Goal: Information Seeking & Learning: Learn about a topic

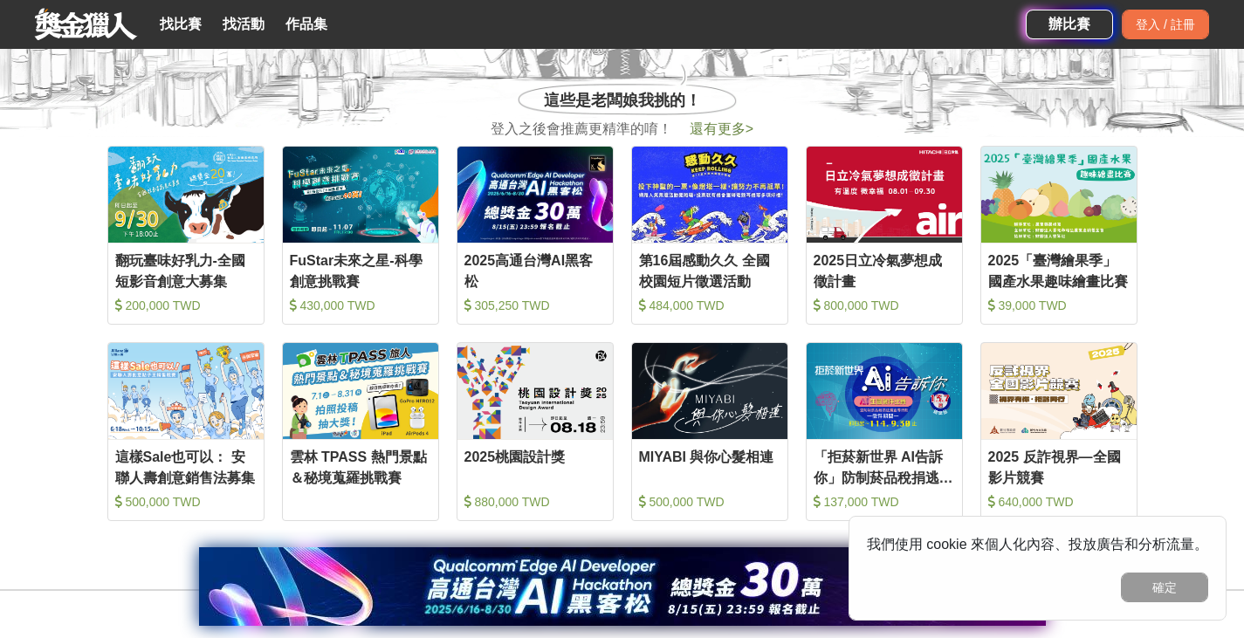
scroll to position [698, 0]
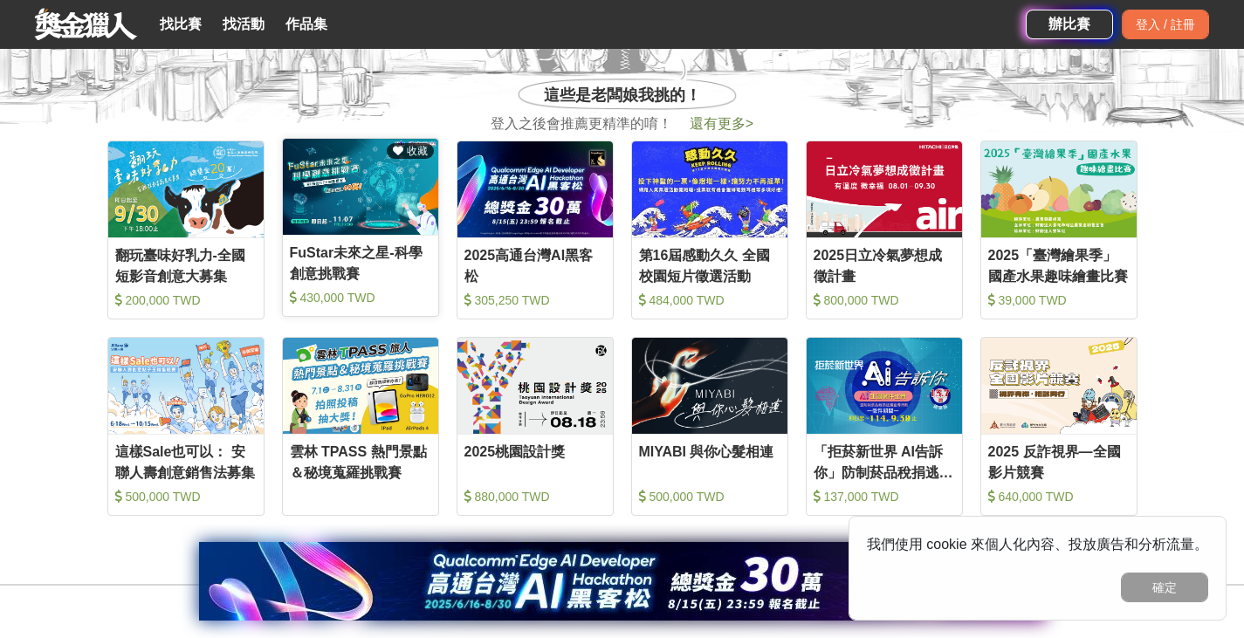
click at [353, 271] on div "FuStar未來之星-科學創意挑戰賽" at bounding box center [360, 262] width 141 height 39
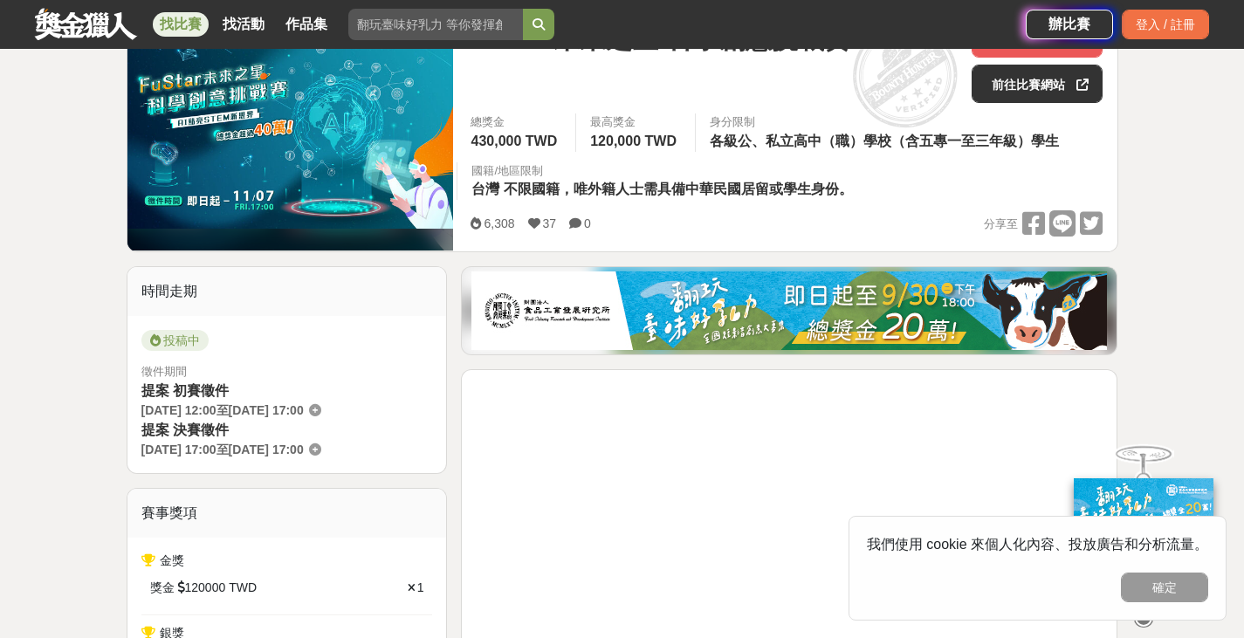
scroll to position [262, 0]
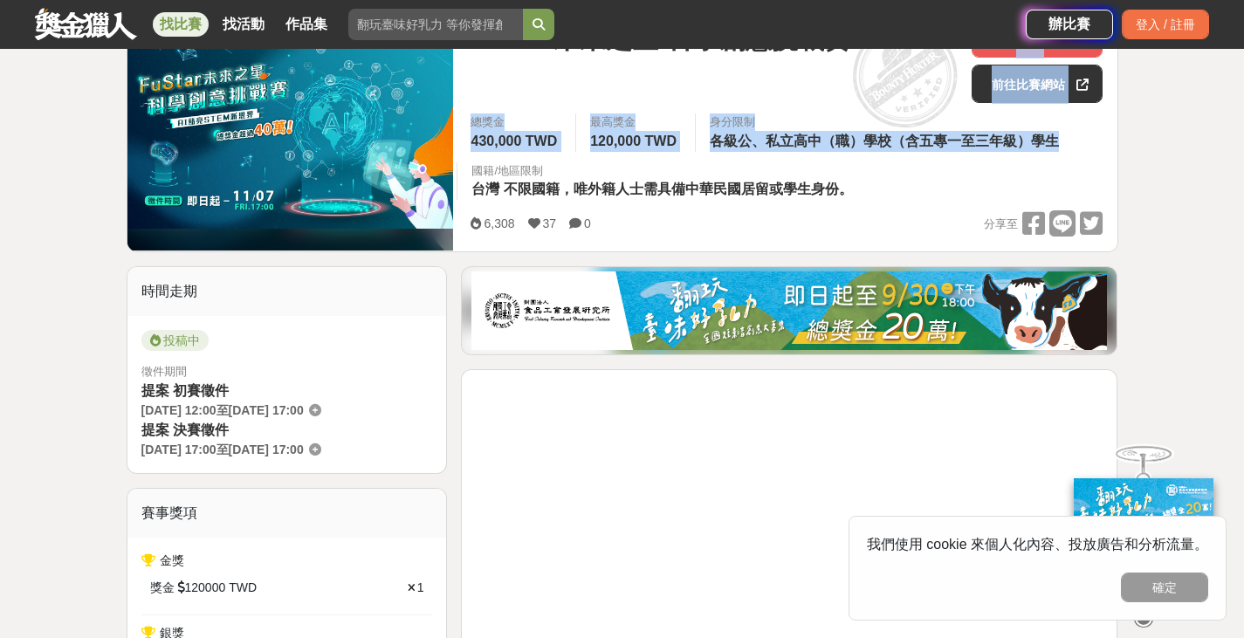
drag, startPoint x: 906, startPoint y: 134, endPoint x: 1060, endPoint y: 135, distance: 154.5
click at [1060, 135] on div "FuStar未來之星-科學創意挑戰賽 收藏 前往比賽網站 總獎金 430,000 TWD 最高獎金 120,000 TWD 身分限制 各級公、私立高中（職）學…" at bounding box center [786, 128] width 660 height 246
click at [1071, 139] on div "身分限制 各級公、私立高中（職）學校（含五專一至三年級）學生" at bounding box center [886, 132] width 382 height 38
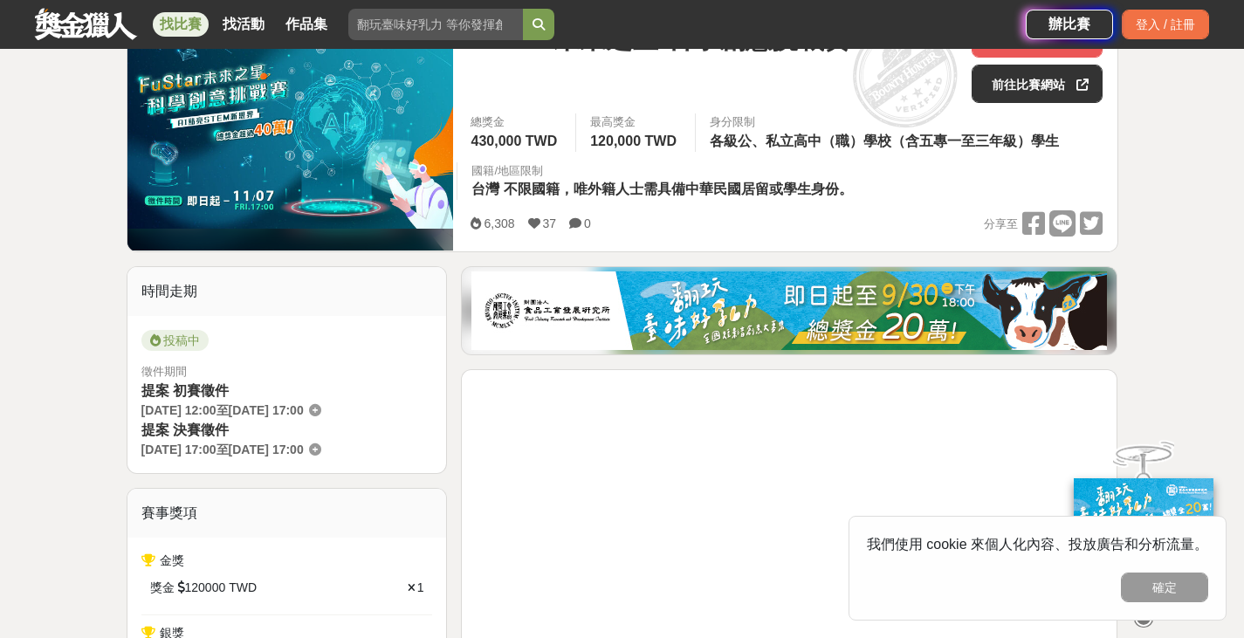
click at [859, 156] on div "總獎金 430,000 TWD 最高獎金 120,000 TWD 身分限制 各級公、私立高中（職）學校（含五專一至三年級）學生 國籍/地區限制 台灣 不限國籍…" at bounding box center [786, 161] width 660 height 97
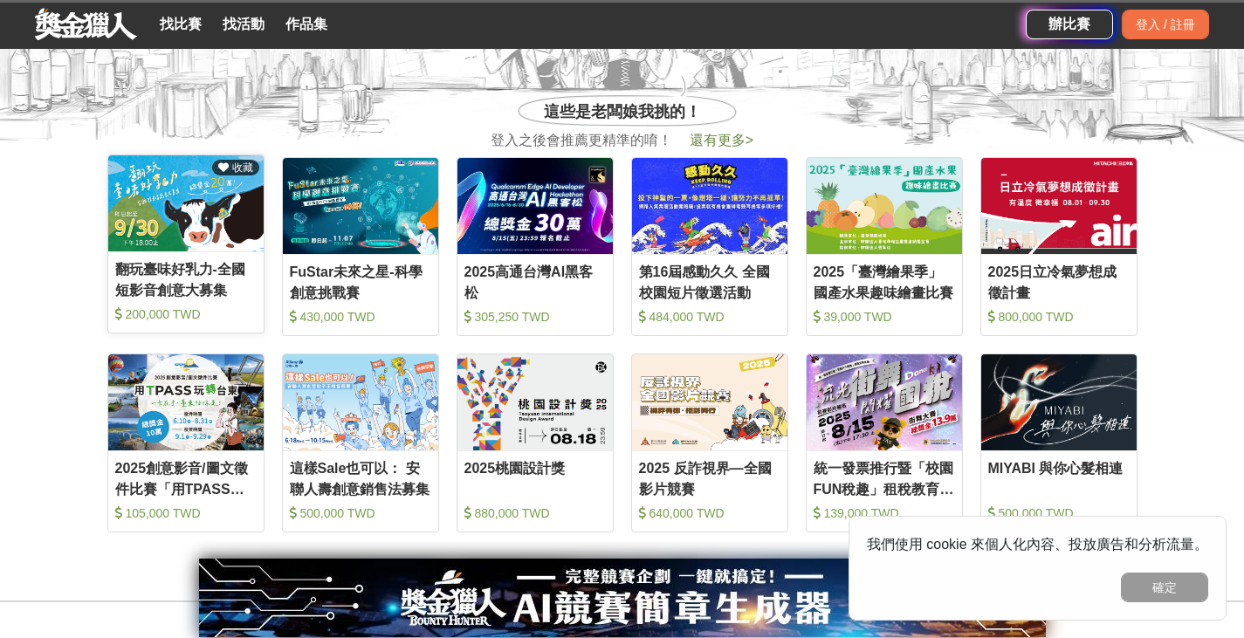
scroll to position [698, 0]
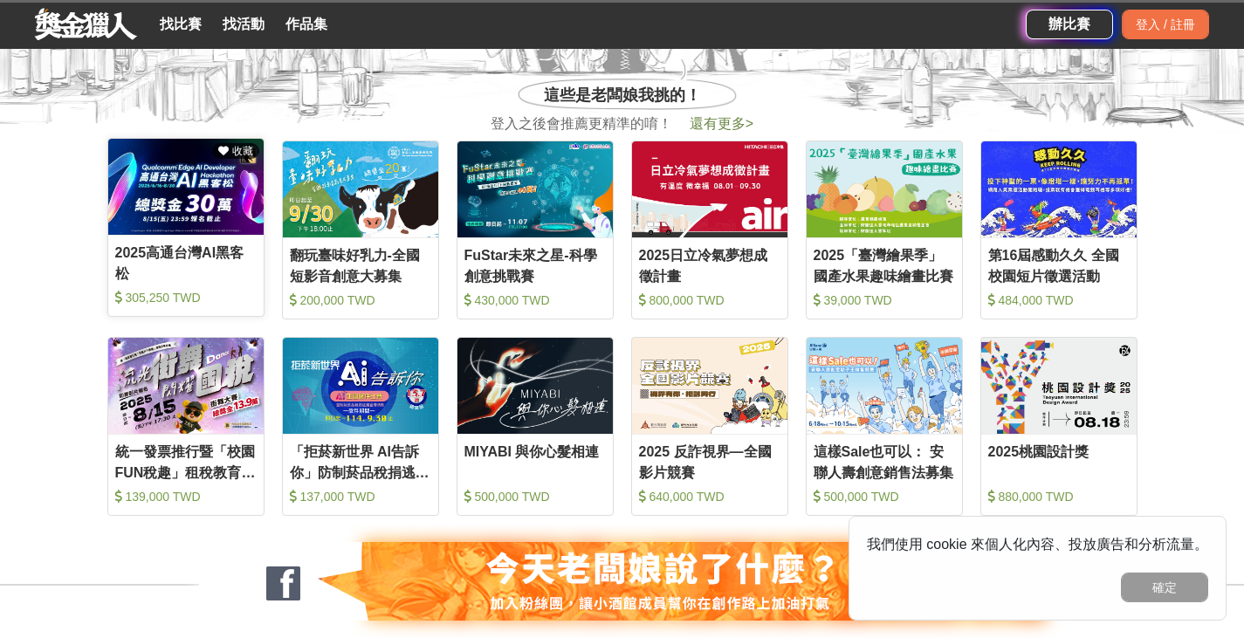
click at [240, 264] on div "2025高通台灣AI黑客松" at bounding box center [185, 262] width 141 height 39
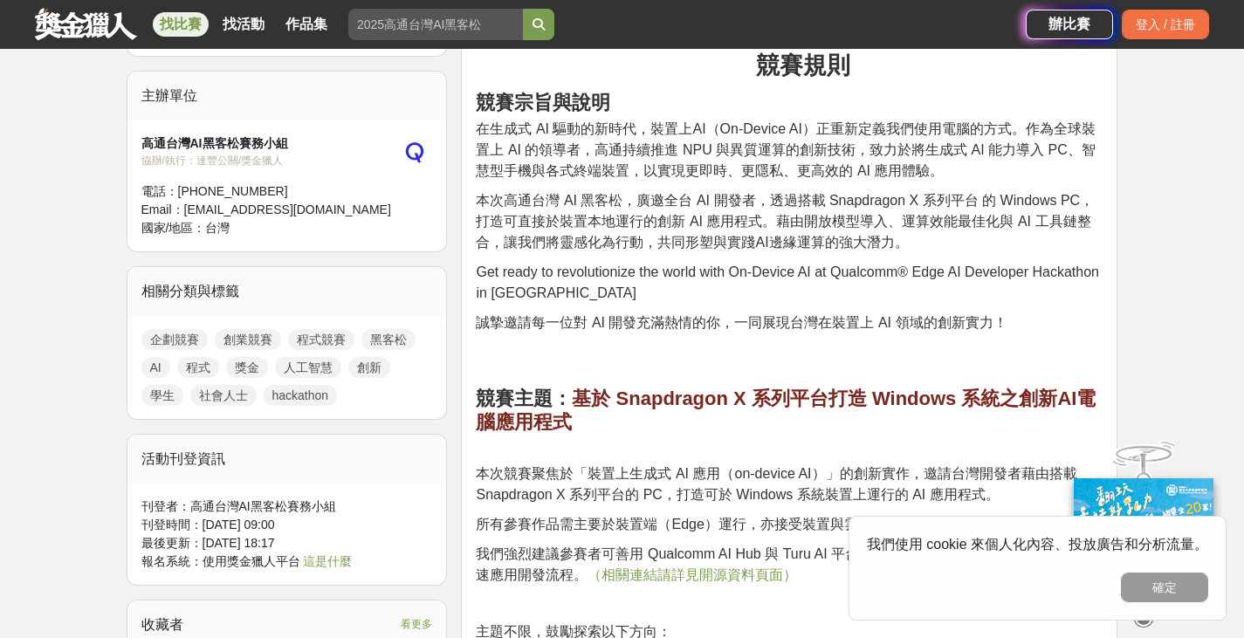
scroll to position [960, 0]
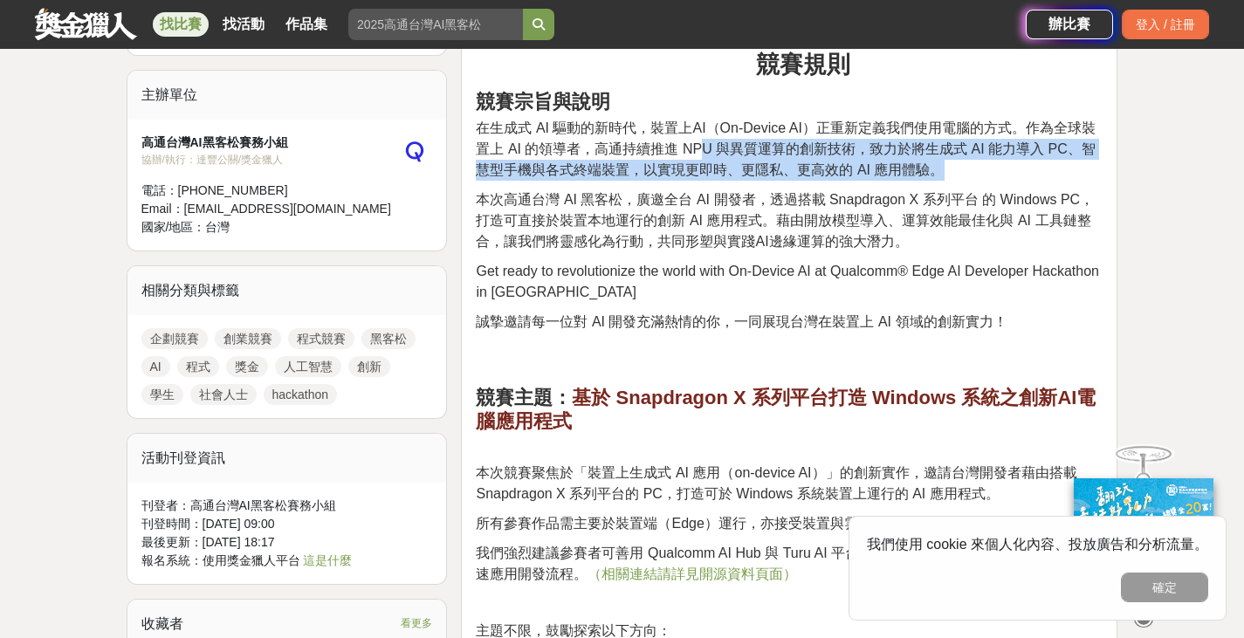
drag, startPoint x: 695, startPoint y: 120, endPoint x: 1023, endPoint y: 134, distance: 328.4
click at [1023, 134] on p "在生成式 AI 驅動的新時代，裝置上AI（On-Device AI）正重新定義我們使用電腦的方式。作為全球裝置上 AI 的領導者，高通持續推進 NPU 與異質…" at bounding box center [789, 149] width 627 height 63
click at [936, 134] on p "在生成式 AI 驅動的新時代，裝置上AI（On-Device AI）正重新定義我們使用電腦的方式。作為全球裝置上 AI 的領導者，高通持續推進 NPU 與異質…" at bounding box center [789, 149] width 627 height 63
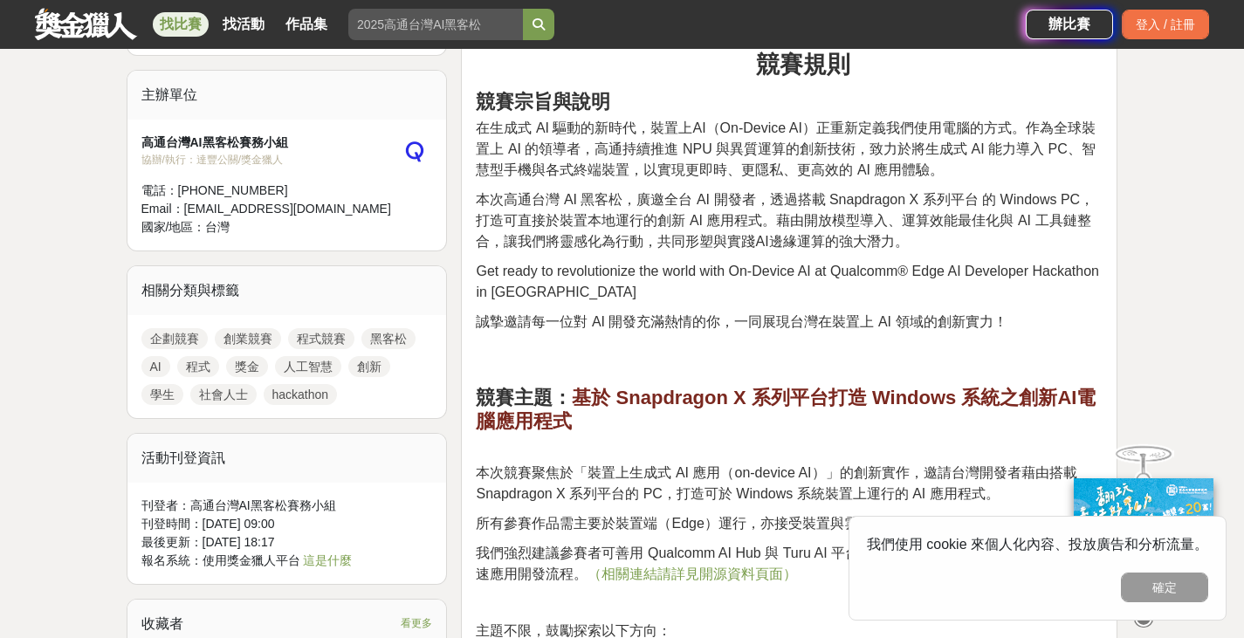
click at [577, 192] on span "本次高通台灣 AI 黑客松，廣邀全台 AI 開發者，透過搭載 Snapdragon X 系列平台 的 Windows PC，打造可直接於裝置本地運行的創新 A…" at bounding box center [785, 220] width 618 height 57
drag, startPoint x: 611, startPoint y: 168, endPoint x: 837, endPoint y: 171, distance: 226.1
click at [837, 192] on span "本次高通台灣 AI 黑客松，廣邀全台 AI 開發者，透過搭載 Snapdragon X 系列平台 的 Windows PC，打造可直接於裝置本地運行的創新 A…" at bounding box center [785, 220] width 618 height 57
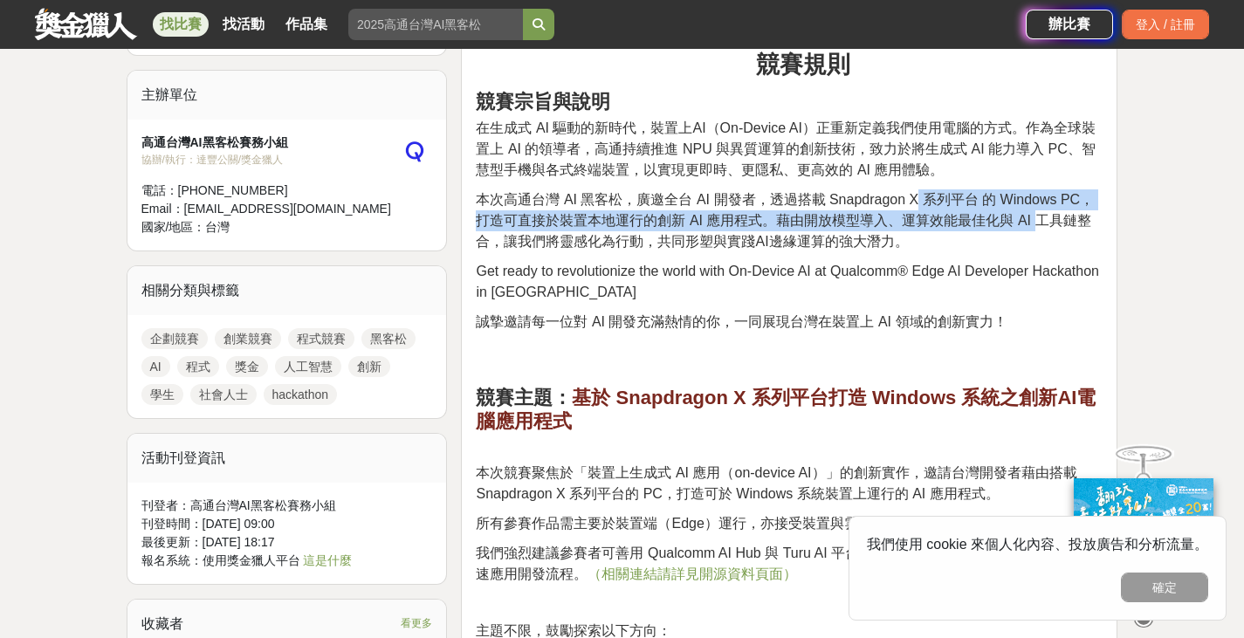
drag, startPoint x: 911, startPoint y: 172, endPoint x: 1015, endPoint y: 187, distance: 104.9
click at [1015, 192] on span "本次高通台灣 AI 黑客松，廣邀全台 AI 開發者，透過搭載 Snapdragon X 系列平台 的 Windows PC，打造可直接於裝置本地運行的創新 A…" at bounding box center [785, 220] width 618 height 57
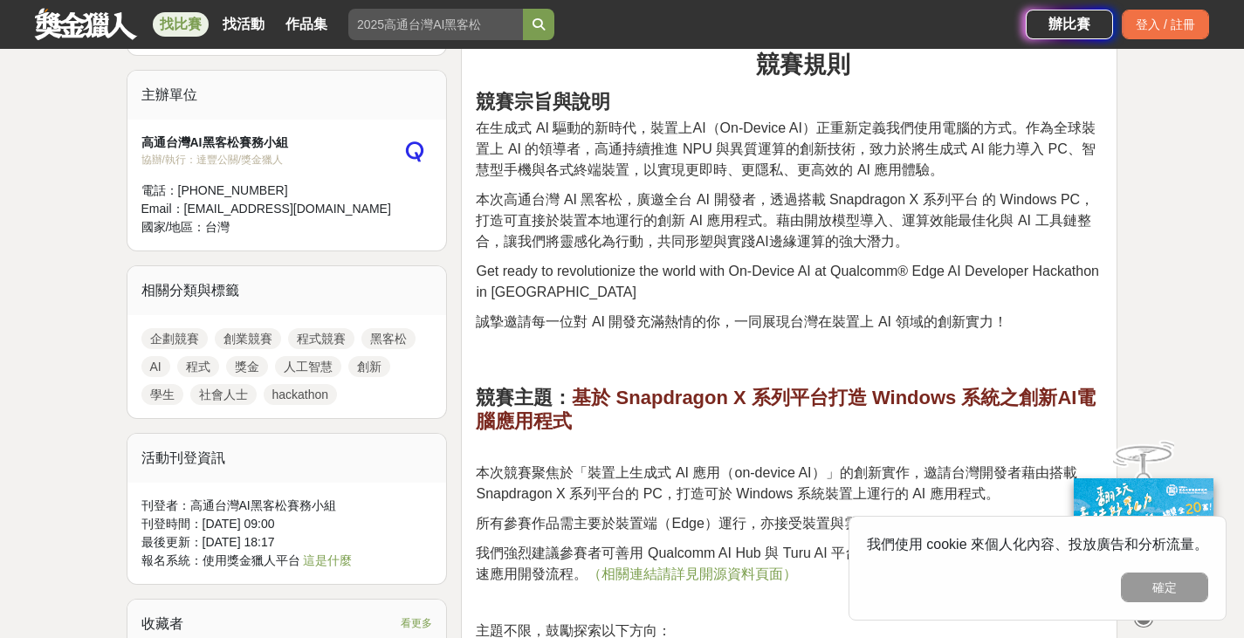
click at [1063, 192] on span "本次高通台灣 AI 黑客松，廣邀全台 AI 開發者，透過搭載 Snapdragon X 系列平台 的 Windows PC，打造可直接於裝置本地運行的創新 A…" at bounding box center [785, 220] width 618 height 57
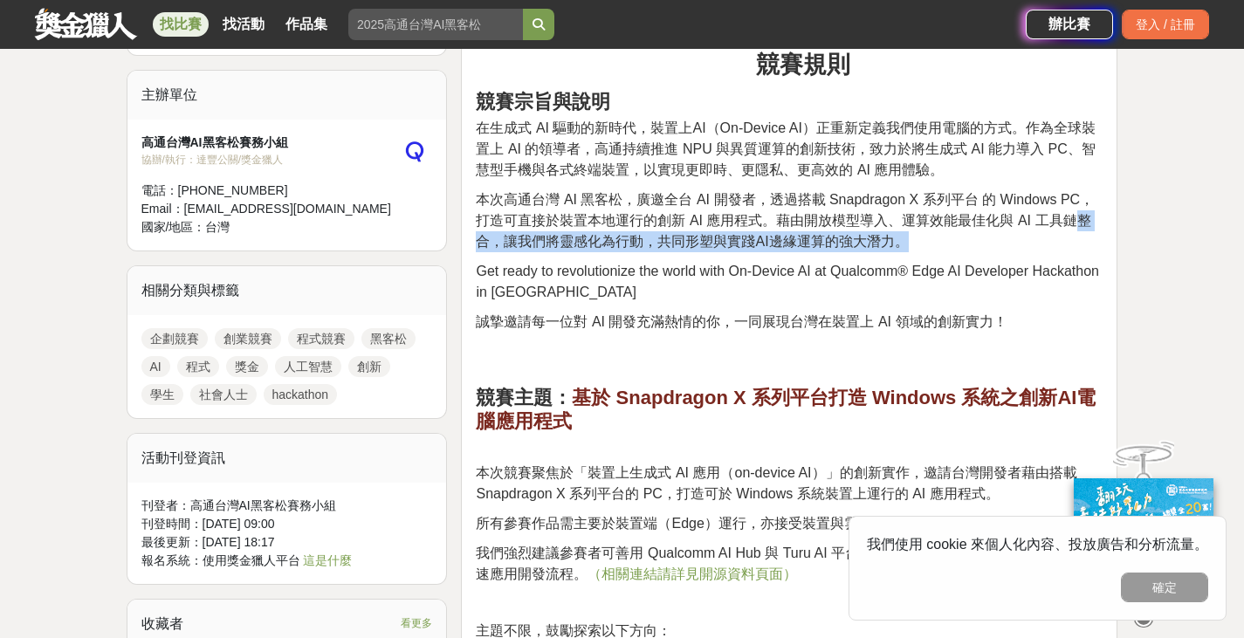
click at [1066, 200] on p "本次高通台灣 AI 黑客松，廣邀全台 AI 開發者，透過搭載 Snapdragon X 系列平台 的 Windows PC，打造可直接於裝置本地運行的創新 A…" at bounding box center [789, 220] width 627 height 63
click at [963, 203] on p "本次高通台灣 AI 黑客松，廣邀全台 AI 開發者，透過搭載 Snapdragon X 系列平台 的 Windows PC，打造可直接於裝置本地運行的創新 A…" at bounding box center [789, 220] width 627 height 63
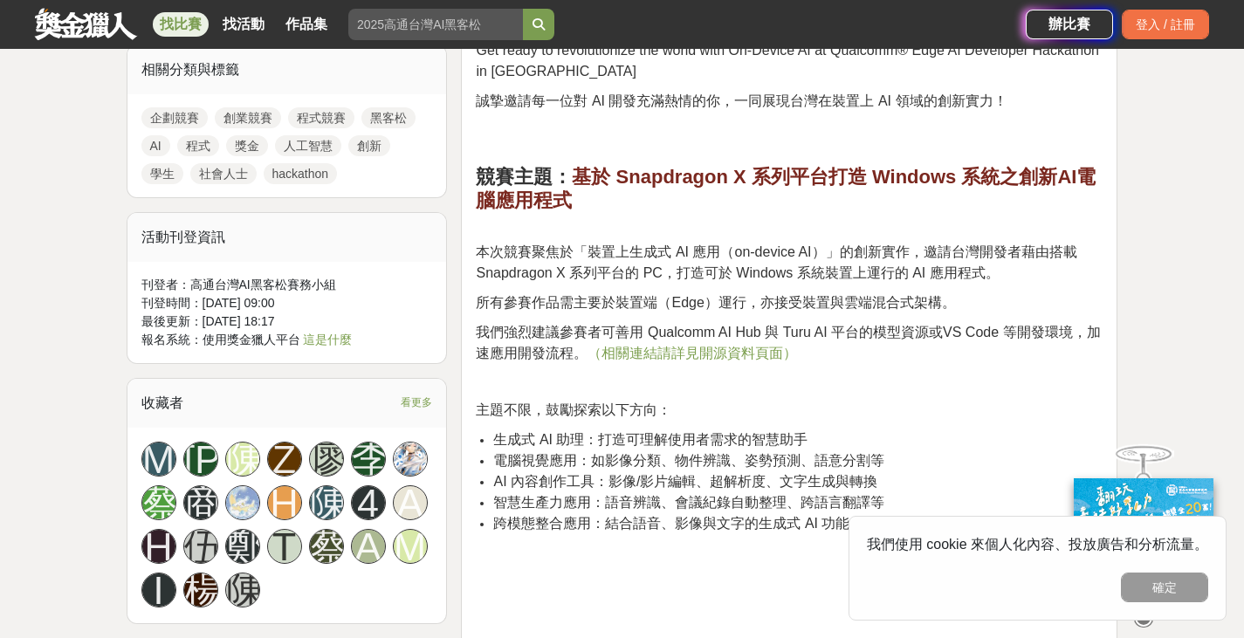
scroll to position [1222, 0]
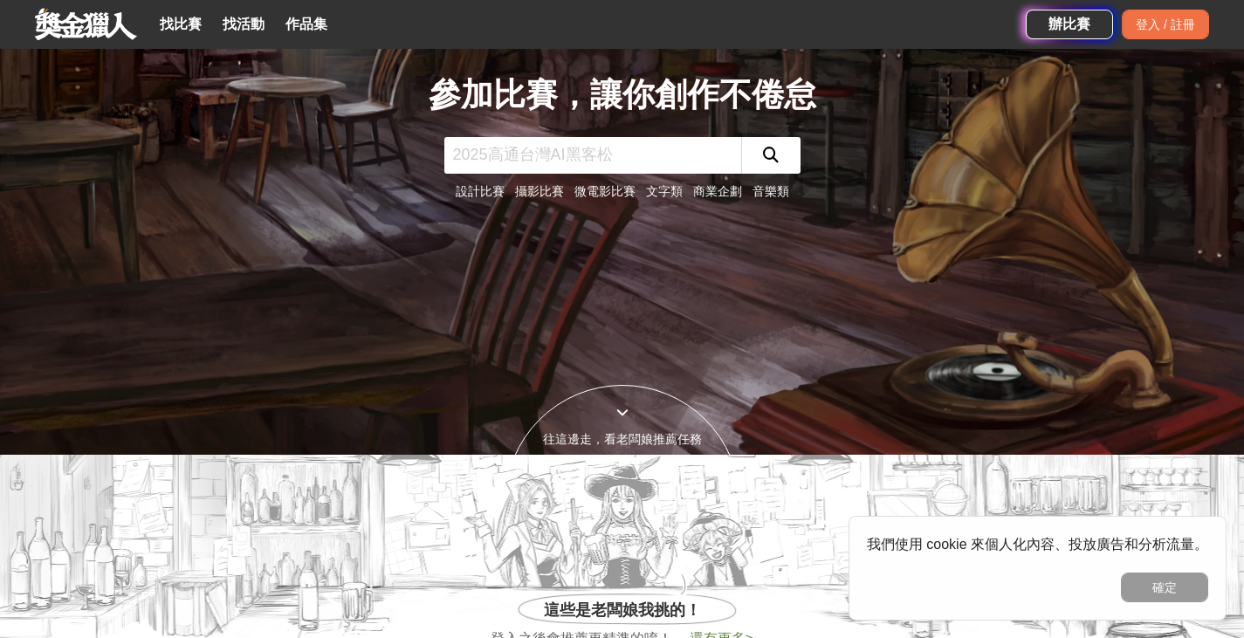
scroll to position [87, 0]
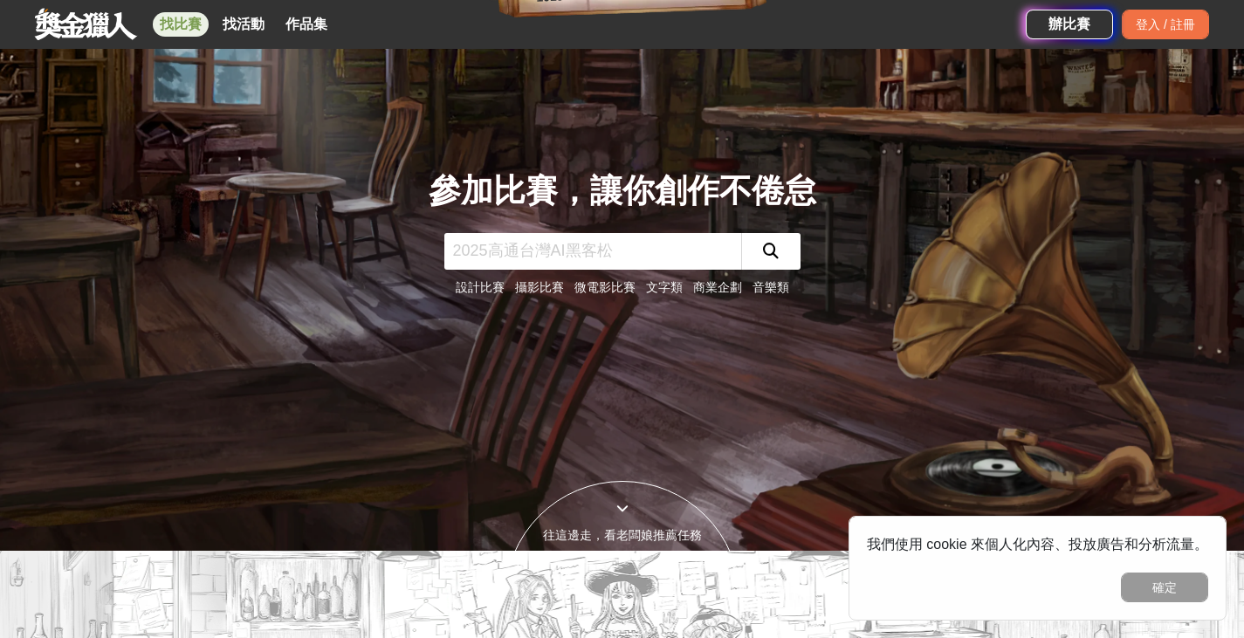
click at [202, 28] on link "找比賽" at bounding box center [181, 24] width 56 height 24
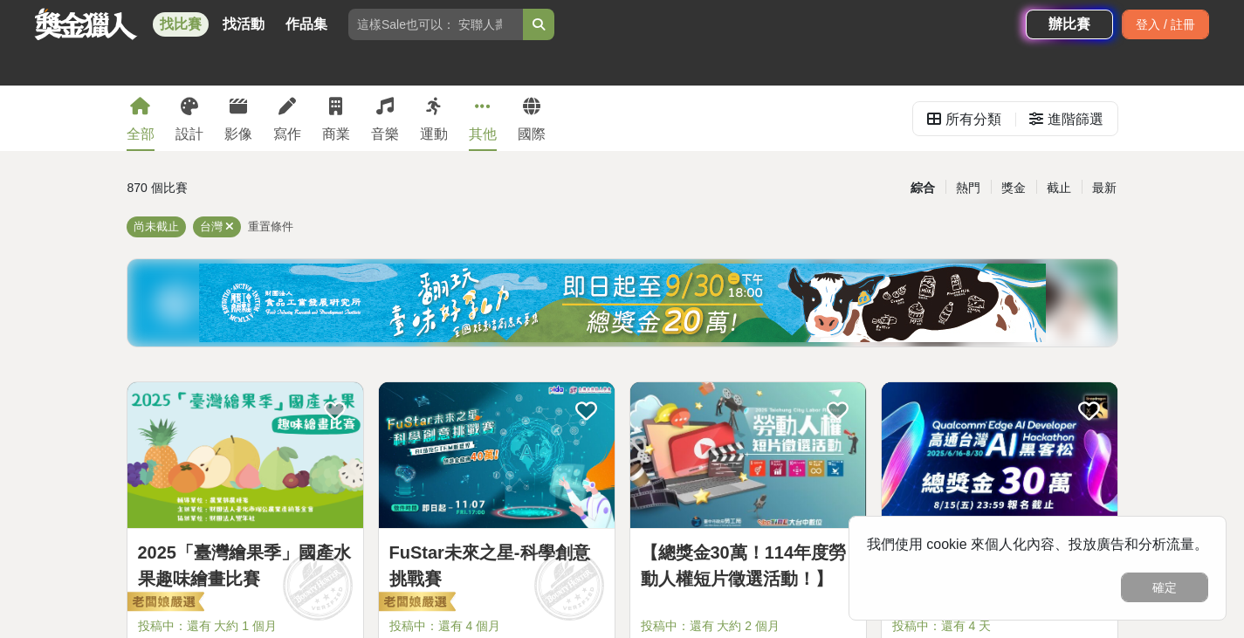
click at [487, 106] on icon at bounding box center [483, 106] width 16 height 17
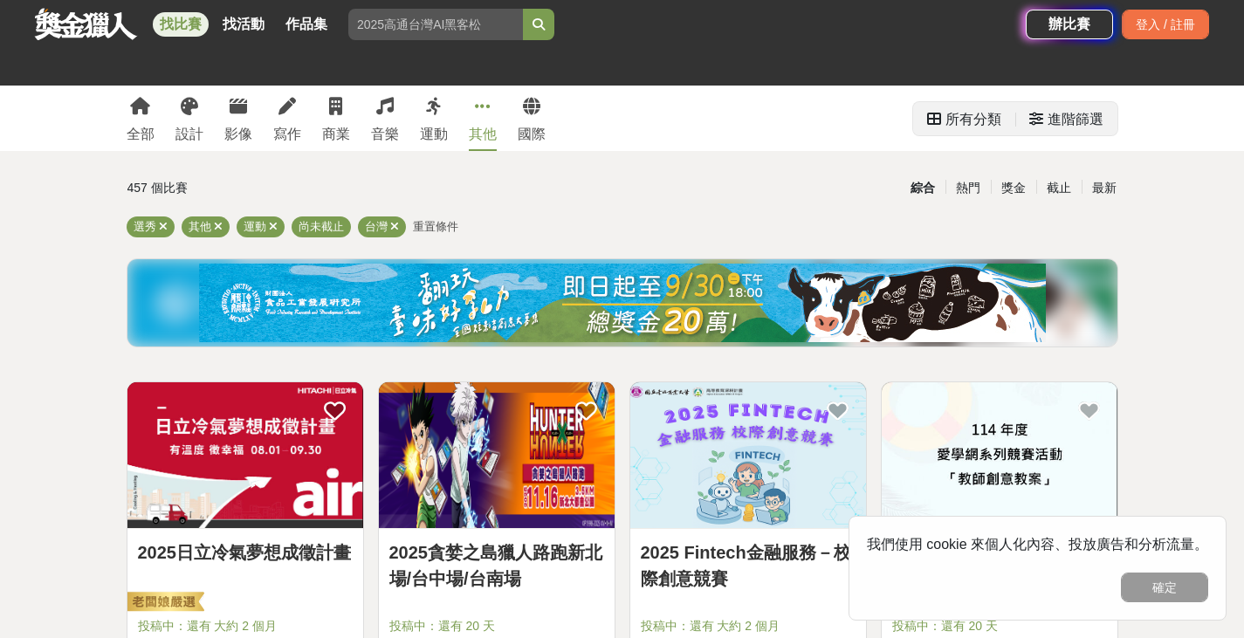
click at [956, 113] on div "所有分類" at bounding box center [973, 119] width 56 height 35
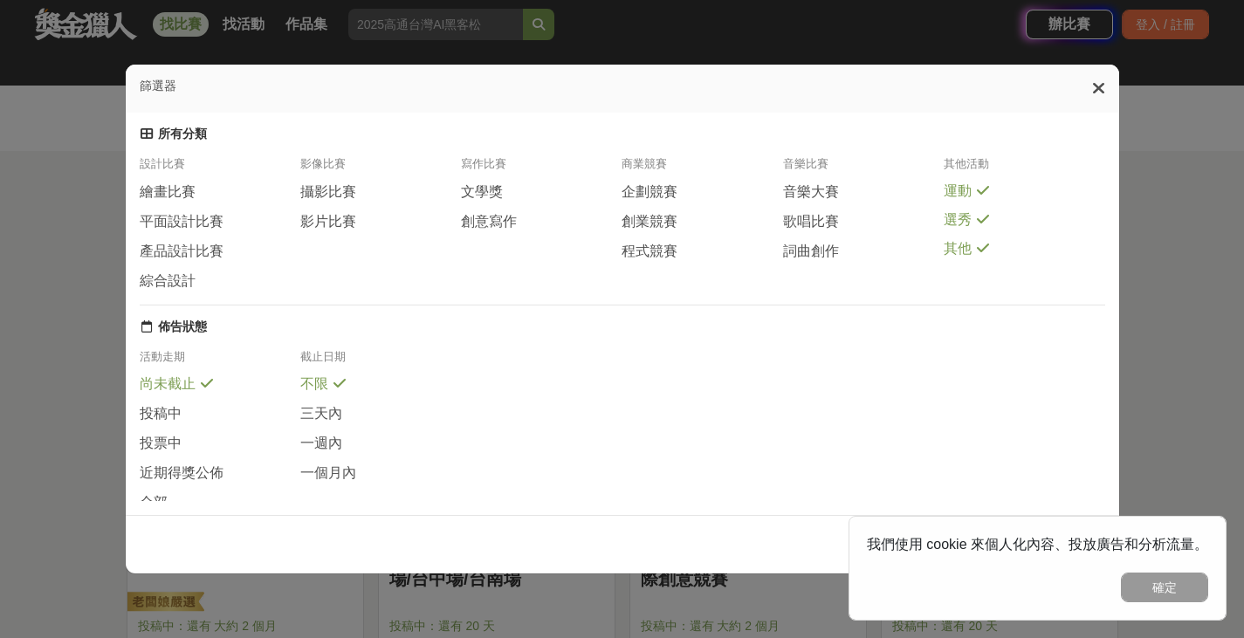
click at [658, 174] on div "商業競賽" at bounding box center [701, 169] width 161 height 26
click at [650, 174] on div "商業競賽" at bounding box center [701, 169] width 161 height 26
click at [655, 198] on span "企劃競賽" at bounding box center [649, 192] width 56 height 18
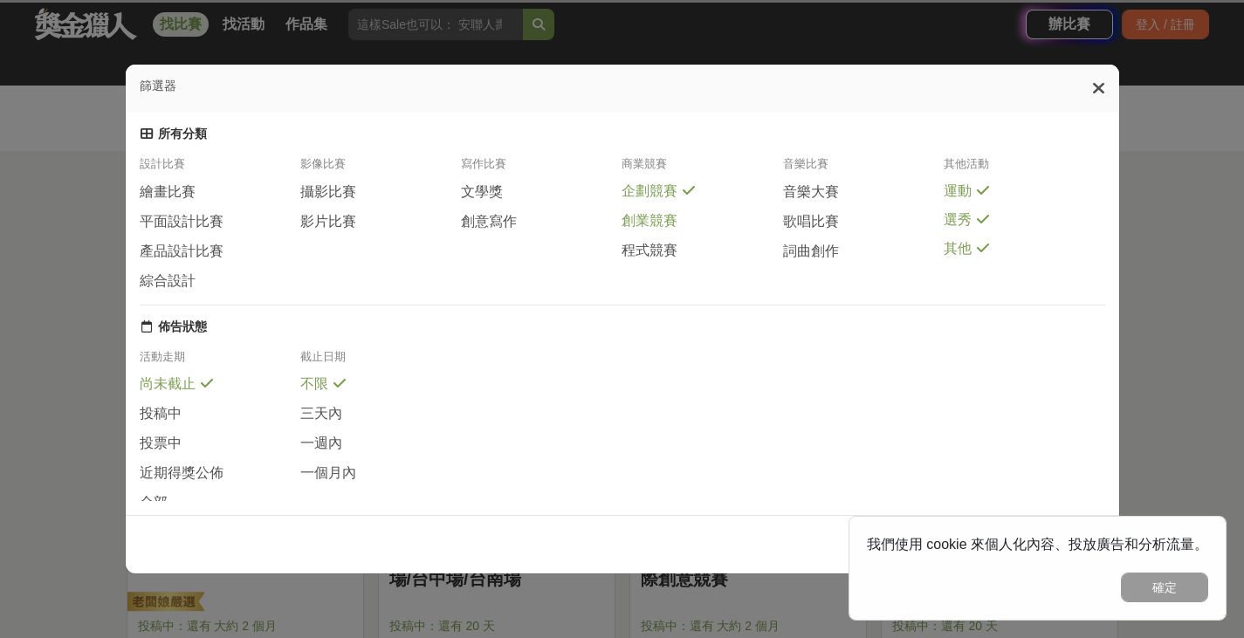
click at [654, 225] on span "創業競賽" at bounding box center [649, 221] width 56 height 18
click at [652, 240] on div "創業競賽" at bounding box center [701, 225] width 161 height 29
click at [655, 258] on span "程式競賽" at bounding box center [649, 250] width 56 height 18
click at [1182, 581] on button "確定" at bounding box center [1164, 588] width 87 height 30
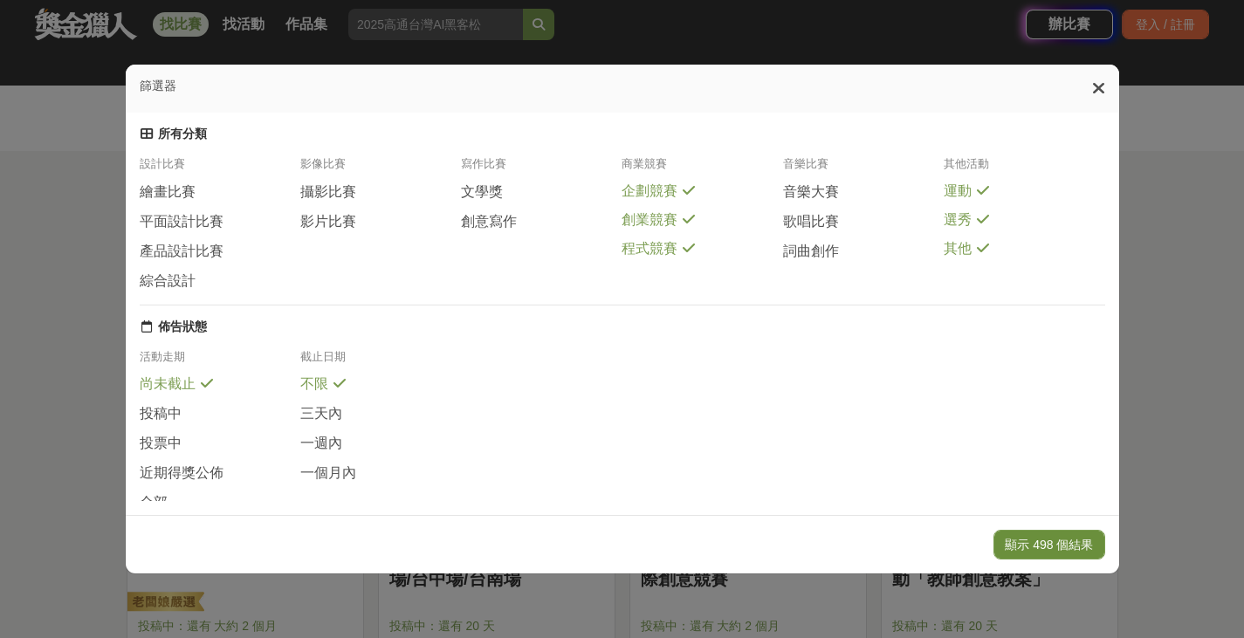
click at [1068, 552] on button "顯示 498 個結果" at bounding box center [1048, 545] width 111 height 30
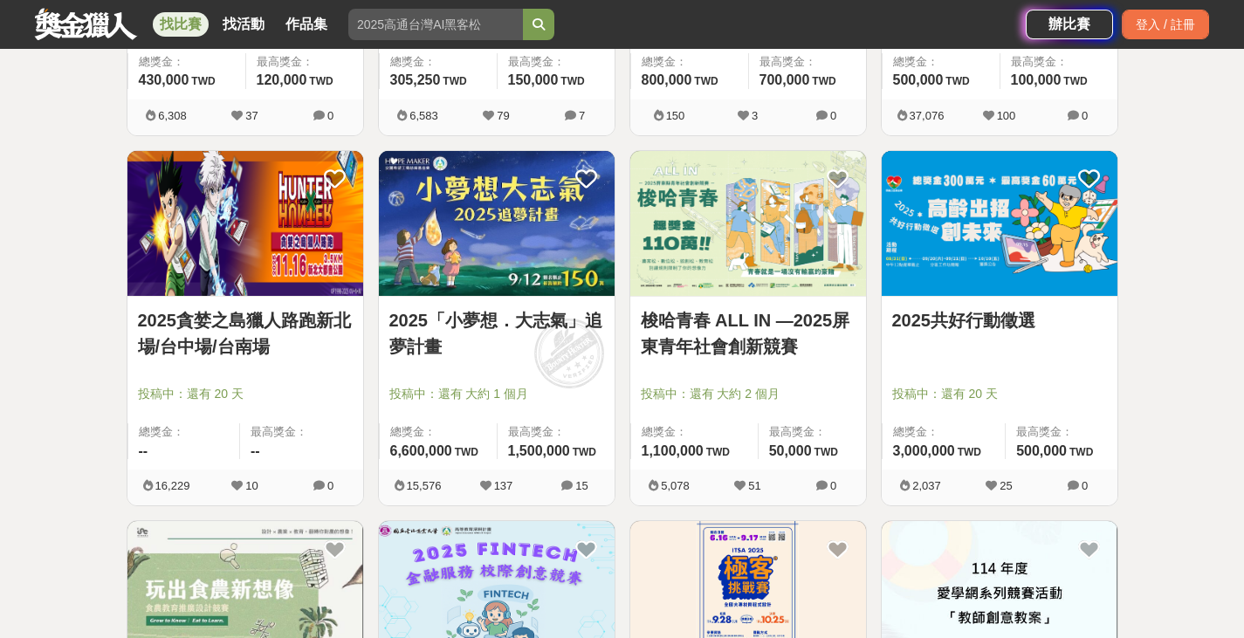
scroll to position [611, 0]
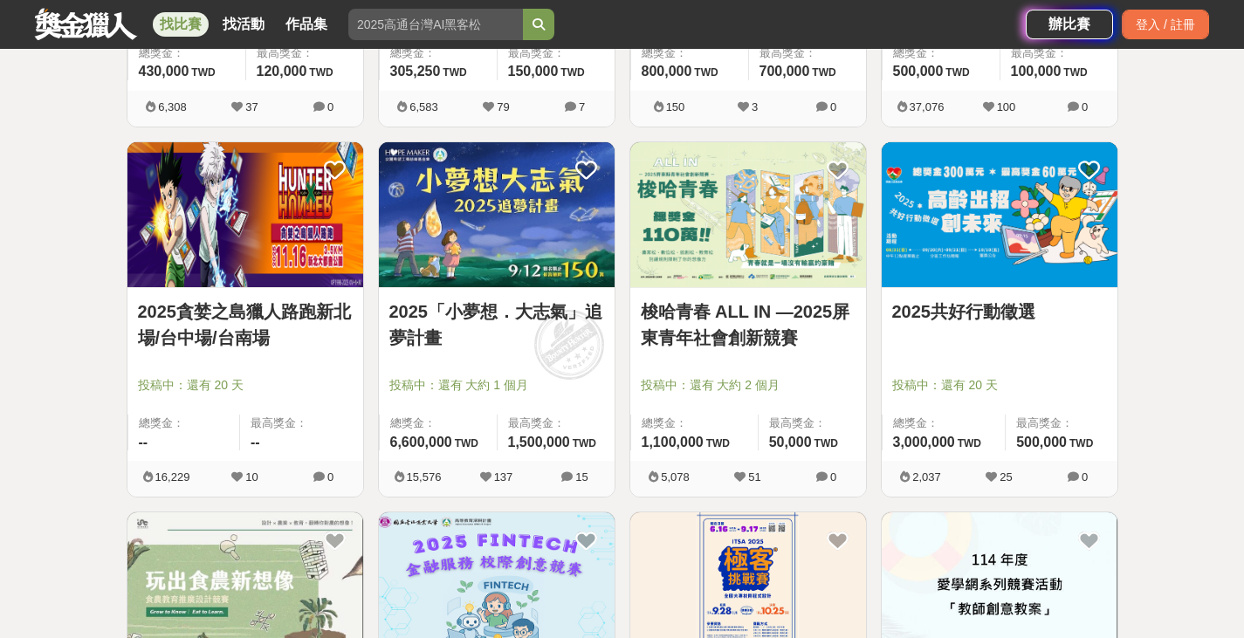
click at [547, 230] on img at bounding box center [497, 215] width 236 height 146
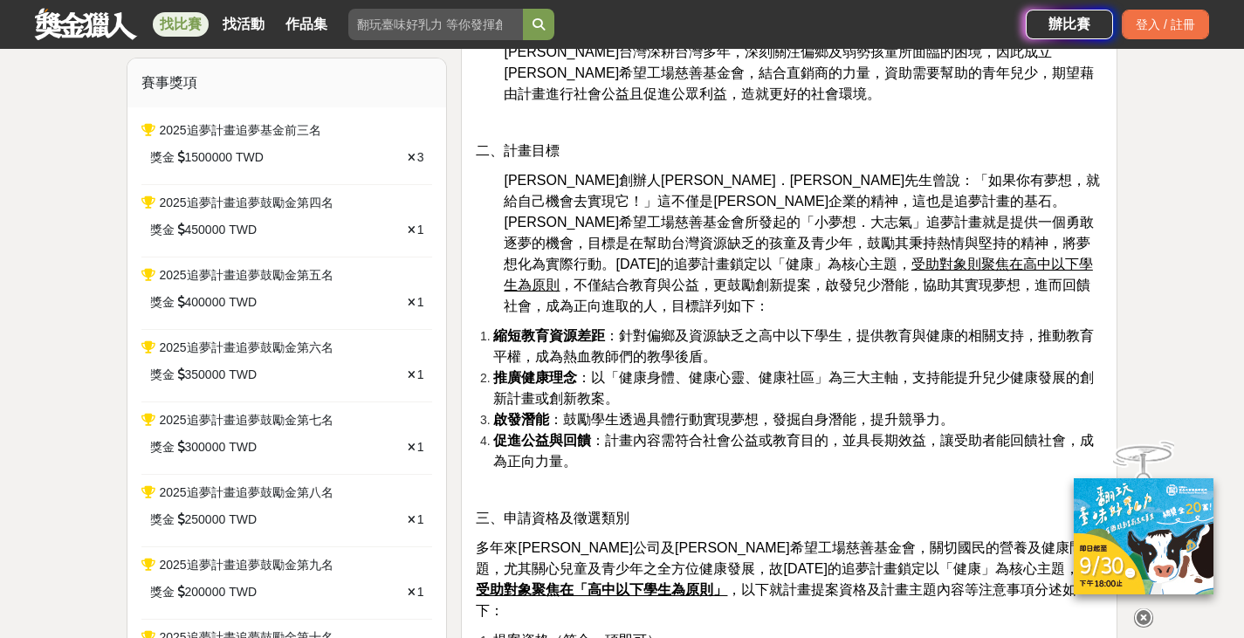
scroll to position [611, 0]
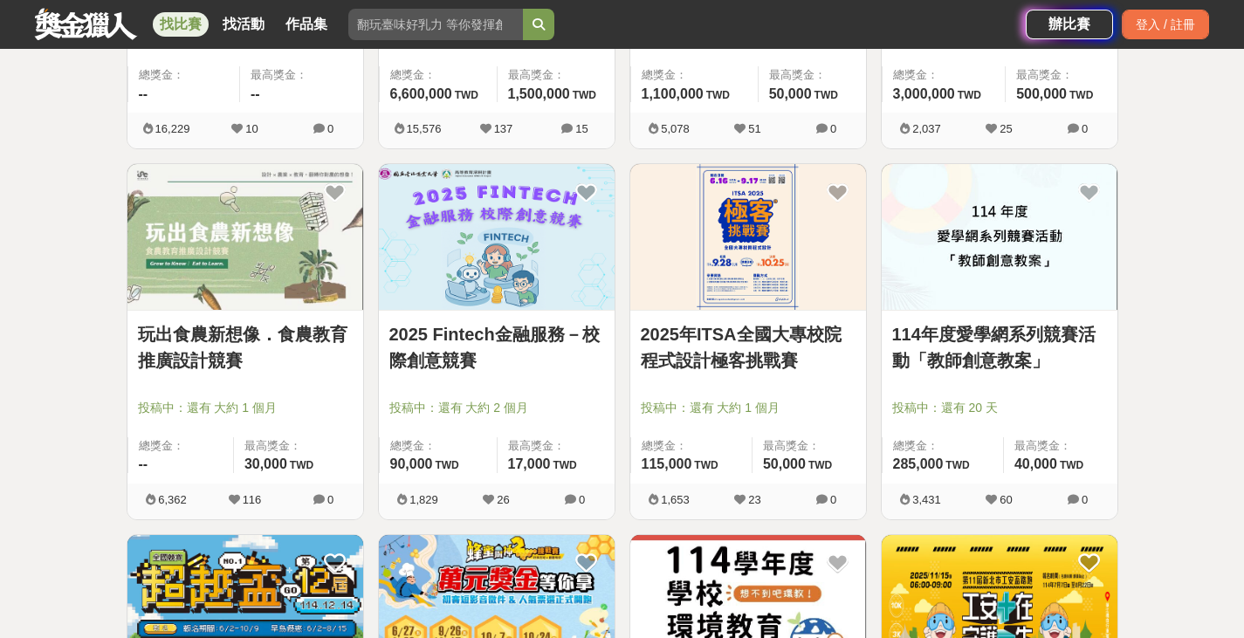
scroll to position [960, 0]
click at [769, 341] on link "2025年ITSA全國大專校院程式設計極客挑戰賽" at bounding box center [748, 346] width 215 height 52
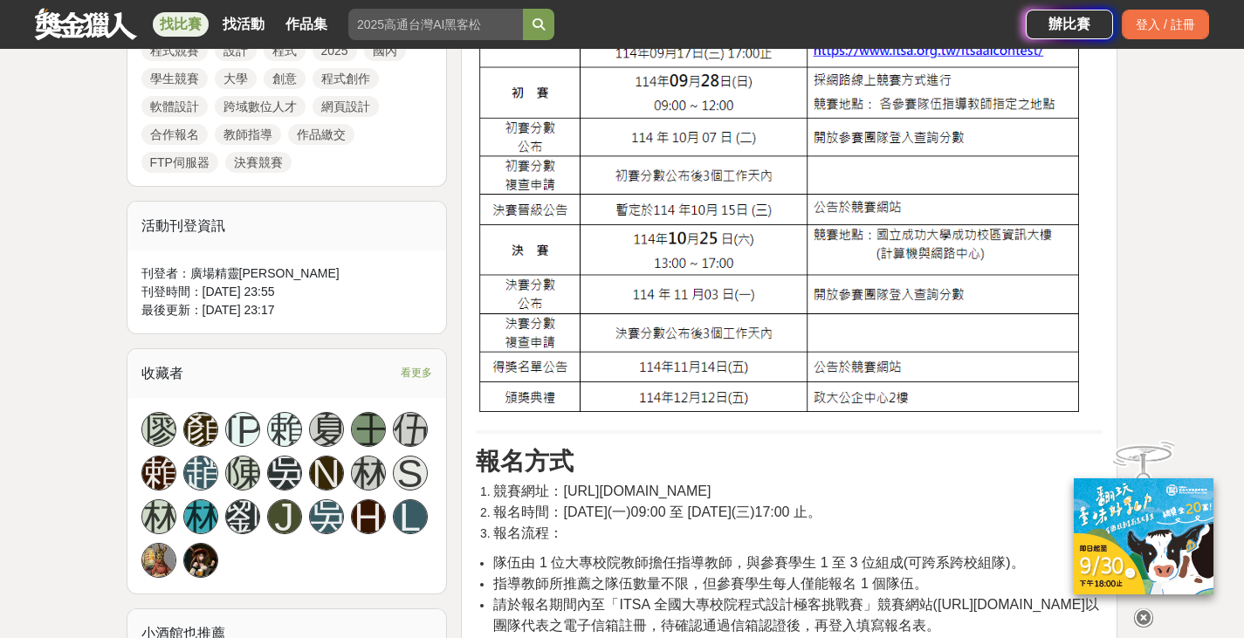
scroll to position [873, 0]
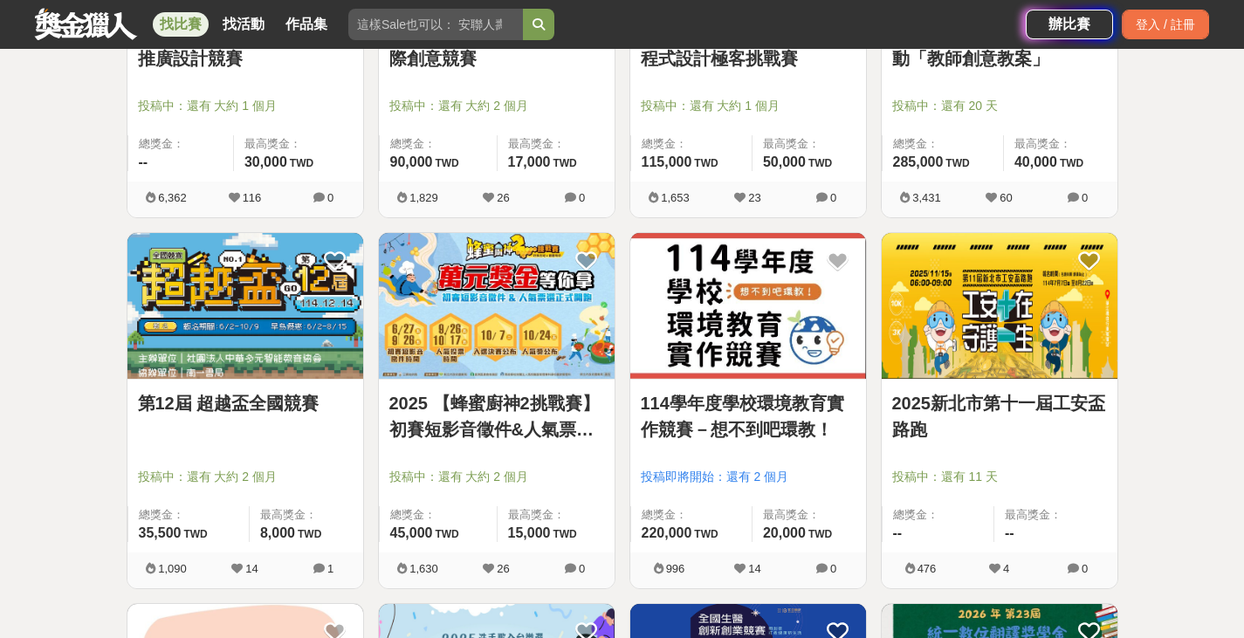
scroll to position [1396, 0]
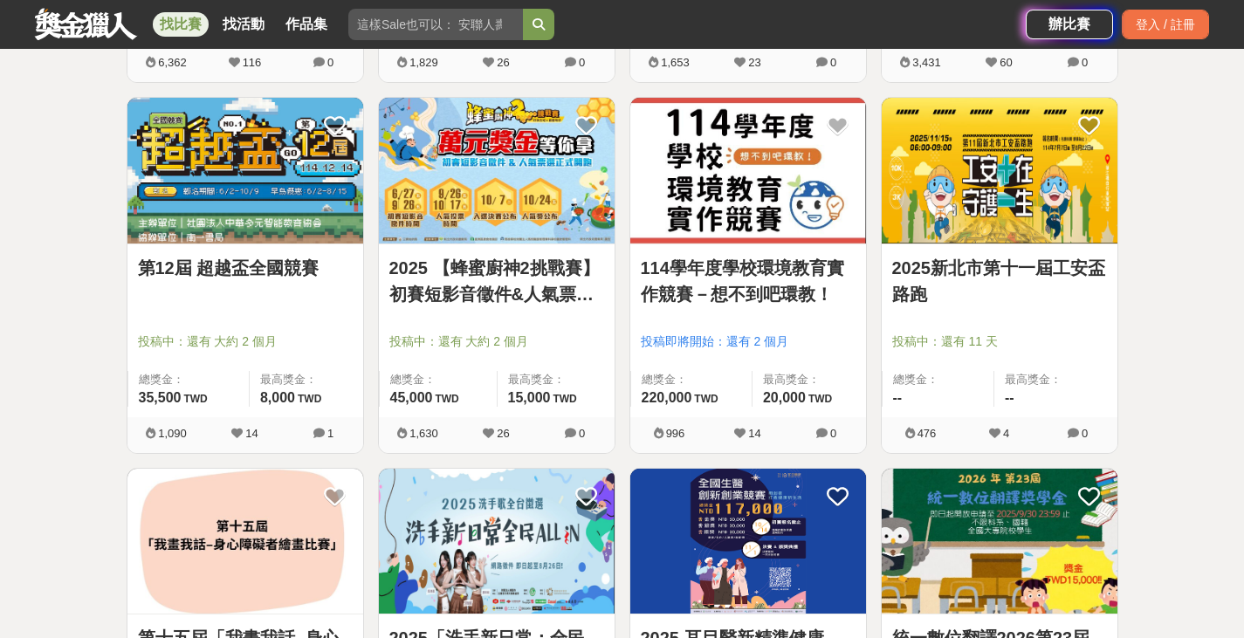
click at [289, 200] on img at bounding box center [245, 171] width 236 height 146
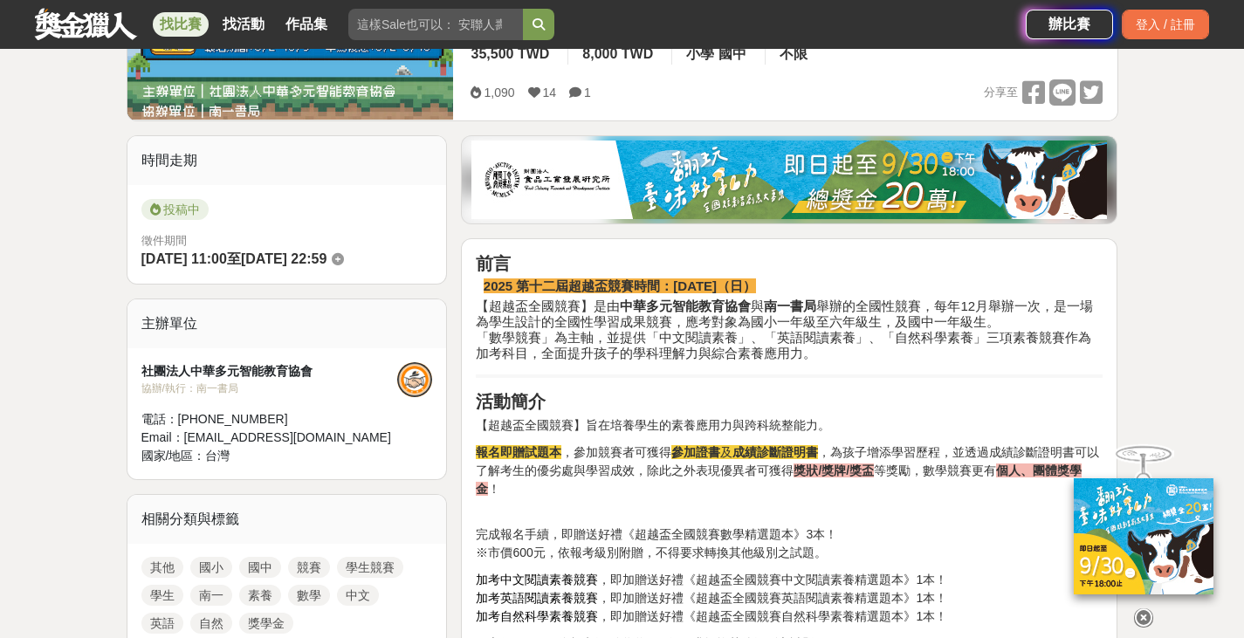
scroll to position [524, 0]
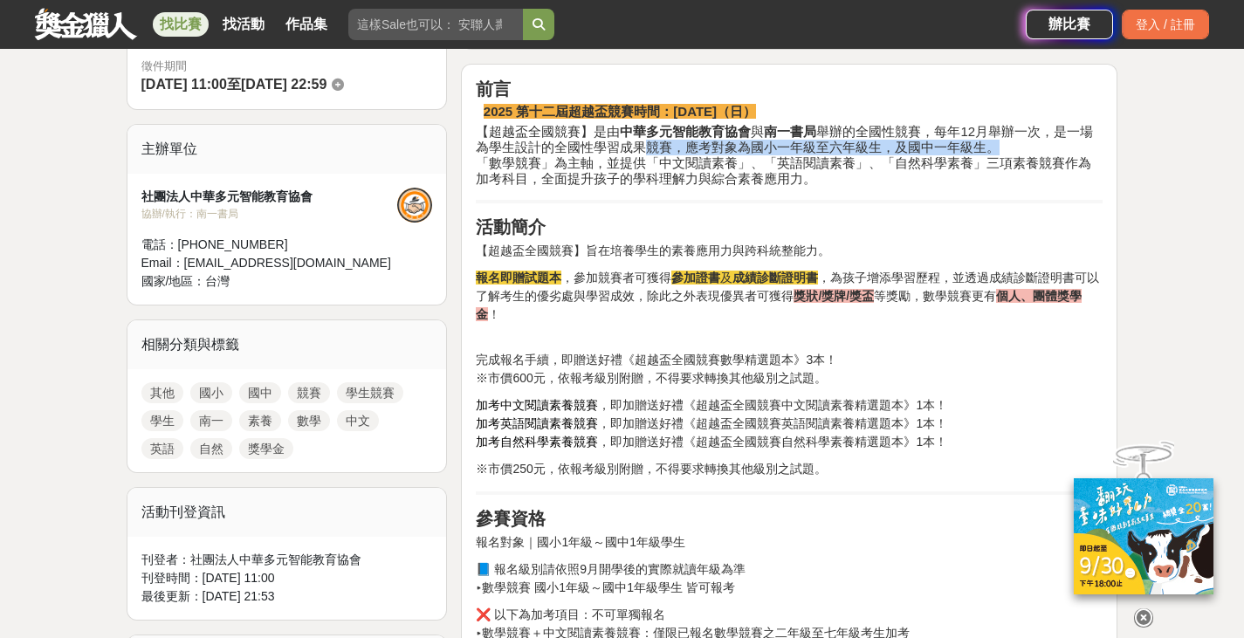
drag, startPoint x: 671, startPoint y: 134, endPoint x: 998, endPoint y: 143, distance: 326.5
click at [998, 143] on h4 "【超越盃全國競賽】是由 中華多元智能教育協會 與 南一書局 舉辦的全國性競賽，每年12月舉辦一次，是一場為學生設計的全國性學習成果競賽，應考對象為國小一年級至…" at bounding box center [789, 155] width 627 height 63
click at [844, 162] on h4 "【超越盃全國競賽】是由 中華多元智能教育協會 與 南一書局 舉辦的全國性競賽，每年12月舉辦一次，是一場為學生設計的全國性學習成果競賽，應考對象為國小一年級至…" at bounding box center [789, 155] width 627 height 63
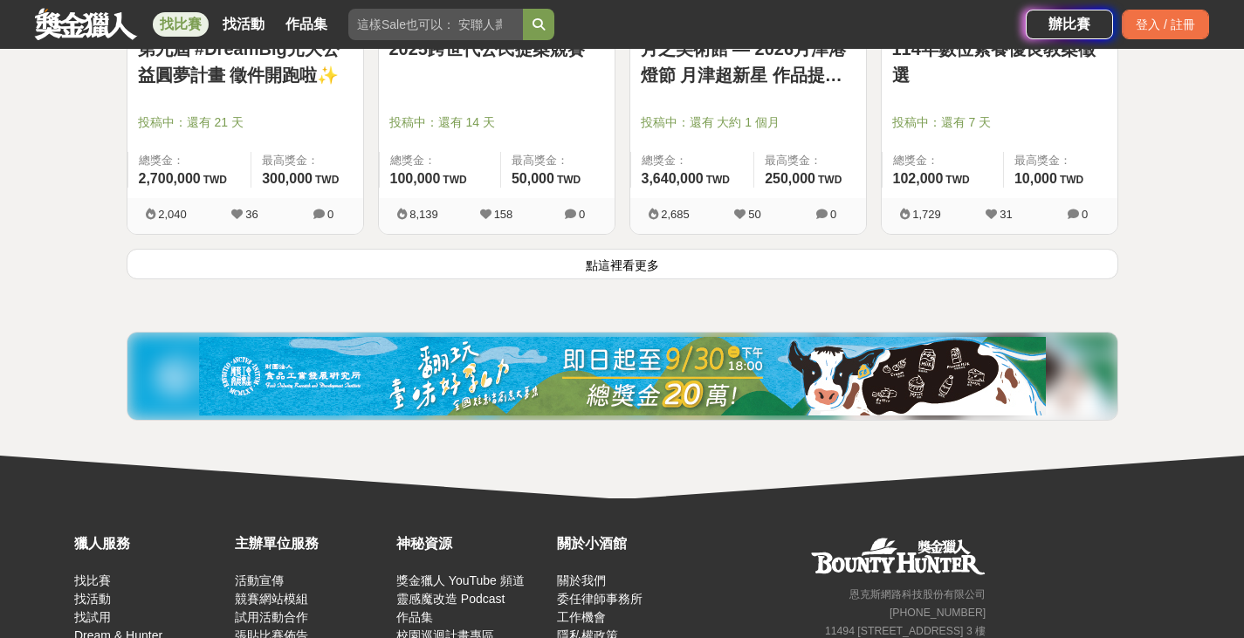
scroll to position [2269, 0]
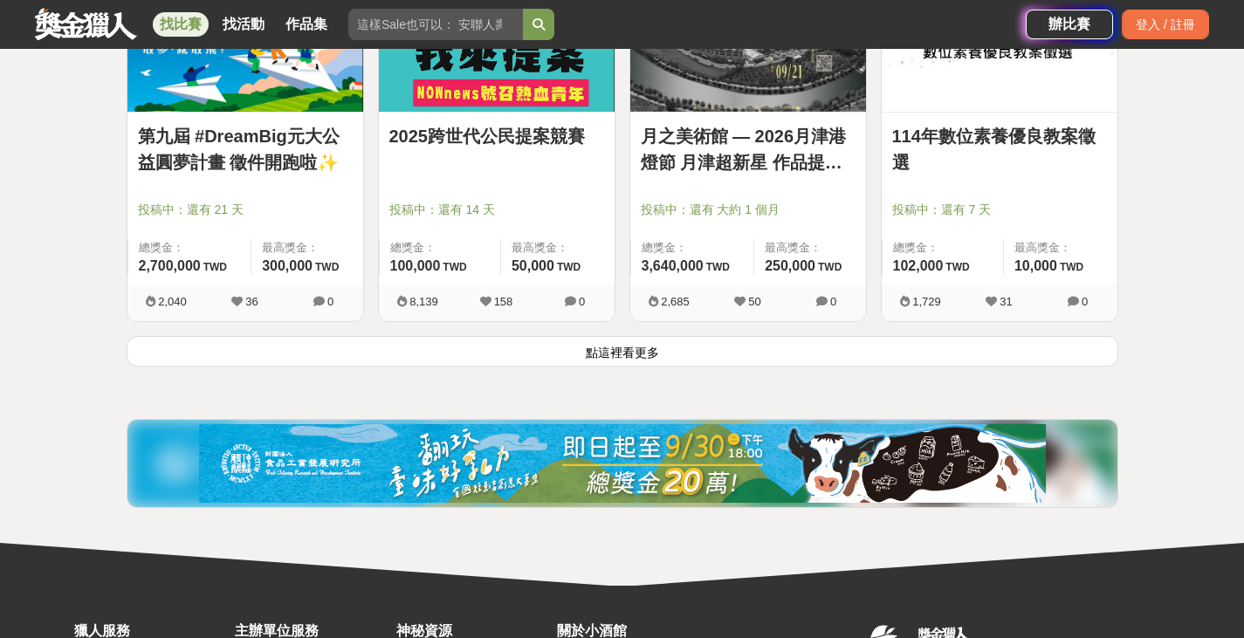
click at [676, 360] on button "點這裡看更多" at bounding box center [622, 351] width 991 height 31
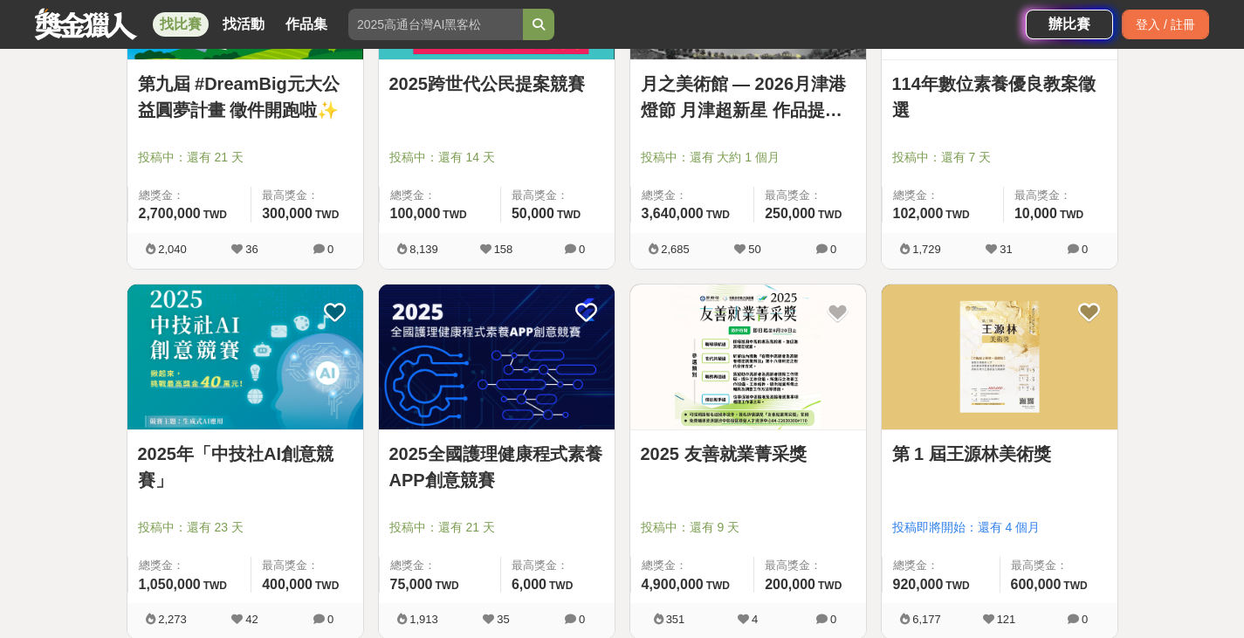
scroll to position [2409, 0]
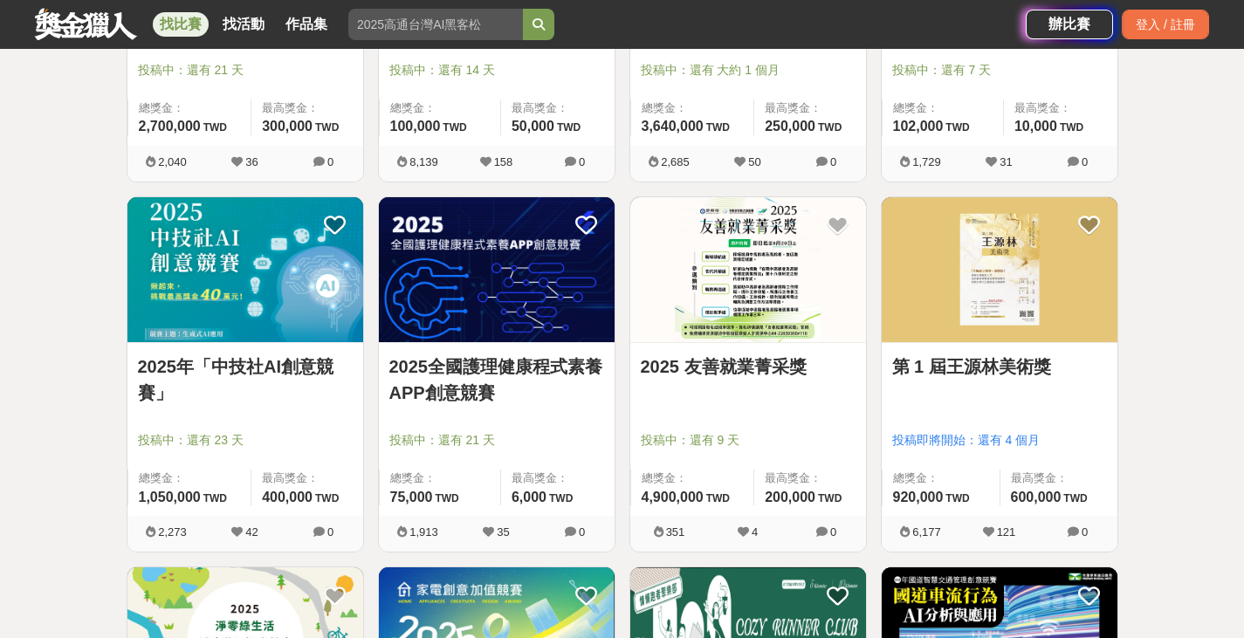
click at [242, 360] on link "2025年「中技社AI創意競賽」" at bounding box center [245, 379] width 215 height 52
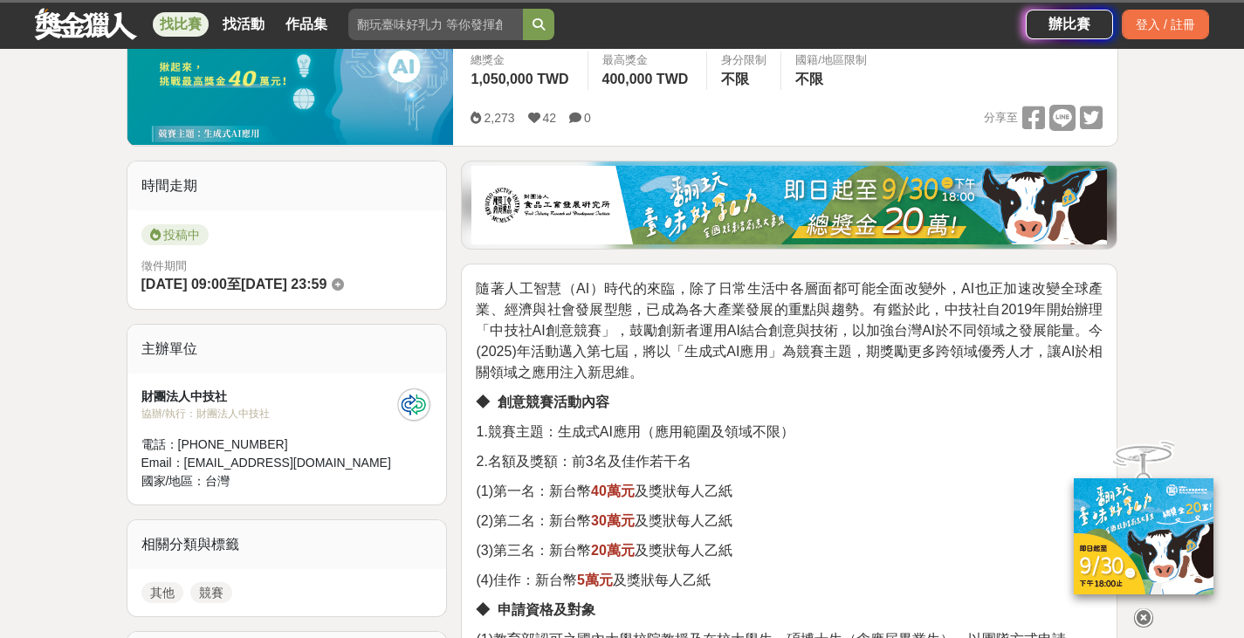
scroll to position [349, 0]
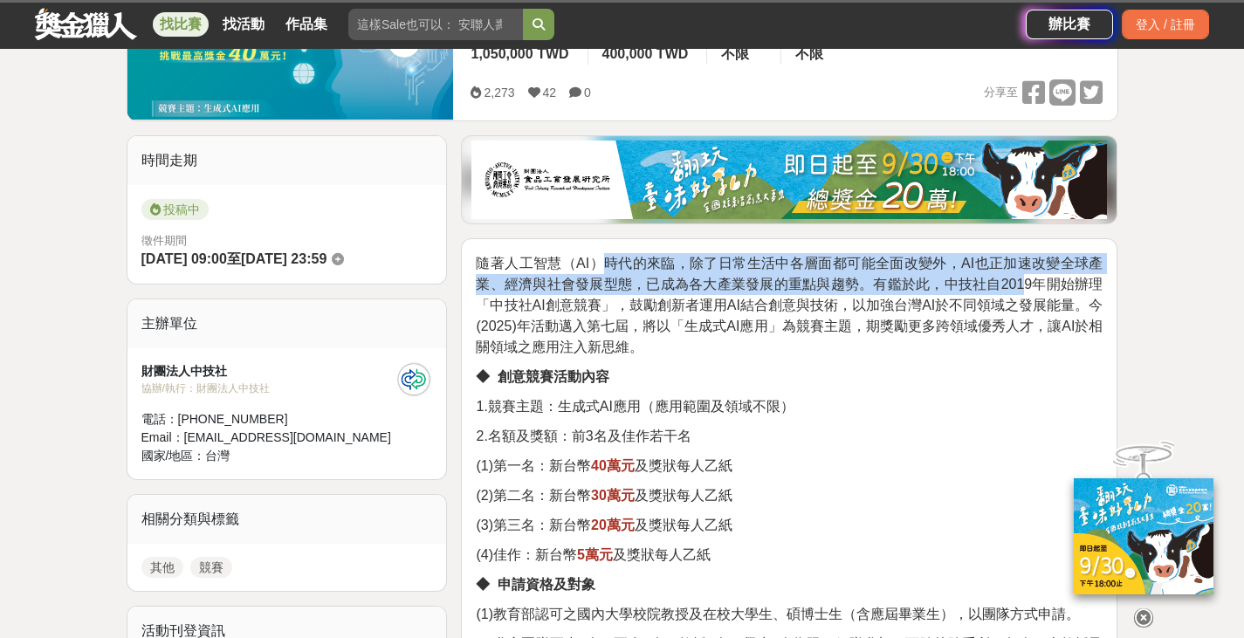
drag, startPoint x: 600, startPoint y: 269, endPoint x: 1025, endPoint y: 288, distance: 424.6
click at [1025, 288] on span "隨著人工智慧（AI）時代的來臨，除了日常生活中各層面都可能全面改變外，AI也正加速改變全球產業、經濟與社會發展型態，已成為各大產業發展的重點與趨勢。有鑑於此，…" at bounding box center [789, 305] width 627 height 99
click at [964, 273] on span "隨著人工智慧（AI）時代的來臨，除了日常生活中各層面都可能全面改變外，AI也正加速改變全球產業、經濟與社會發展型態，已成為各大產業發展的重點與趨勢。有鑑於此，…" at bounding box center [789, 305] width 627 height 99
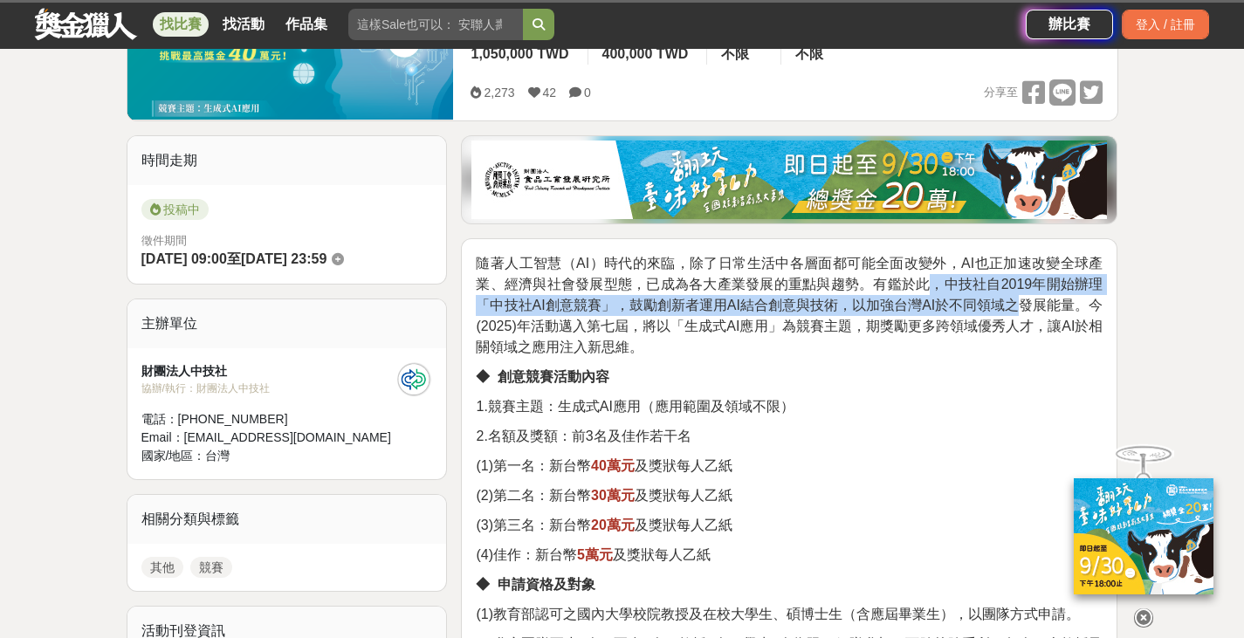
drag, startPoint x: 925, startPoint y: 282, endPoint x: 1017, endPoint y: 312, distance: 96.6
click at [1017, 312] on span "隨著人工智慧（AI）時代的來臨，除了日常生活中各層面都可能全面改變外，AI也正加速改變全球產業、經濟與社會發展型態，已成為各大產業發展的重點與趨勢。有鑑於此，…" at bounding box center [789, 305] width 627 height 99
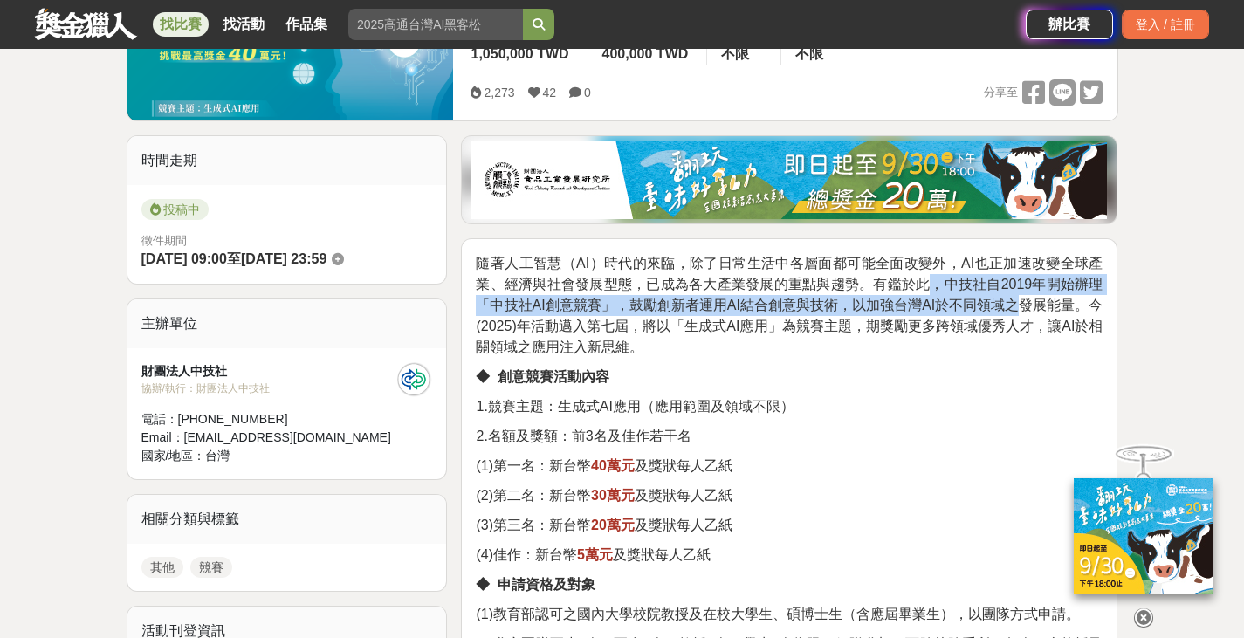
click at [1017, 312] on span "隨著人工智慧（AI）時代的來臨，除了日常生活中各層面都可能全面改變外，AI也正加速改變全球產業、經濟與社會發展型態，已成為各大產業發展的重點與趨勢。有鑑於此，…" at bounding box center [789, 305] width 627 height 99
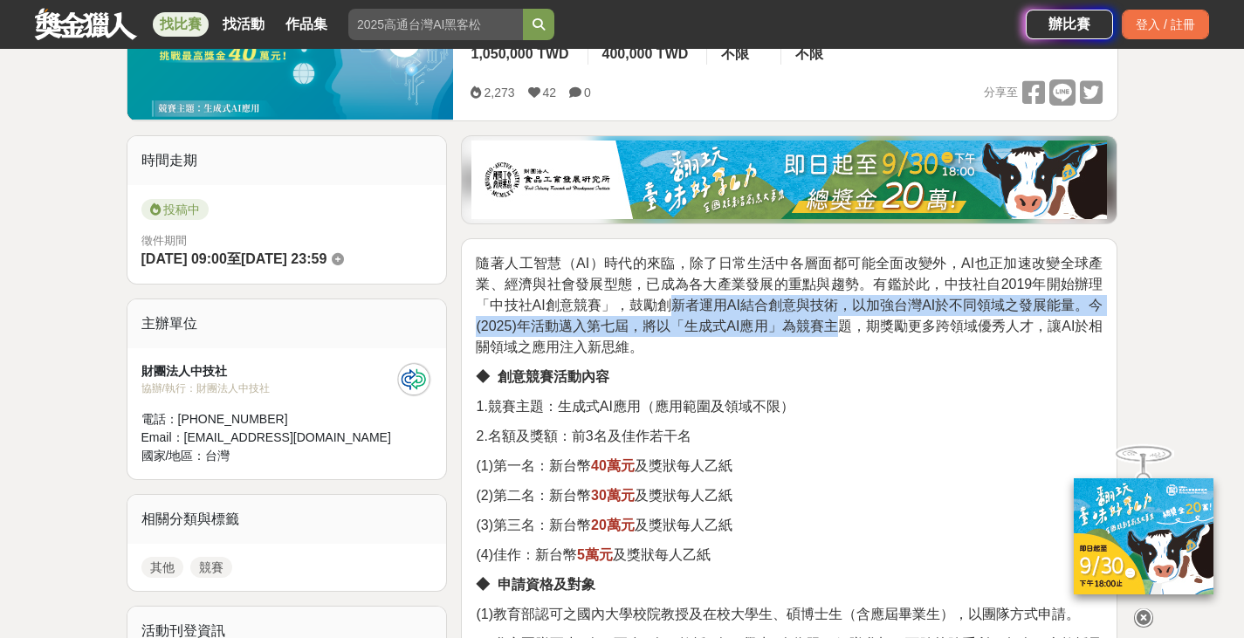
drag, startPoint x: 666, startPoint y: 300, endPoint x: 843, endPoint y: 319, distance: 178.2
click at [843, 319] on span "隨著人工智慧（AI）時代的來臨，除了日常生活中各層面都可能全面改變外，AI也正加速改變全球產業、經濟與社會發展型態，已成為各大產業發展的重點與趨勢。有鑑於此，…" at bounding box center [789, 305] width 627 height 99
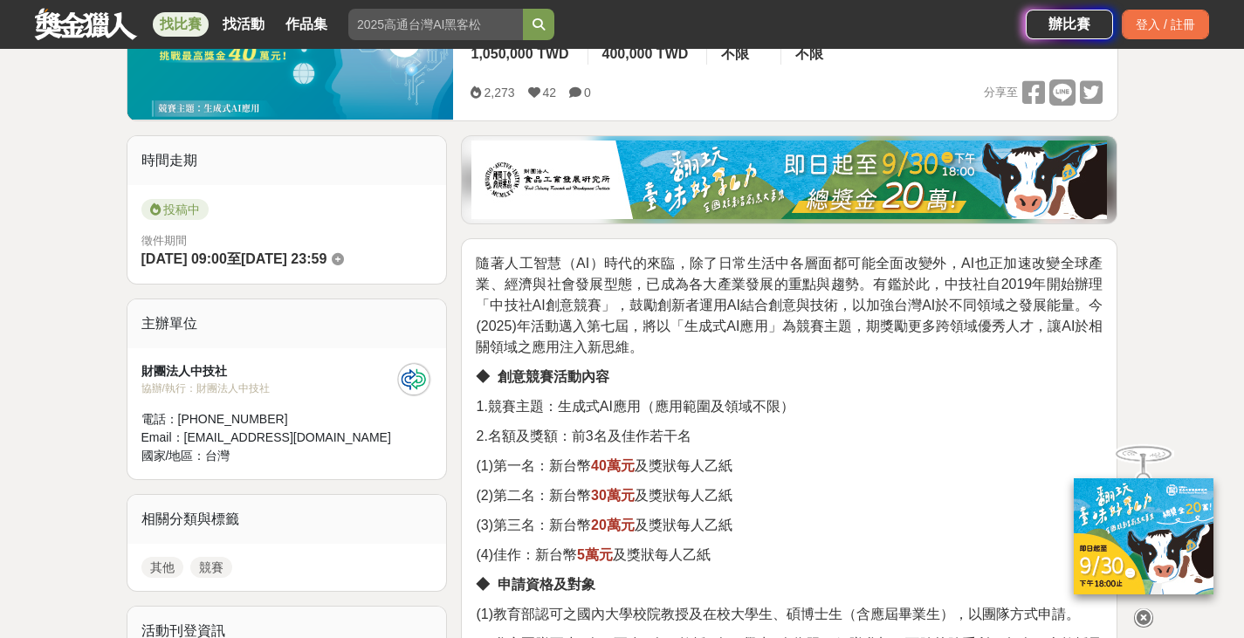
click at [896, 326] on span "隨著人工智慧（AI）時代的來臨，除了日常生活中各層面都可能全面改變外，AI也正加速改變全球產業、經濟與社會發展型態，已成為各大產業發展的重點與趨勢。有鑑於此，…" at bounding box center [789, 305] width 627 height 99
drag, startPoint x: 850, startPoint y: 319, endPoint x: 847, endPoint y: 333, distance: 14.2
click at [847, 333] on span "隨著人工智慧（AI）時代的來臨，除了日常生活中各層面都可能全面改變外，AI也正加速改變全球產業、經濟與社會發展型態，已成為各大產業發展的重點與趨勢。有鑑於此，…" at bounding box center [789, 305] width 627 height 99
click at [829, 342] on p "隨著人工智慧（AI）時代的來臨，除了日常生活中各層面都可能全面改變外，AI也正加速改變全球產業、經濟與社會發展型態，已成為各大產業發展的重點與趨勢。有鑑於此，…" at bounding box center [789, 305] width 627 height 105
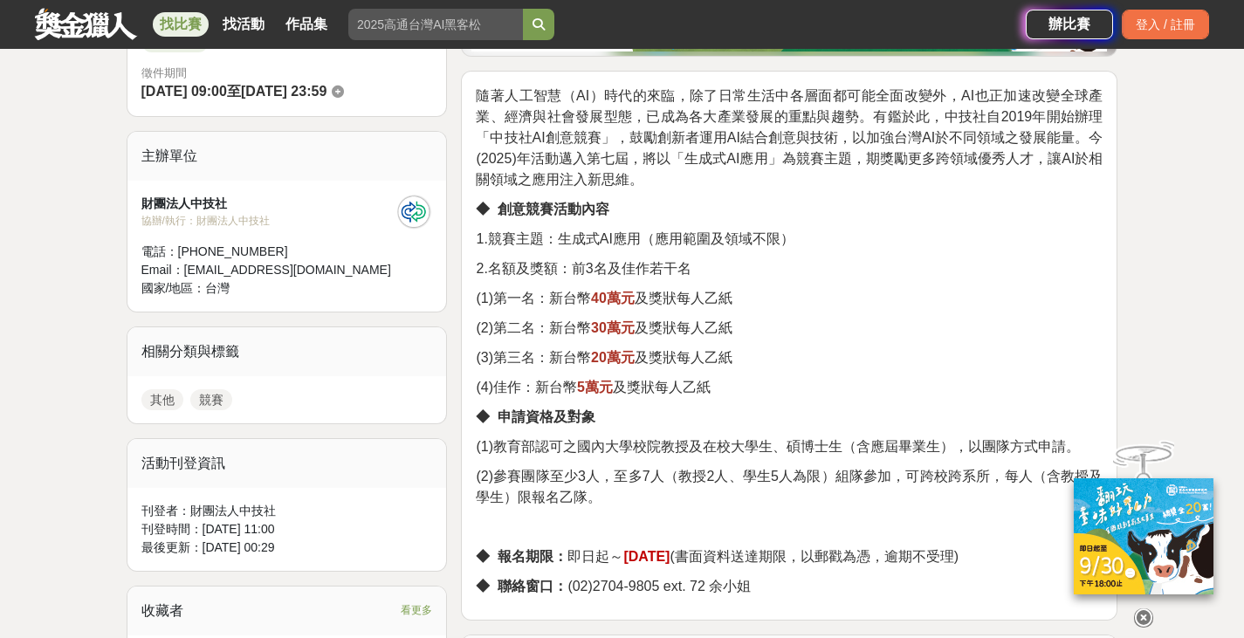
scroll to position [524, 0]
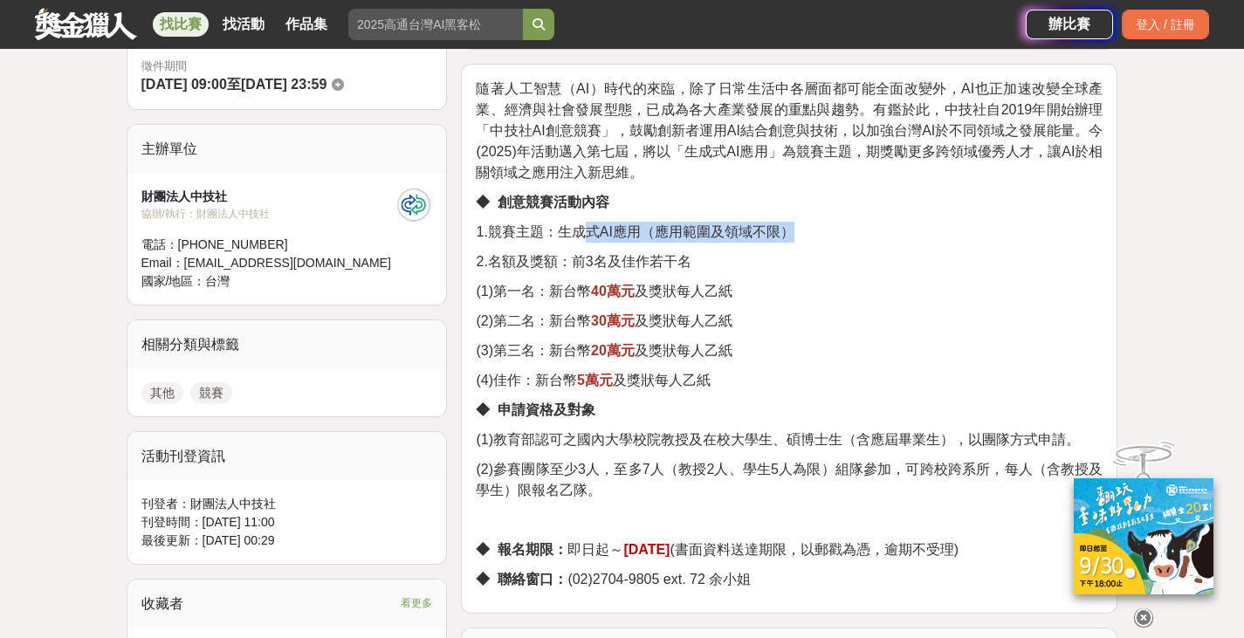
drag, startPoint x: 586, startPoint y: 234, endPoint x: 823, endPoint y: 238, distance: 237.4
click at [823, 238] on p "1.競賽主題：生成式AI應用（應用範圍及領域不限）" at bounding box center [789, 232] width 627 height 21
click at [832, 240] on p "1.競賽主題：生成式AI應用（應用範圍及領域不限）" at bounding box center [789, 232] width 627 height 21
drag, startPoint x: 681, startPoint y: 230, endPoint x: 844, endPoint y: 238, distance: 163.4
click at [844, 238] on p "1.競賽主題：生成式AI應用（應用範圍及領域不限）" at bounding box center [789, 232] width 627 height 21
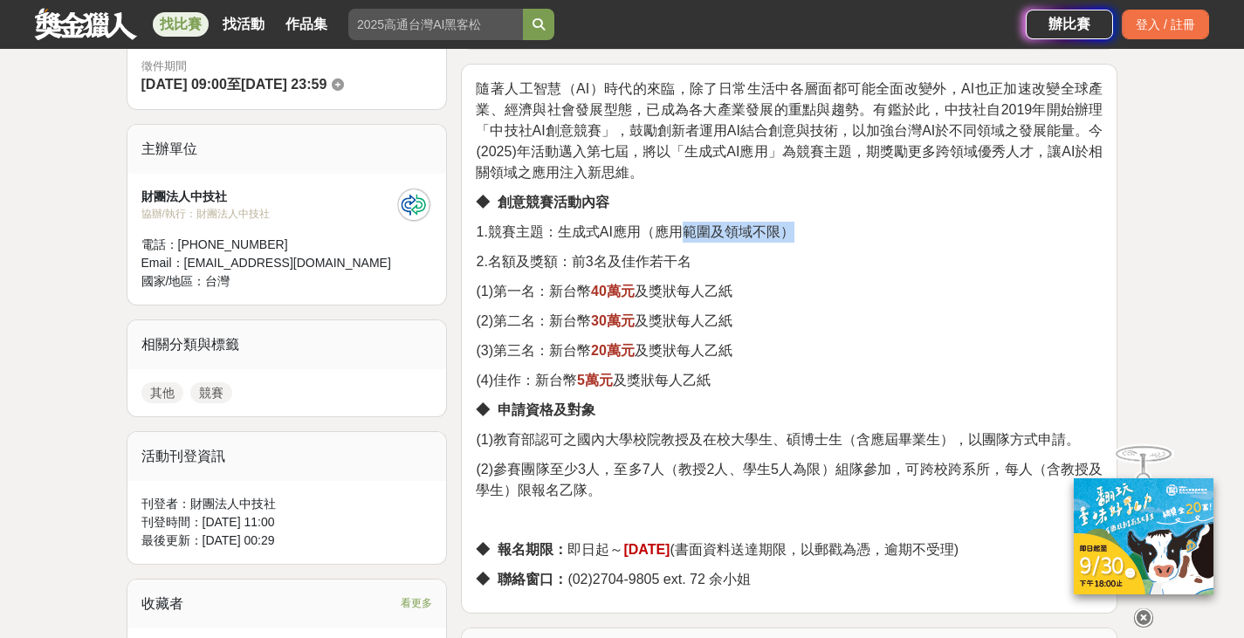
click at [844, 238] on p "1.競賽主題：生成式AI應用（應用範圍及領域不限）" at bounding box center [789, 232] width 627 height 21
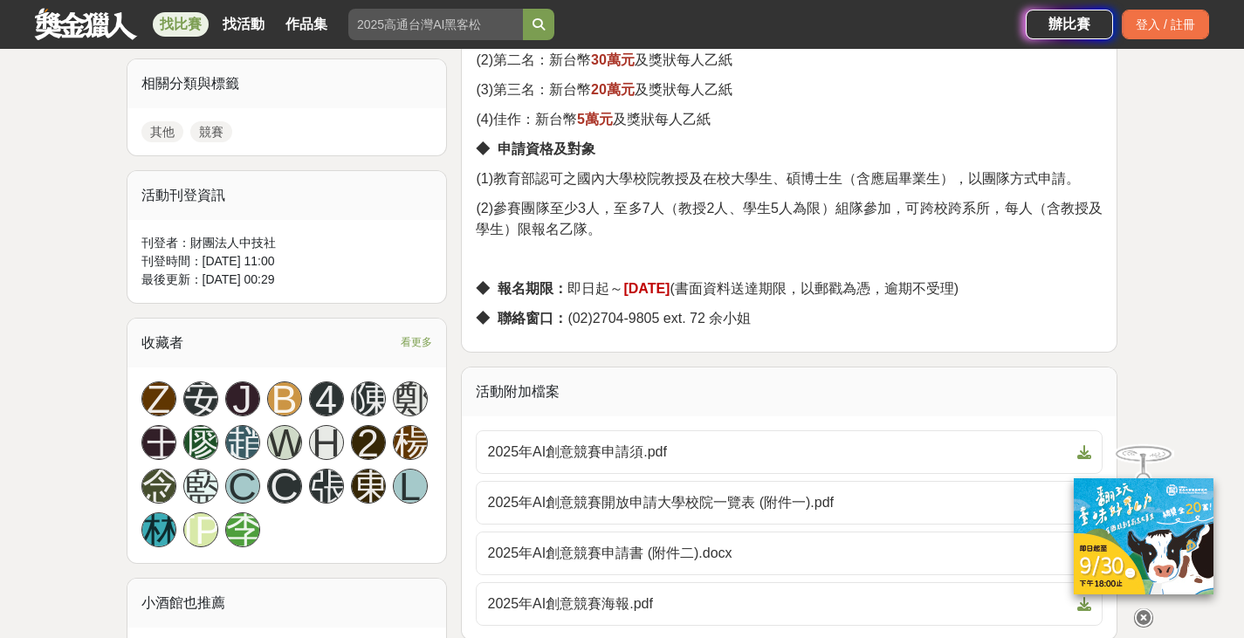
scroll to position [960, 0]
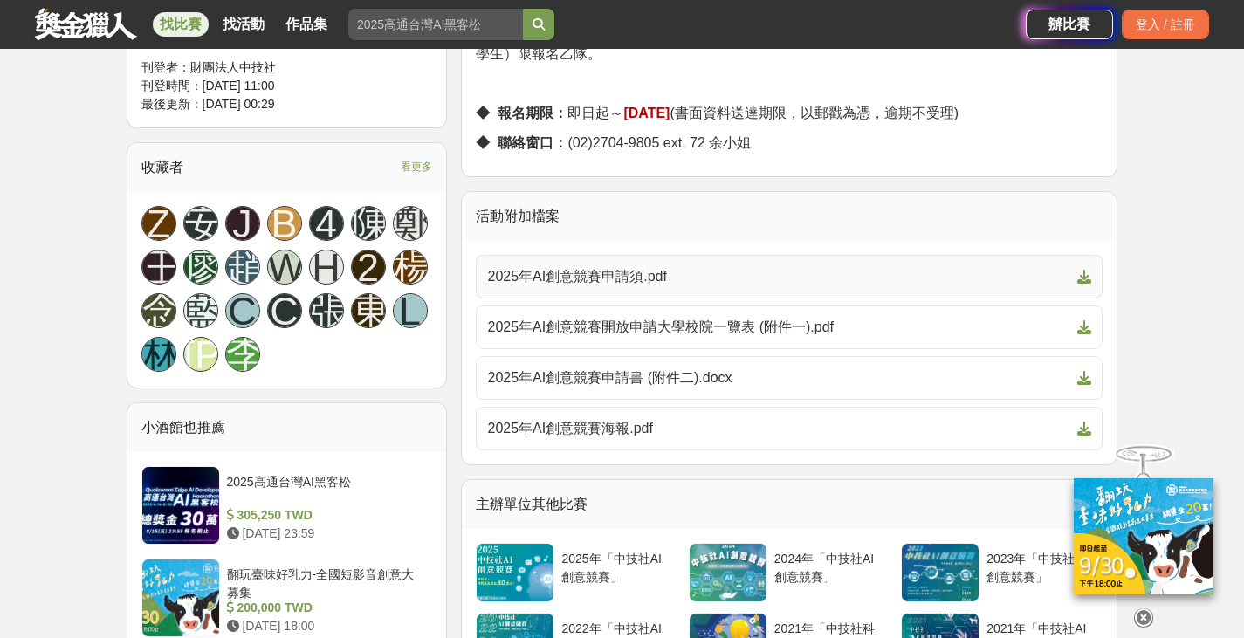
click at [614, 261] on link "2025年AI創意競賽申請須.pdf" at bounding box center [789, 277] width 627 height 44
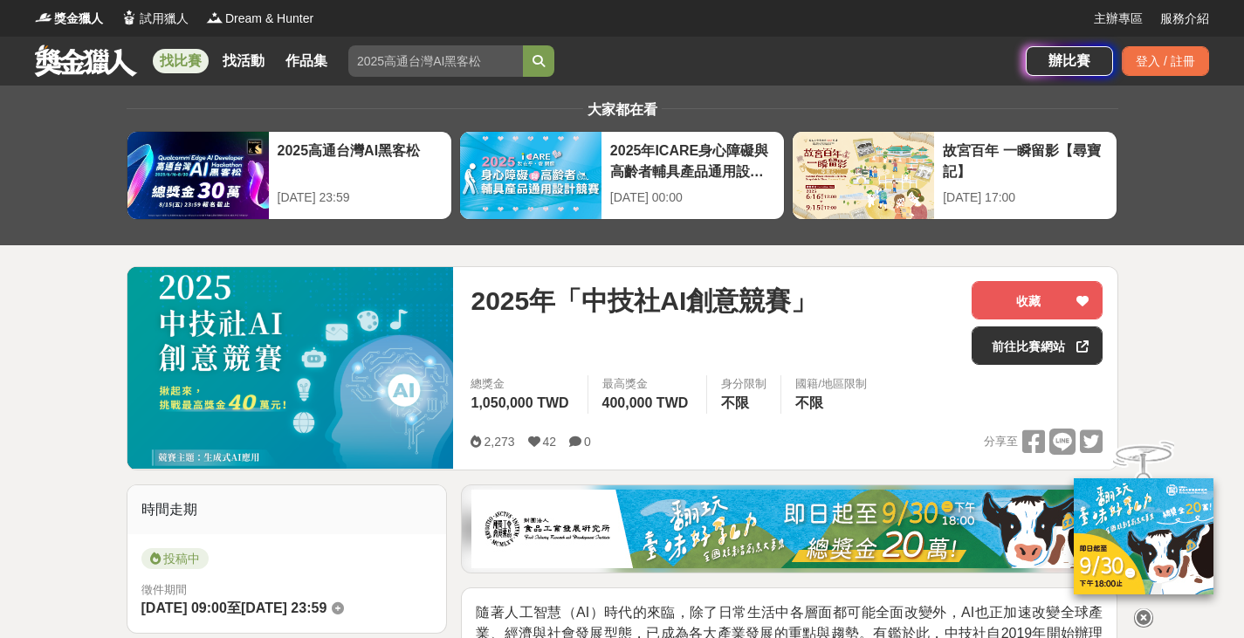
scroll to position [175, 0]
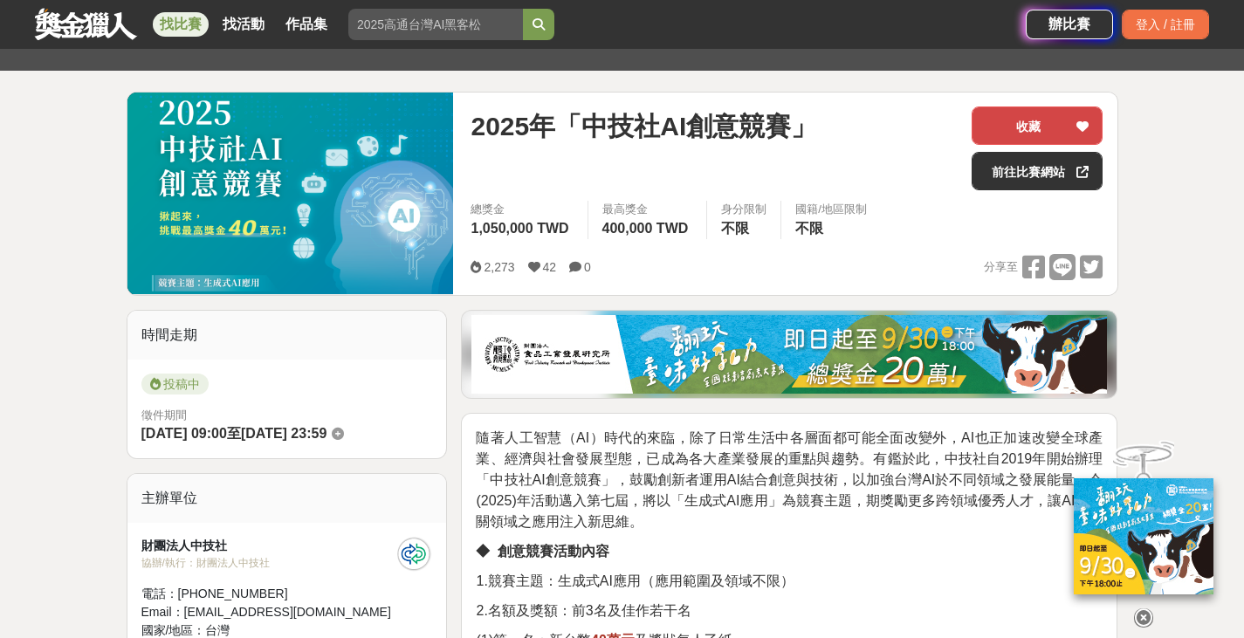
click at [1048, 112] on button "收藏" at bounding box center [1036, 125] width 131 height 38
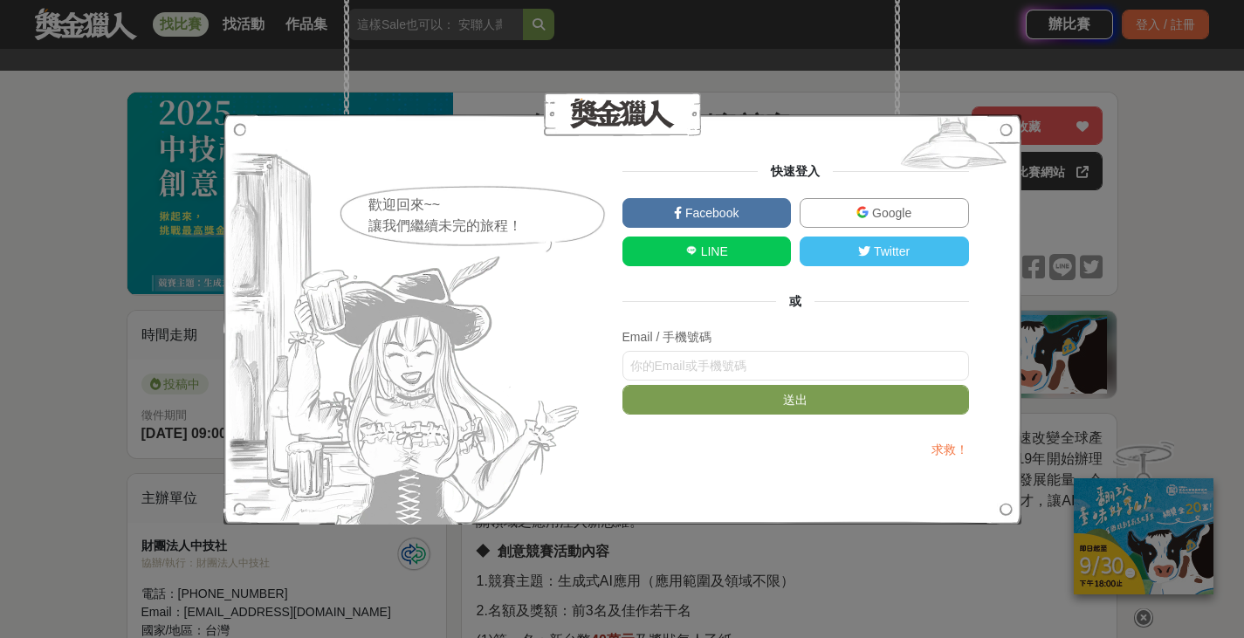
click at [719, 207] on span "Facebook" at bounding box center [710, 213] width 57 height 14
click at [1094, 321] on div "歡迎回來~~ 讓我們繼續未完的旅程！ 快速登入 Facebook Google LINE Twitter 或 Email / 手機號碼 送出 求救！" at bounding box center [622, 319] width 1244 height 638
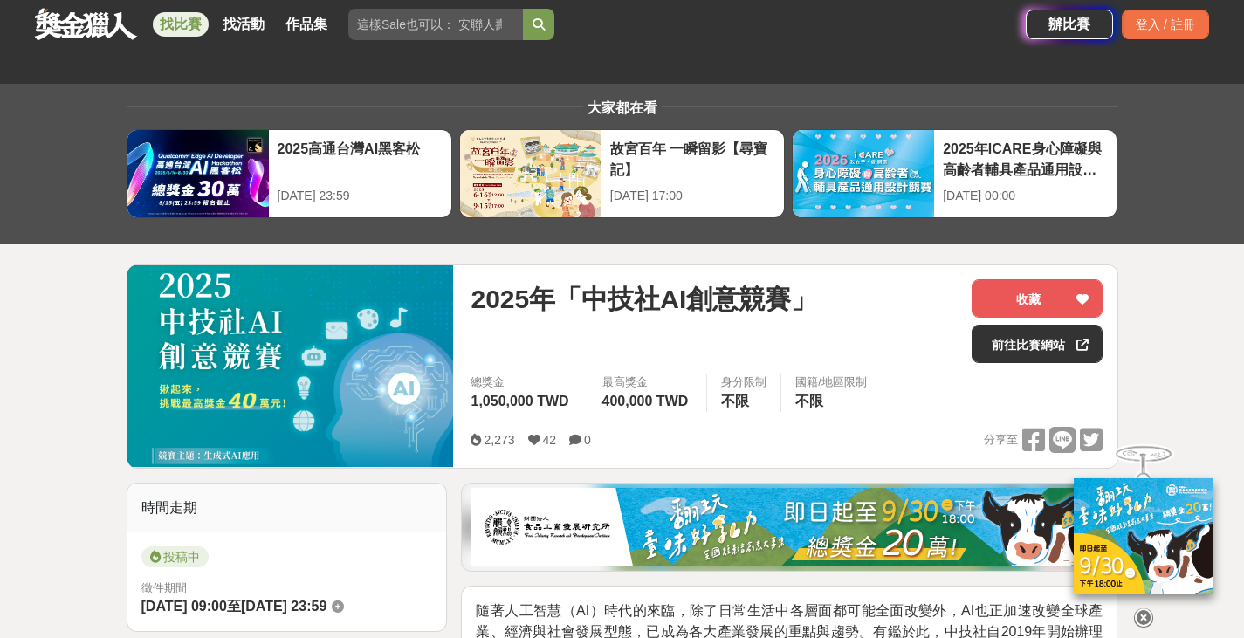
scroll to position [0, 0]
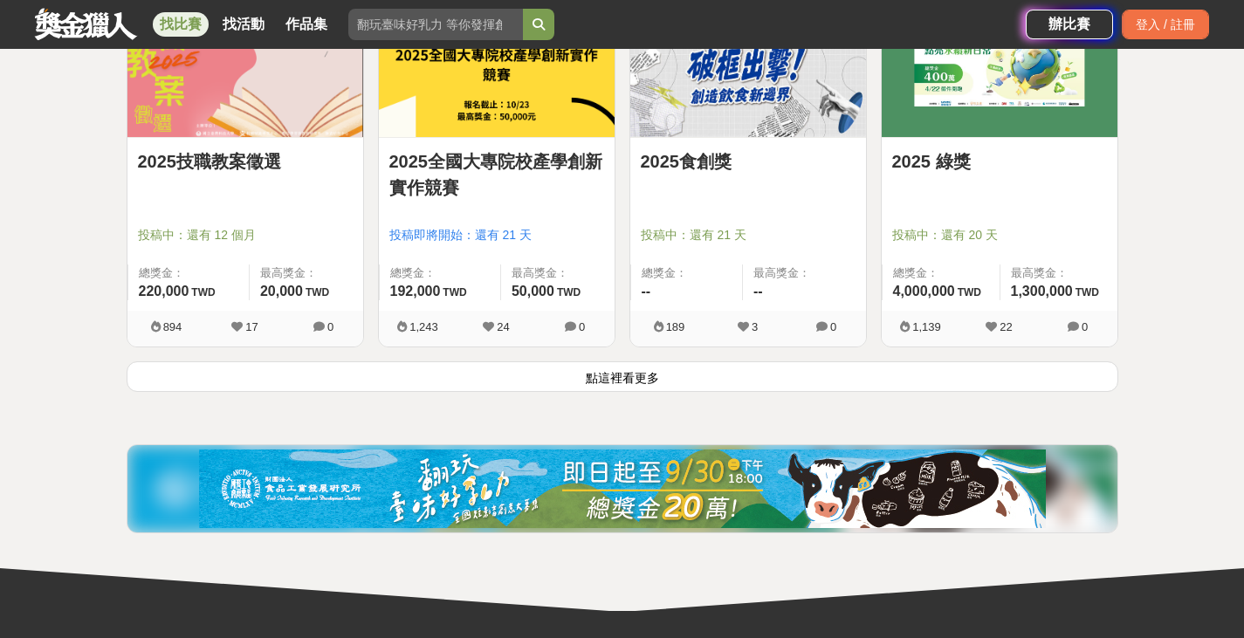
scroll to position [4503, 0]
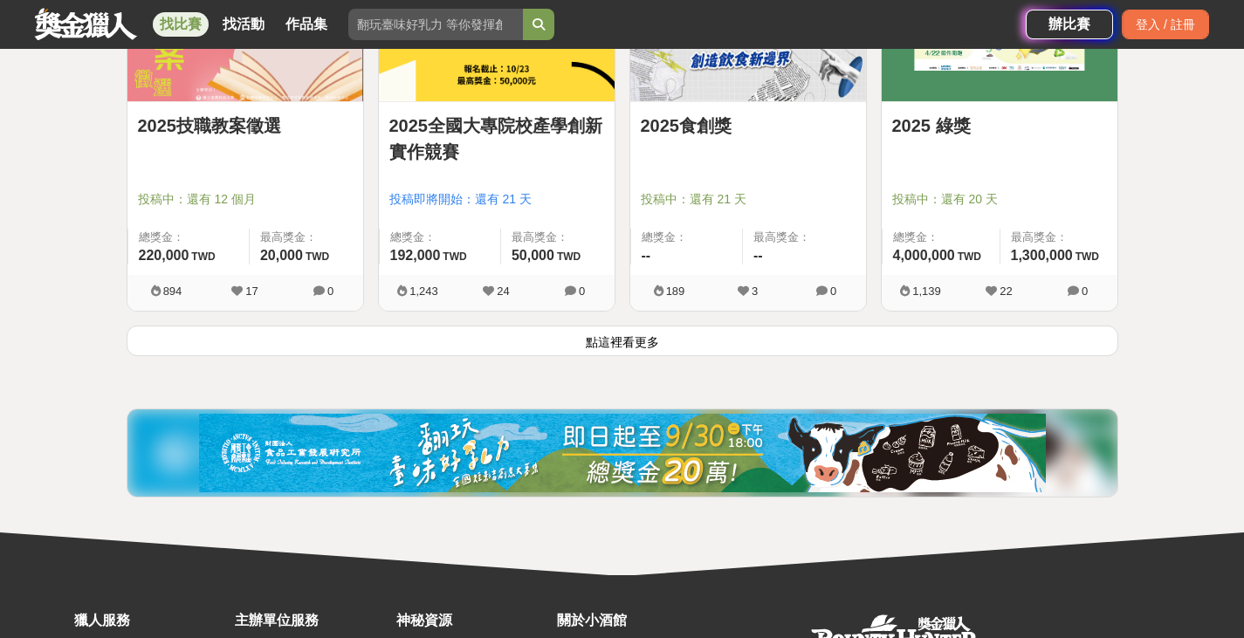
click at [681, 344] on button "點這裡看更多" at bounding box center [622, 341] width 991 height 31
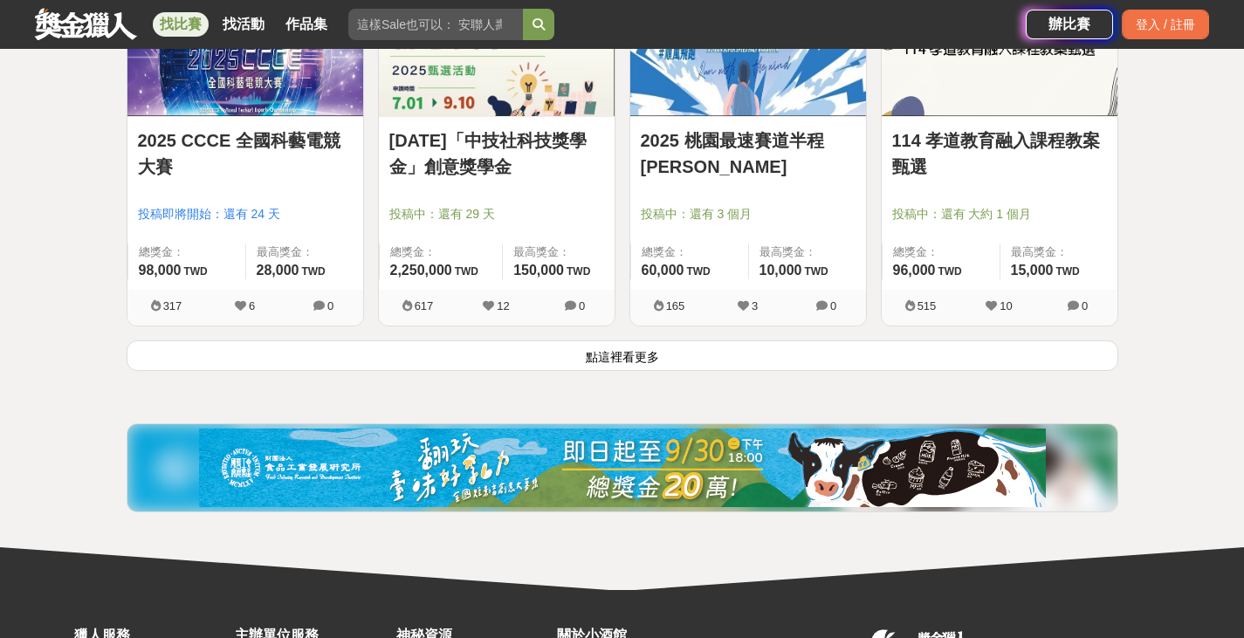
scroll to position [6777, 0]
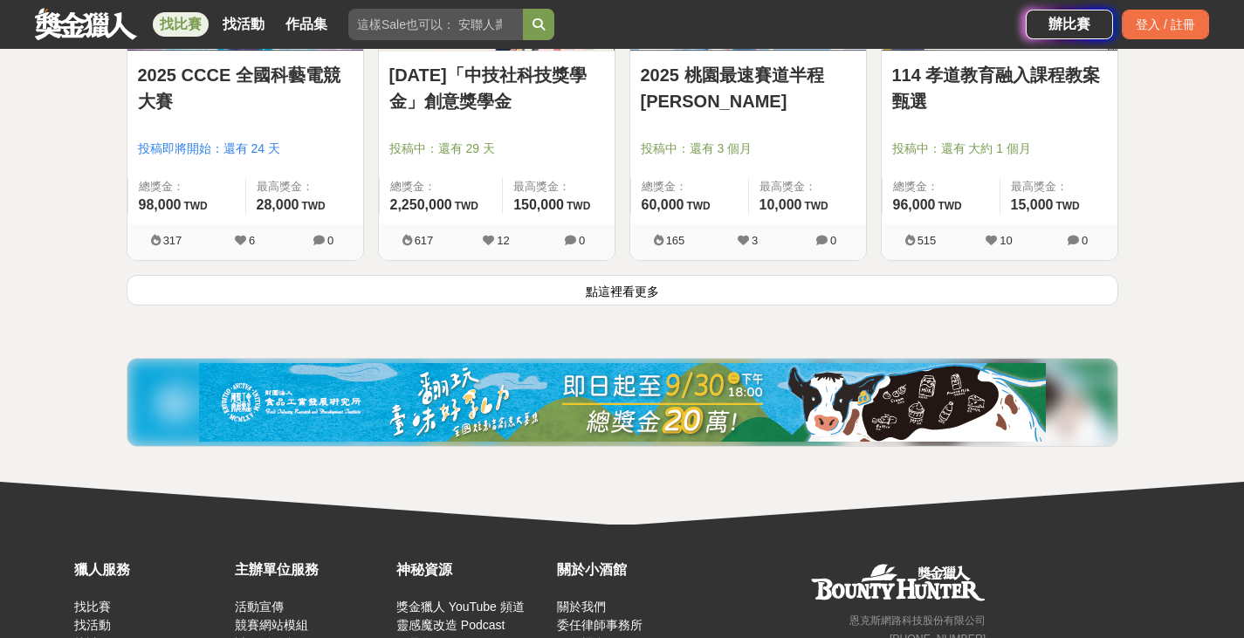
click at [808, 302] on button "點這裡看更多" at bounding box center [622, 290] width 991 height 31
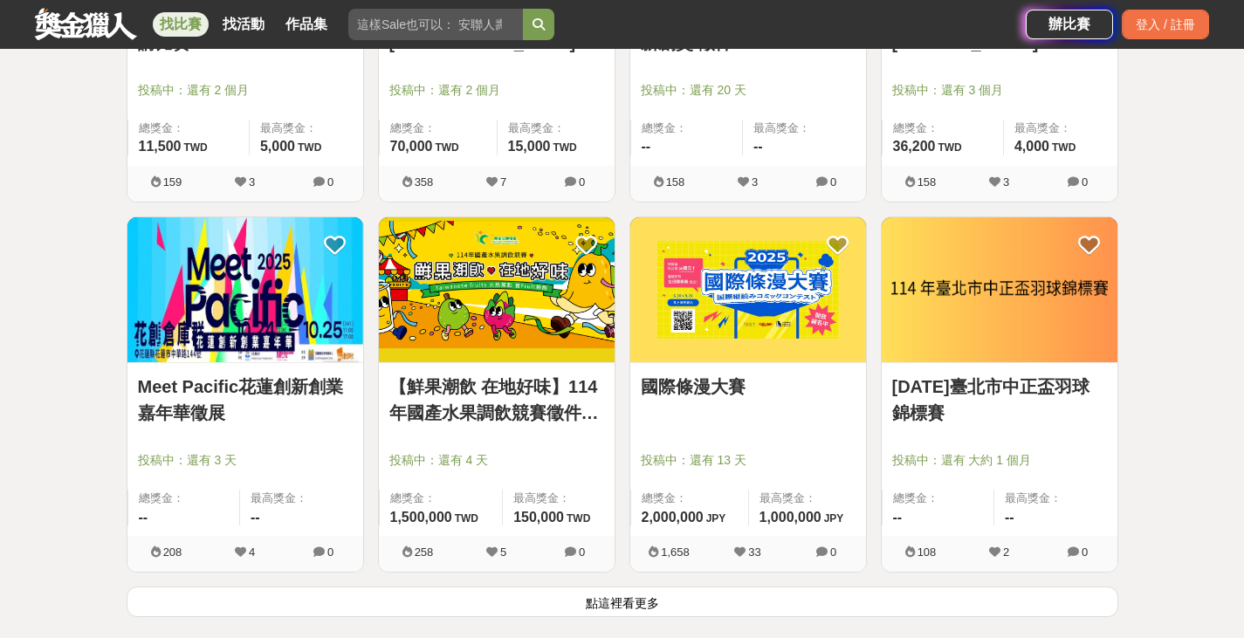
scroll to position [8862, 0]
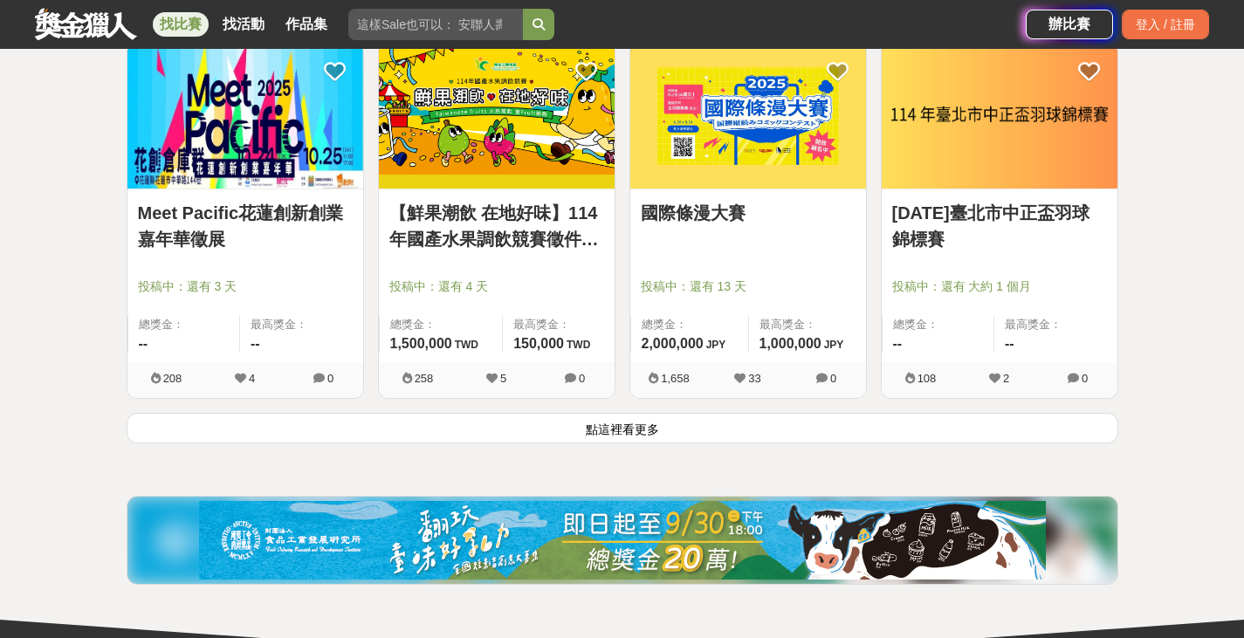
click at [600, 434] on button "點這裡看更多" at bounding box center [622, 428] width 991 height 31
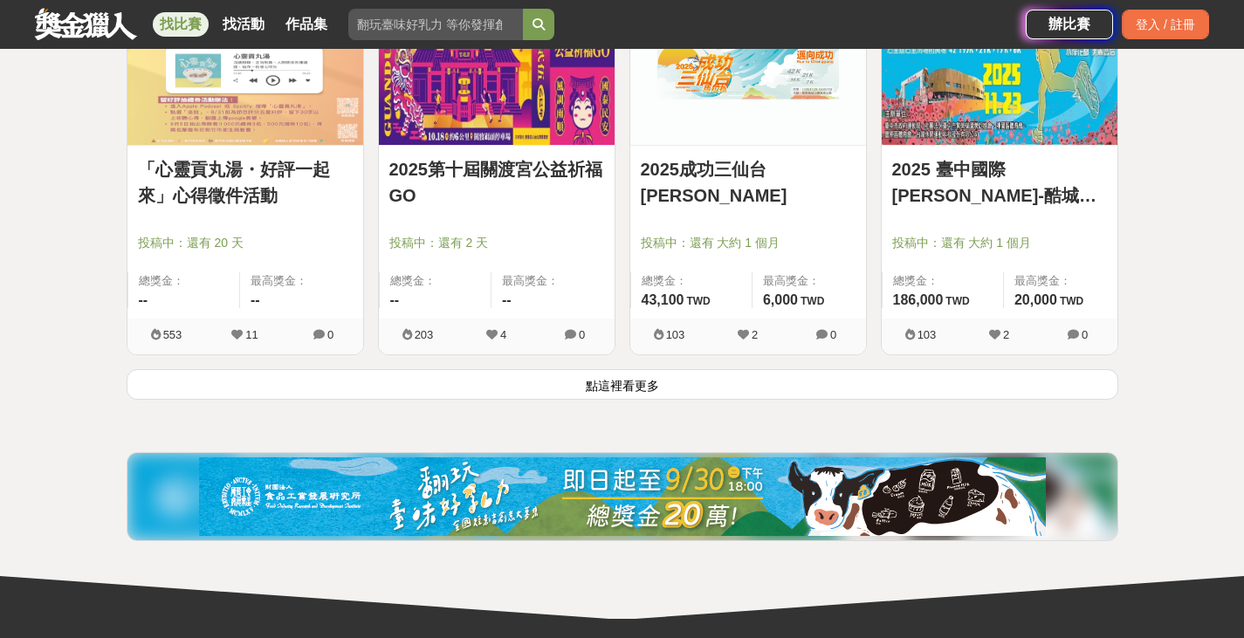
scroll to position [11131, 0]
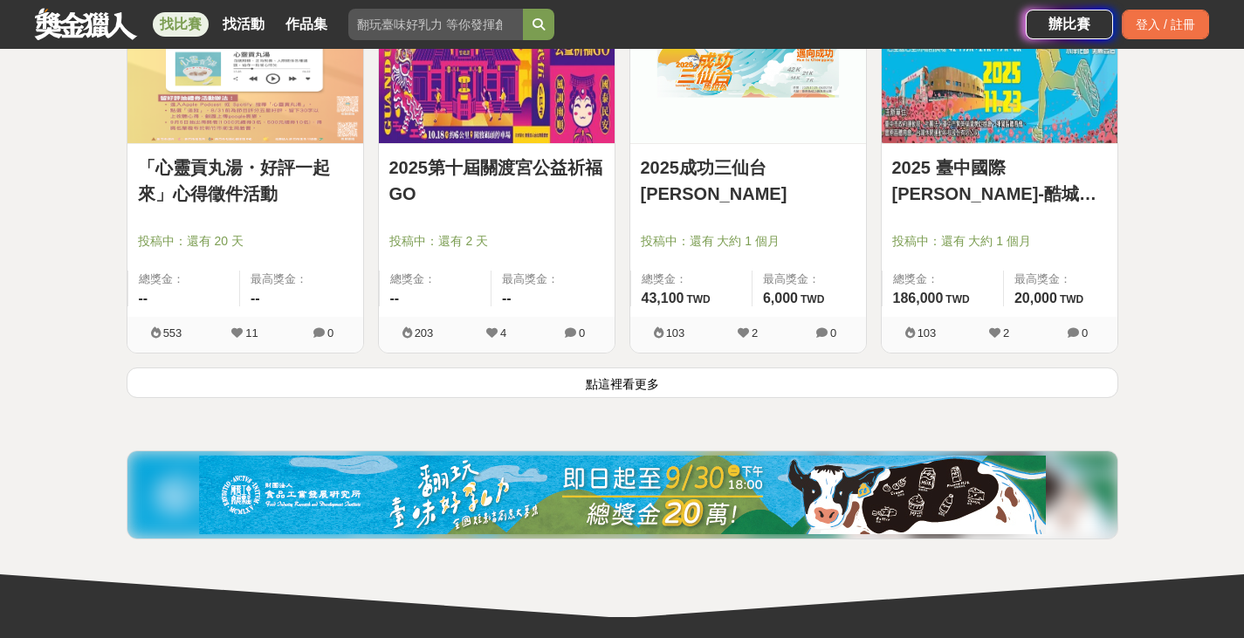
click at [599, 380] on button "點這裡看更多" at bounding box center [622, 382] width 991 height 31
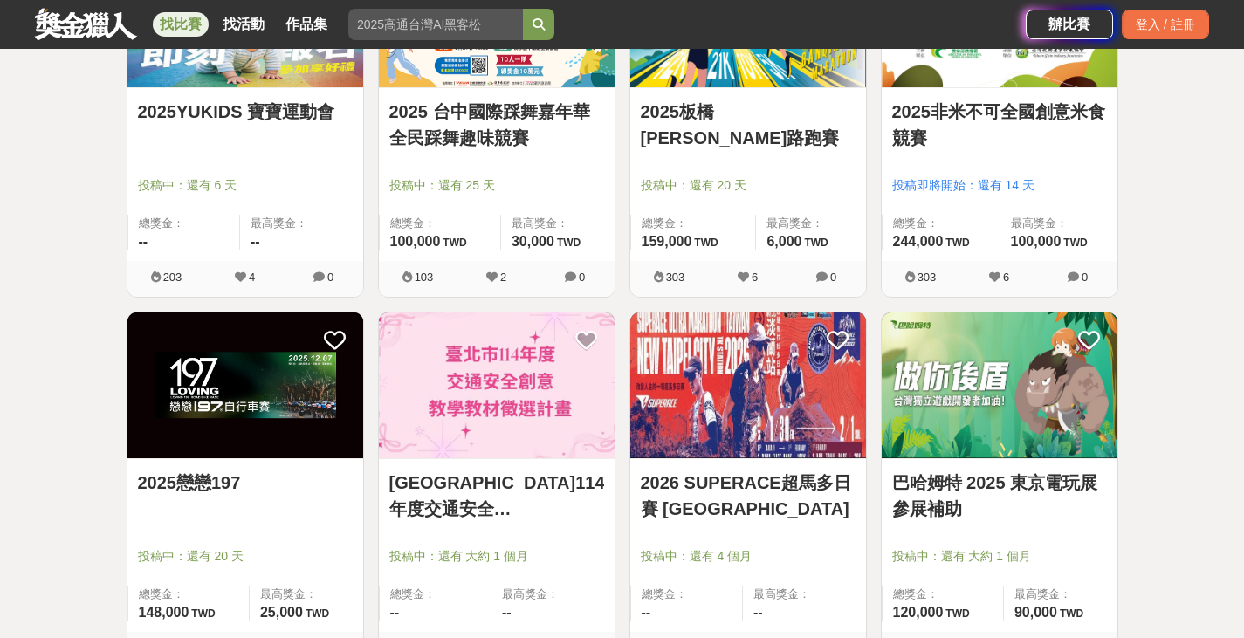
scroll to position [11568, 0]
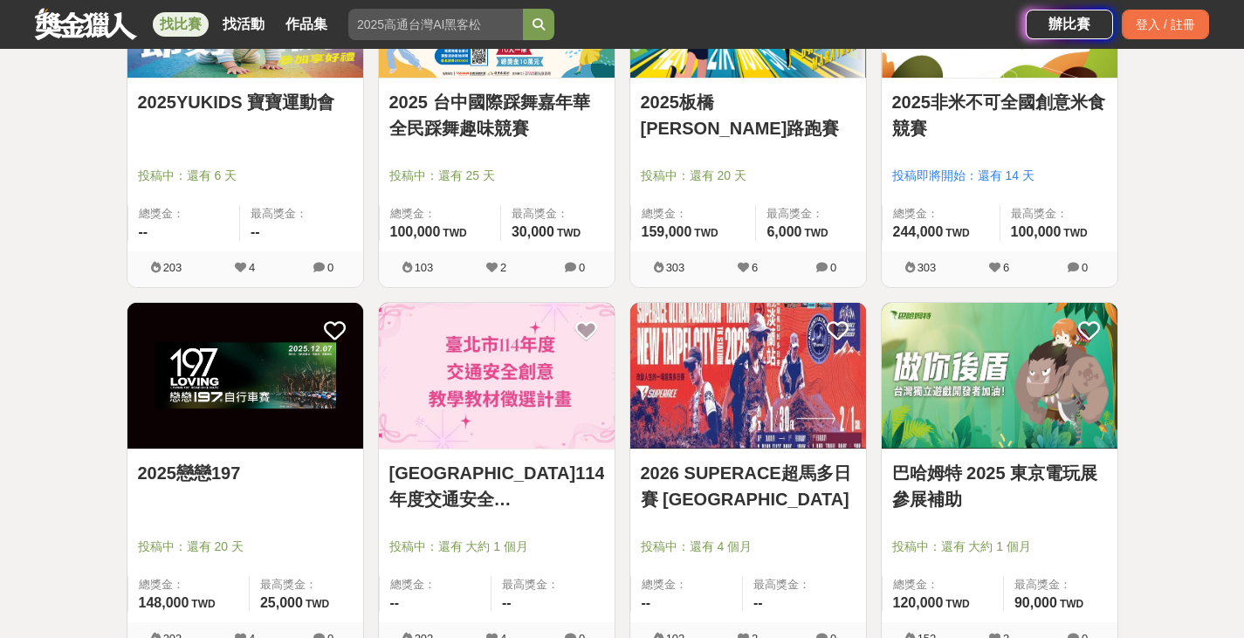
click at [103, 3] on div "找比賽 找活動 作品集" at bounding box center [530, 24] width 991 height 49
click at [103, 20] on link at bounding box center [86, 23] width 106 height 33
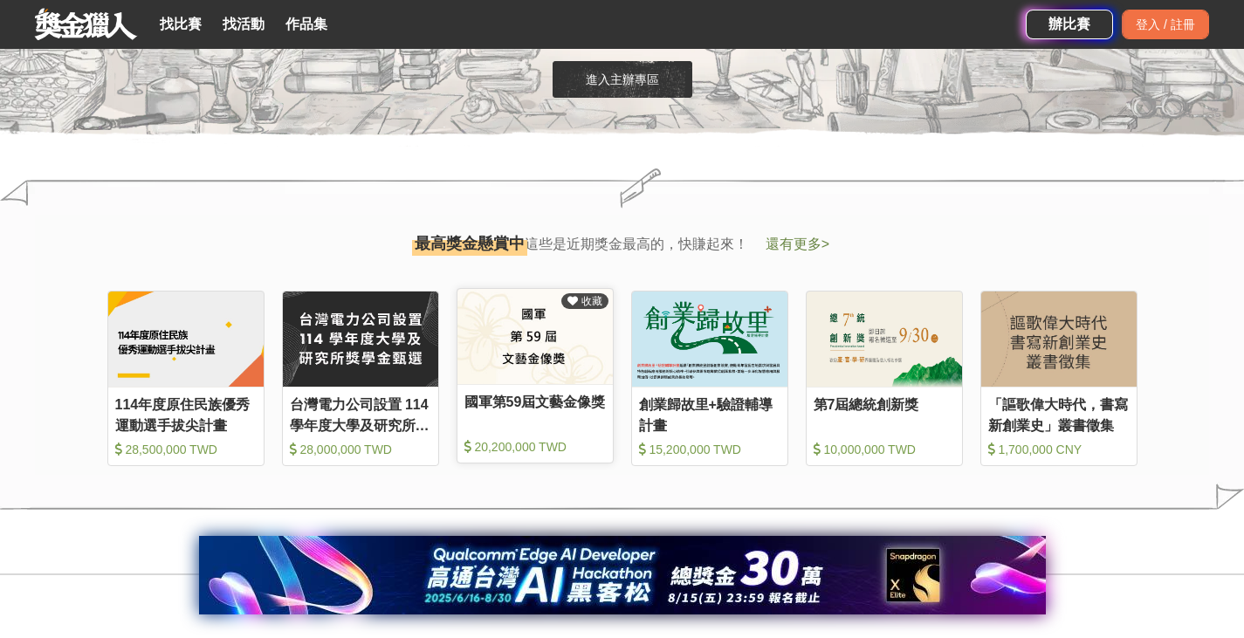
scroll to position [1763, 0]
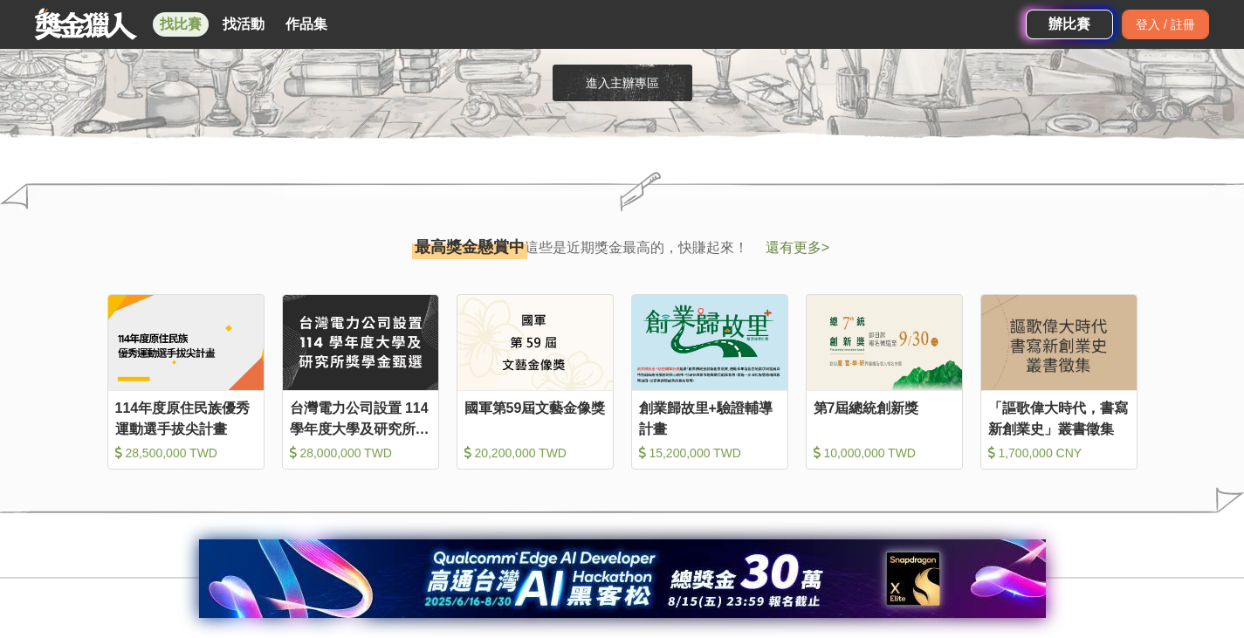
click at [189, 24] on link "找比賽" at bounding box center [181, 24] width 56 height 24
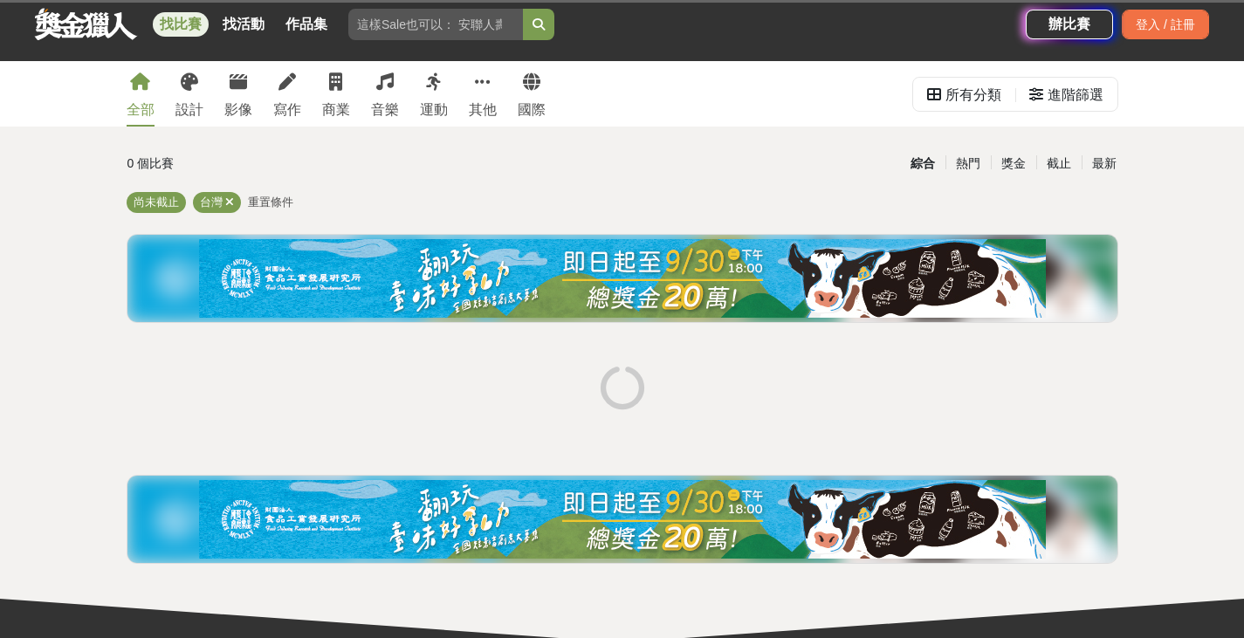
scroll to position [9, 0]
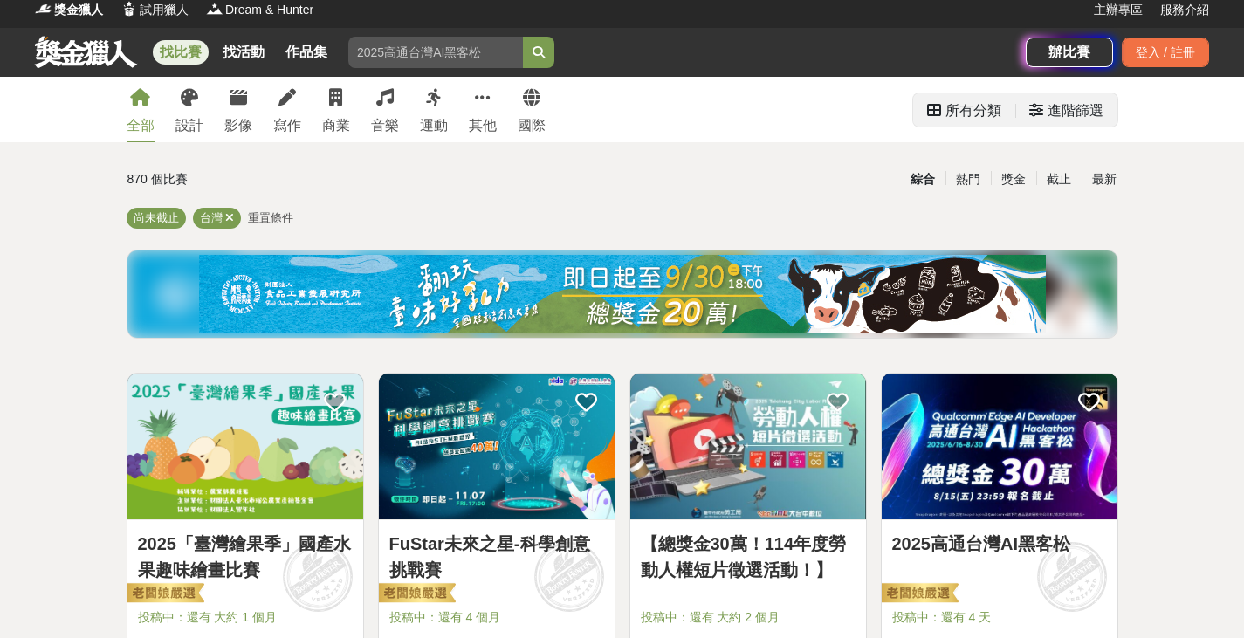
click at [995, 113] on div "所有分類" at bounding box center [973, 110] width 56 height 35
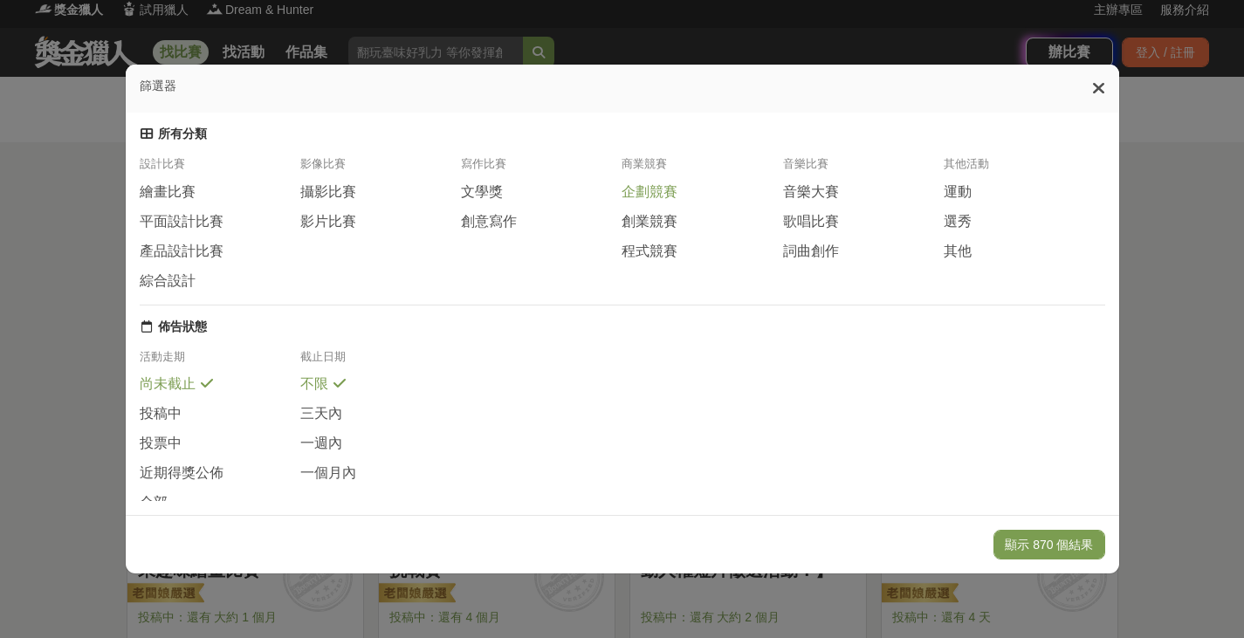
click at [651, 202] on span "企劃競賽" at bounding box center [649, 192] width 56 height 18
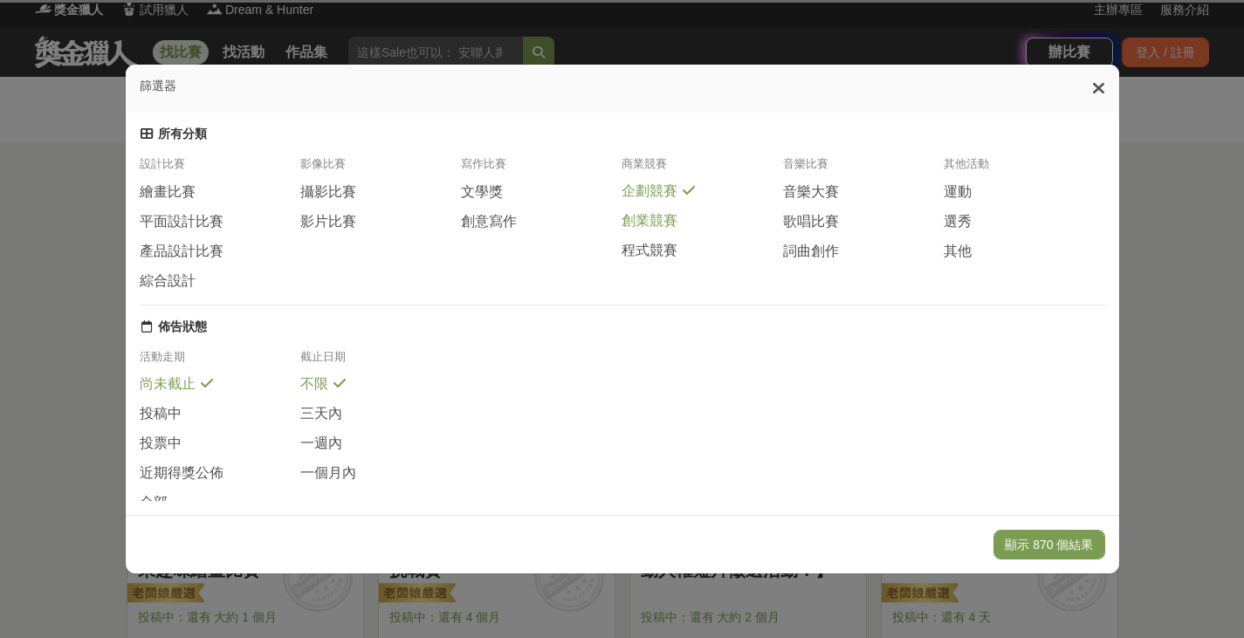
click at [643, 226] on span "創業競賽" at bounding box center [649, 221] width 56 height 18
click at [652, 257] on span "程式競賽" at bounding box center [649, 250] width 56 height 18
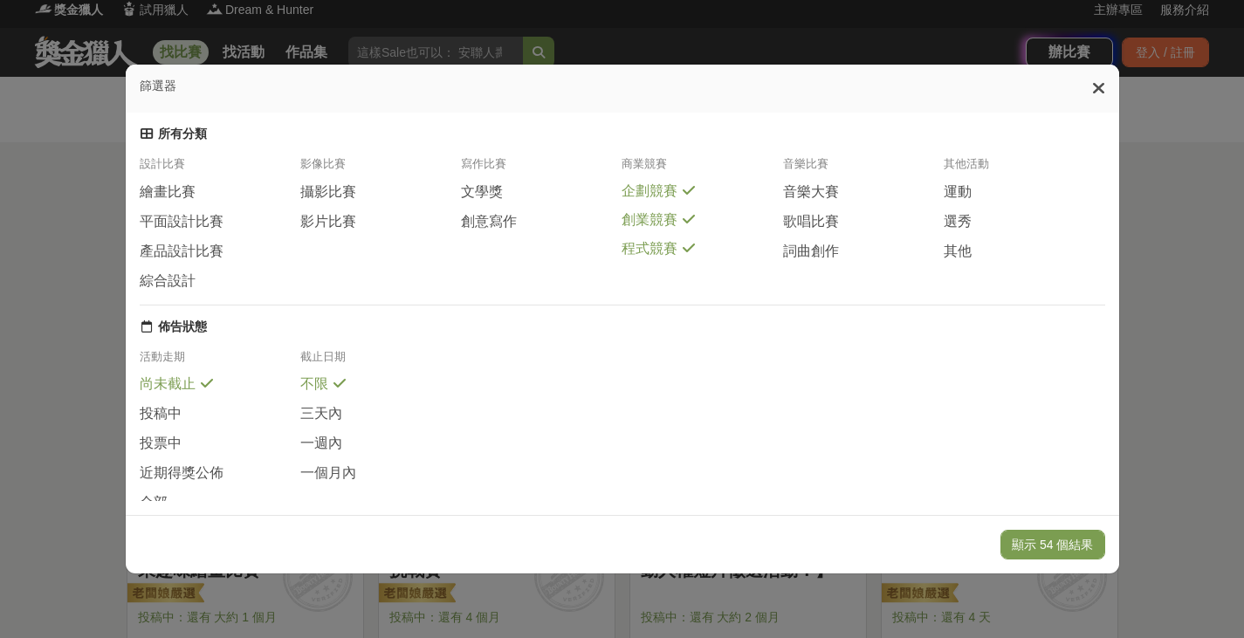
click at [674, 201] on span "企劃競賽" at bounding box center [649, 191] width 56 height 18
click at [1094, 98] on div "篩選器" at bounding box center [622, 89] width 993 height 48
click at [1100, 91] on icon at bounding box center [1098, 87] width 13 height 17
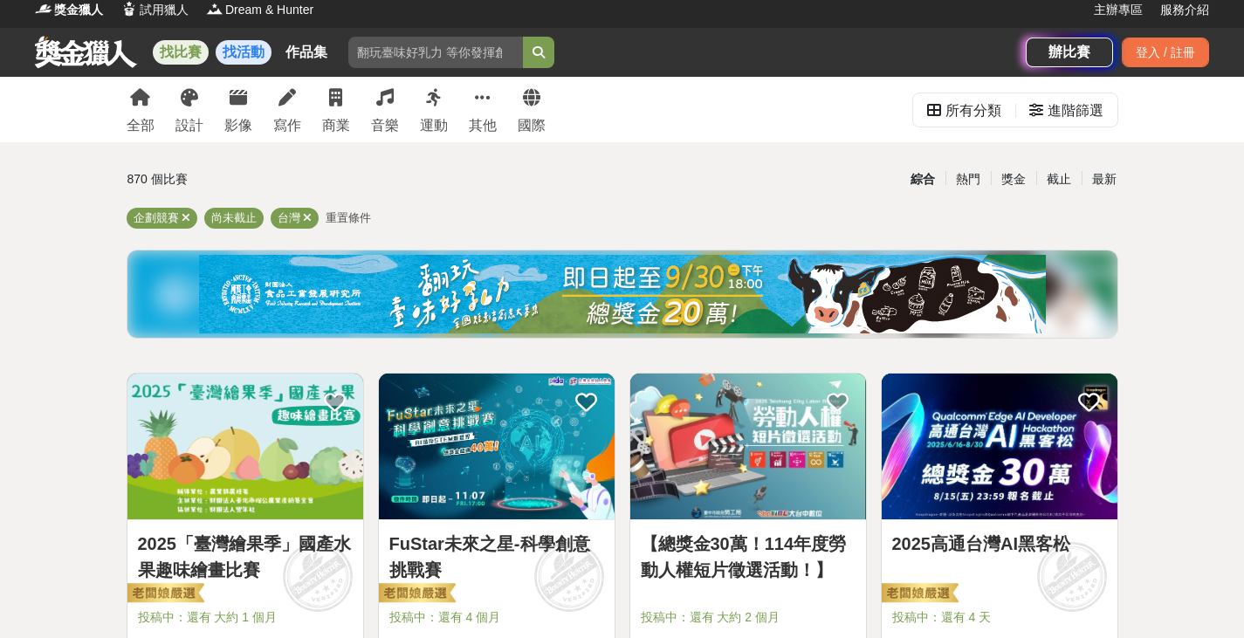
click at [239, 62] on link "找活動" at bounding box center [244, 52] width 56 height 24
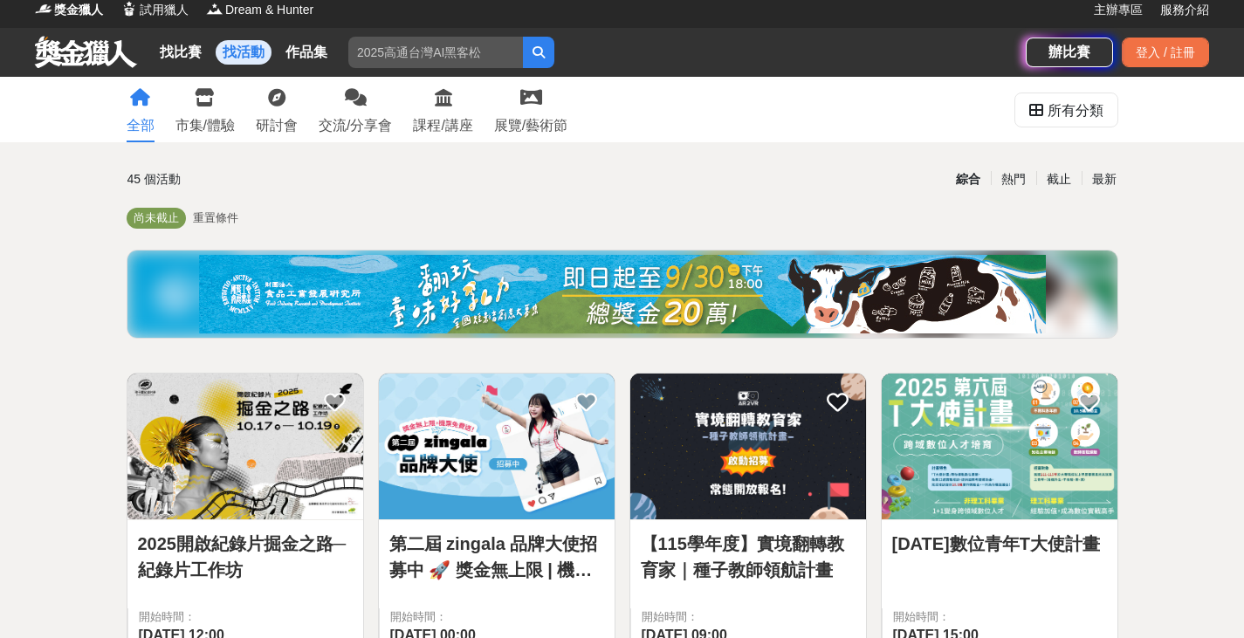
click at [238, 54] on link "找活動" at bounding box center [244, 52] width 56 height 24
click at [1050, 104] on div "所有分類" at bounding box center [1075, 110] width 56 height 35
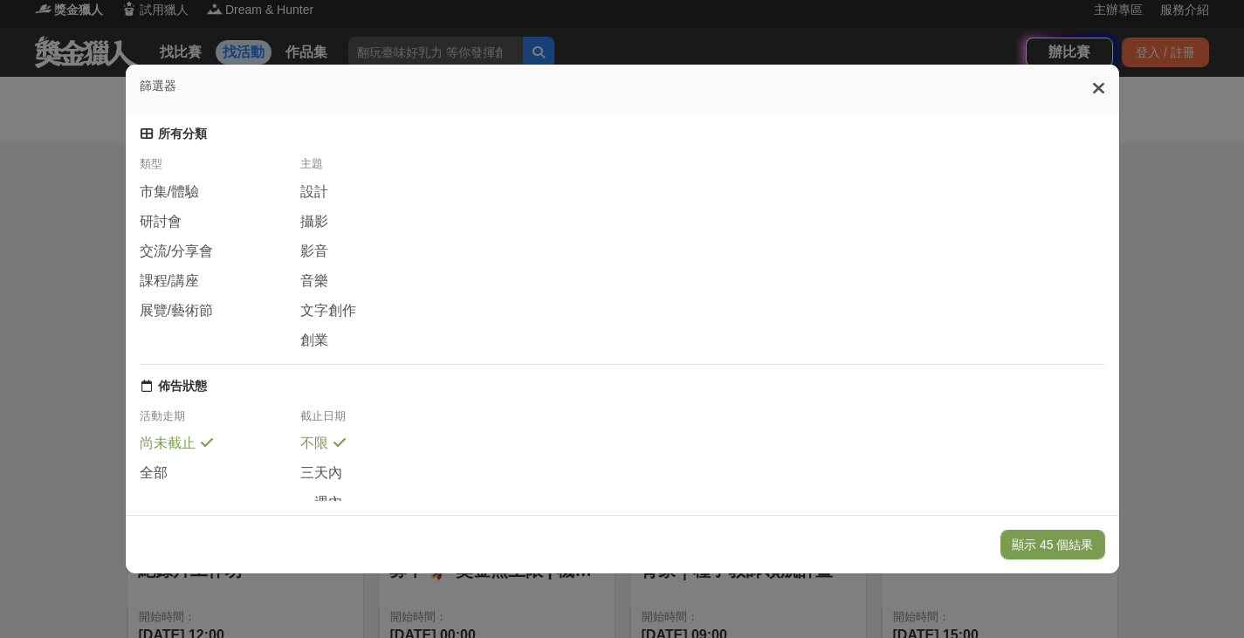
click at [1099, 87] on icon at bounding box center [1098, 87] width 13 height 17
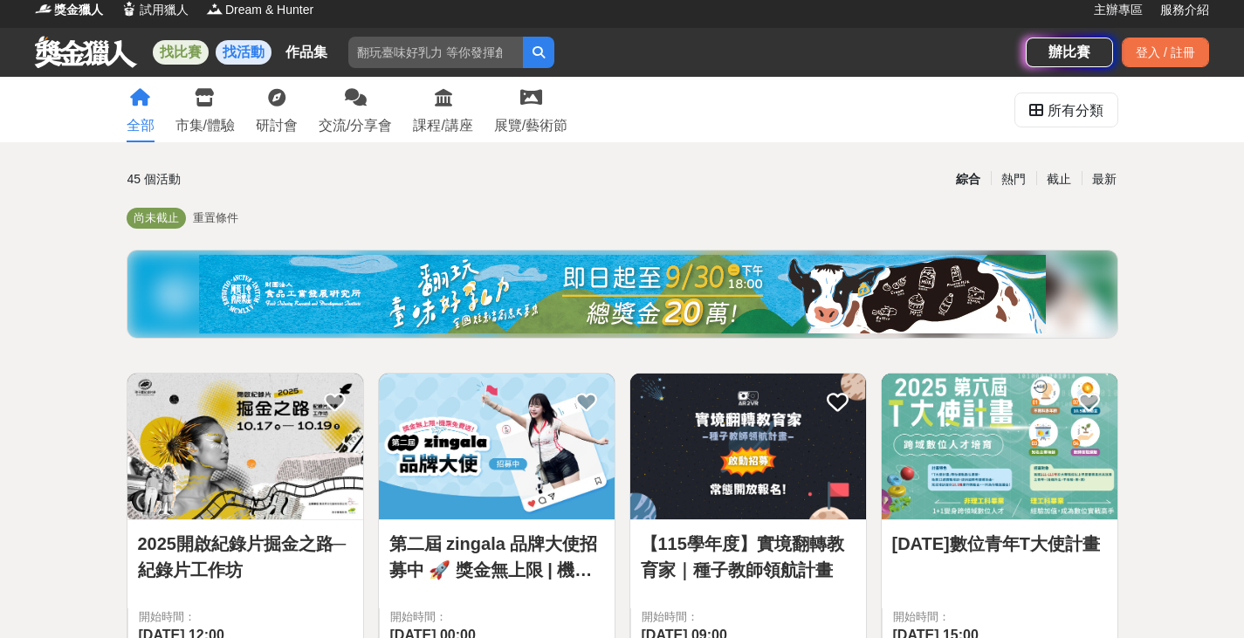
click at [182, 53] on link "找比賽" at bounding box center [181, 52] width 56 height 24
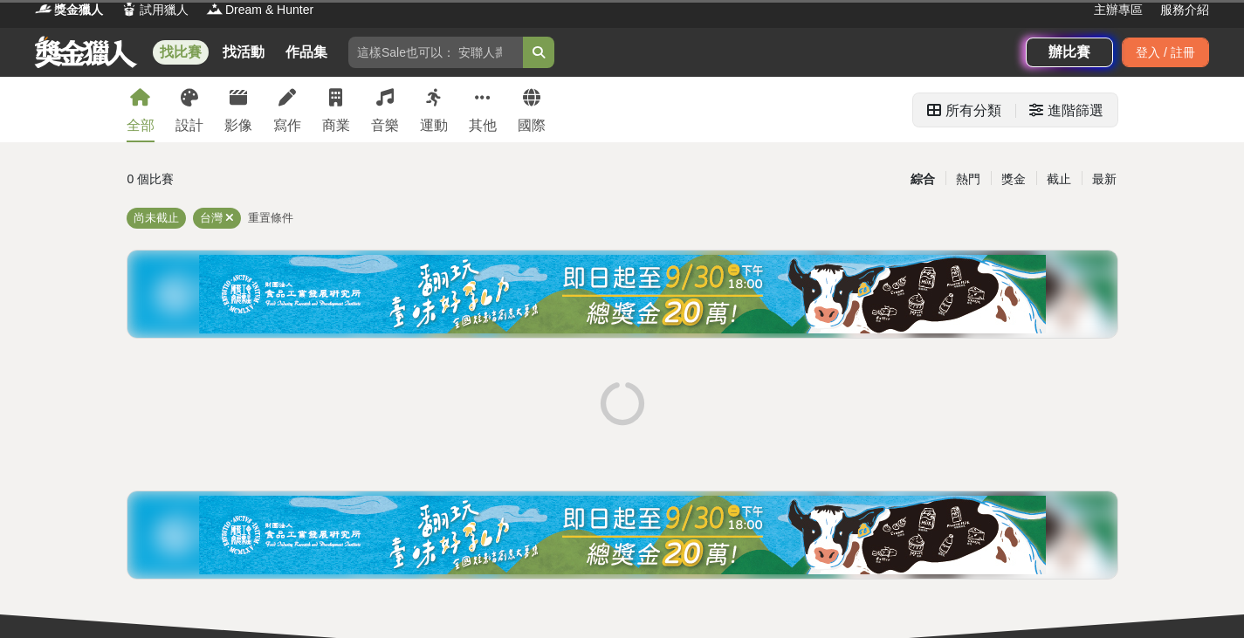
click at [983, 108] on div "所有分類" at bounding box center [973, 110] width 56 height 35
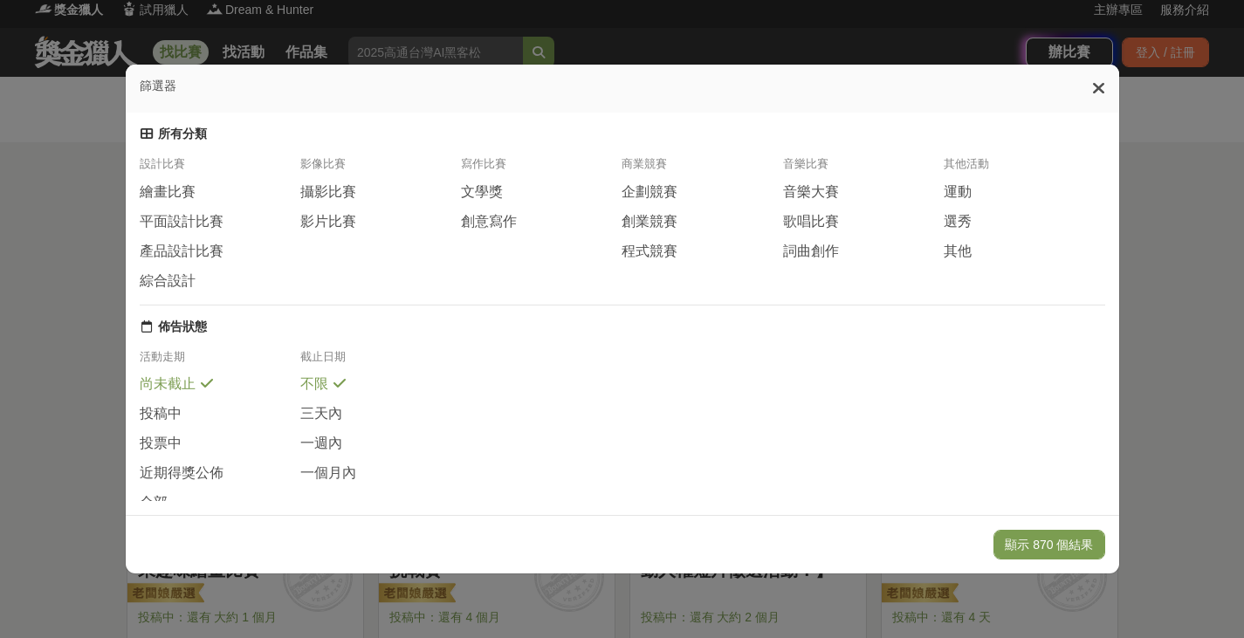
click at [634, 212] on div "企劃競賽" at bounding box center [701, 197] width 161 height 30
click at [634, 230] on span "創業競賽" at bounding box center [649, 222] width 56 height 18
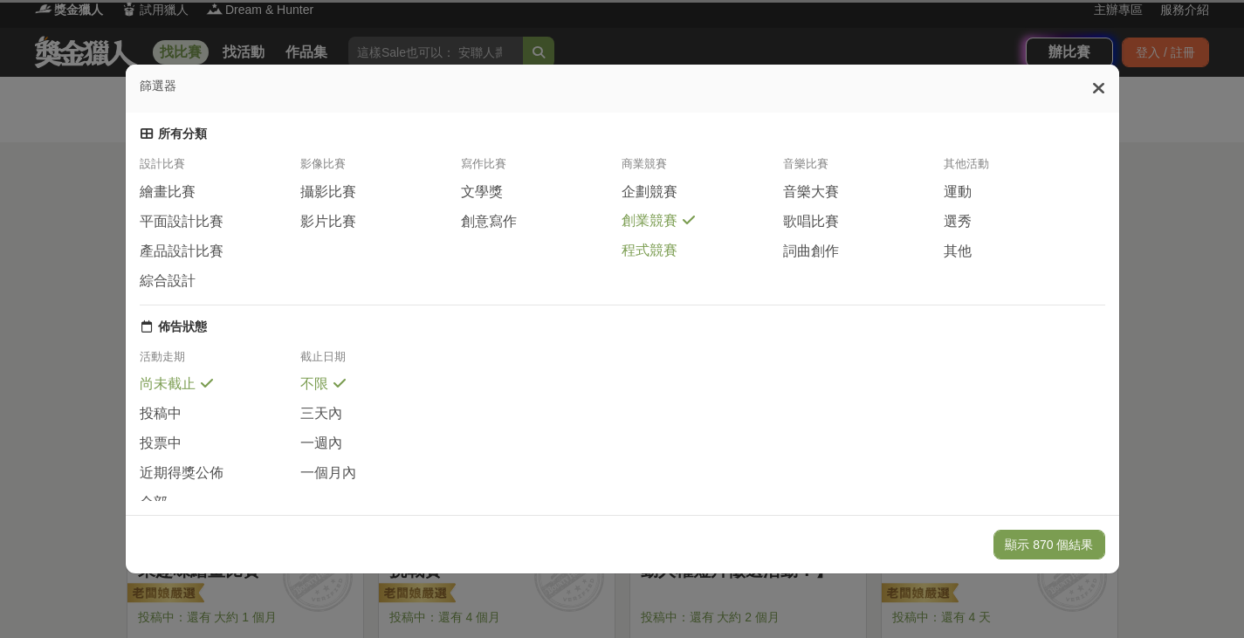
click at [638, 260] on span "程式競賽" at bounding box center [649, 251] width 56 height 18
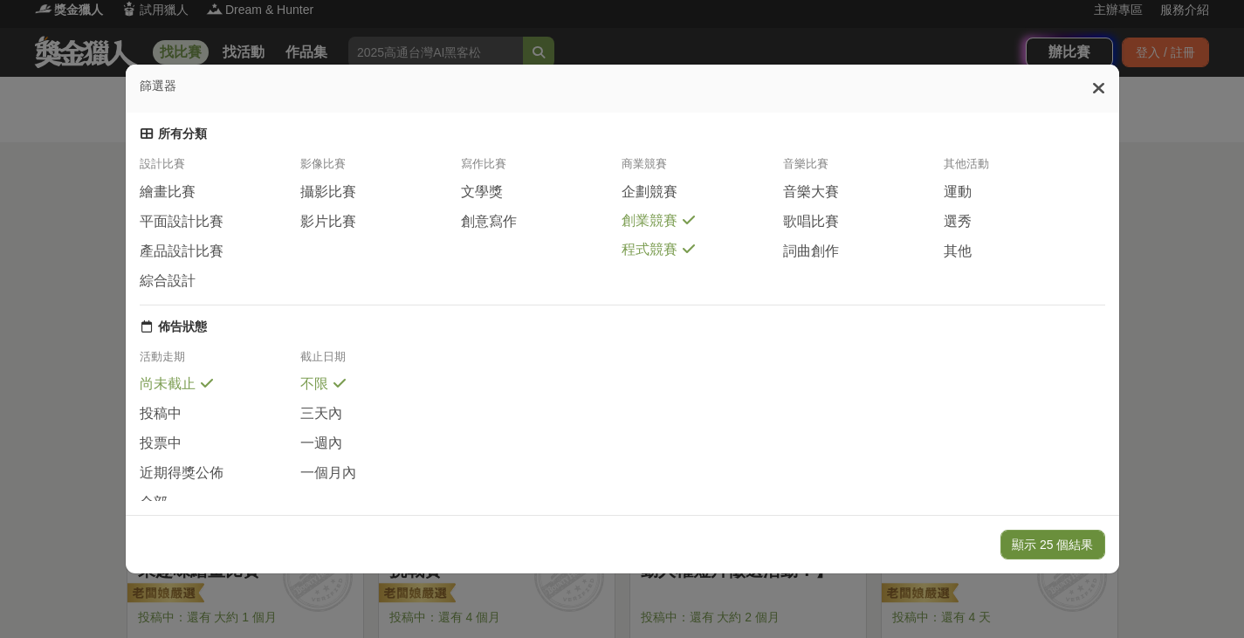
click at [1020, 538] on button "顯示 25 個結果" at bounding box center [1052, 545] width 104 height 30
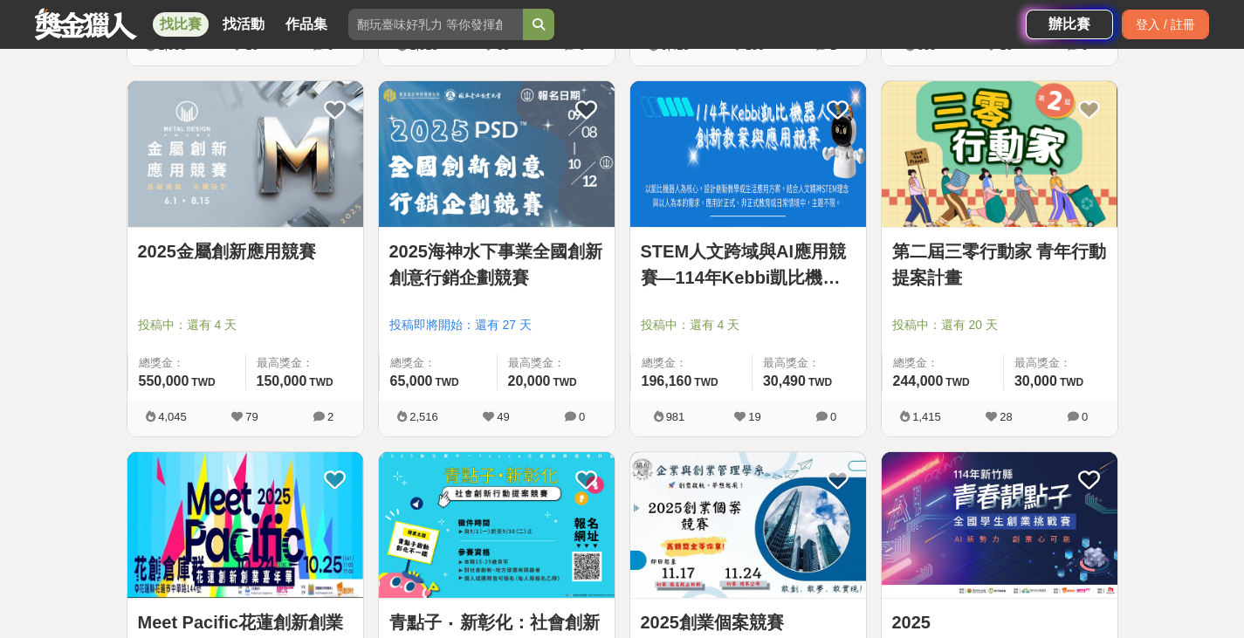
scroll to position [1056, 0]
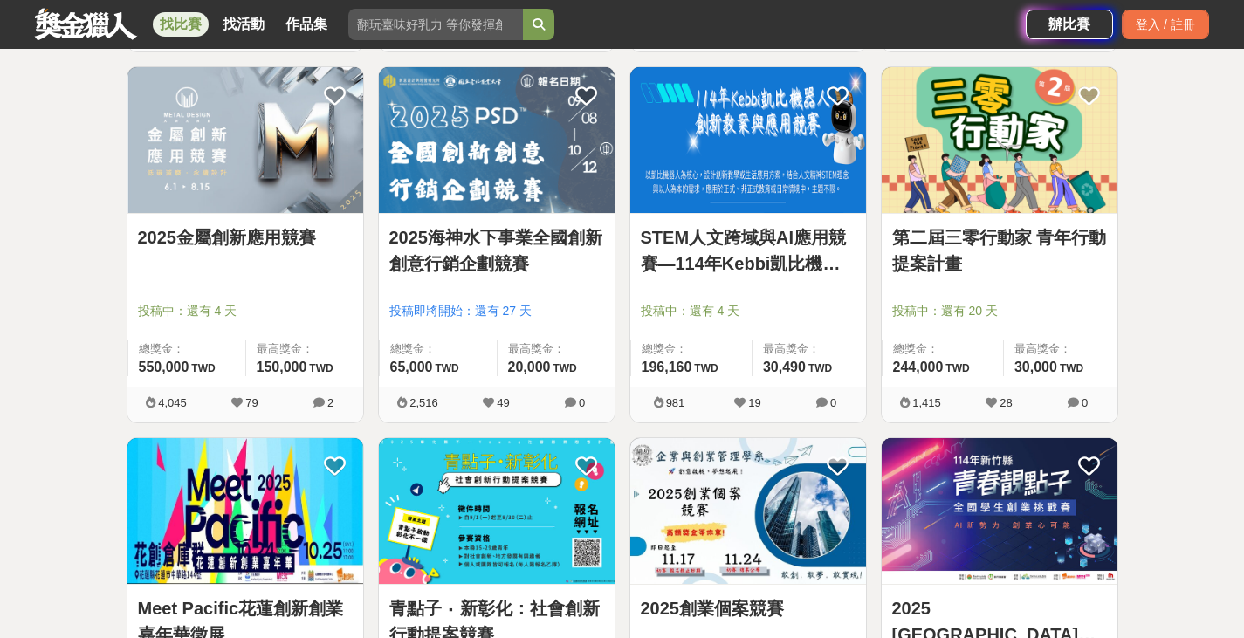
click at [768, 264] on link "STEM人文跨域與AI應用競賽—114年Kebbi凱比機器人創新教案與應用競賽" at bounding box center [748, 250] width 215 height 52
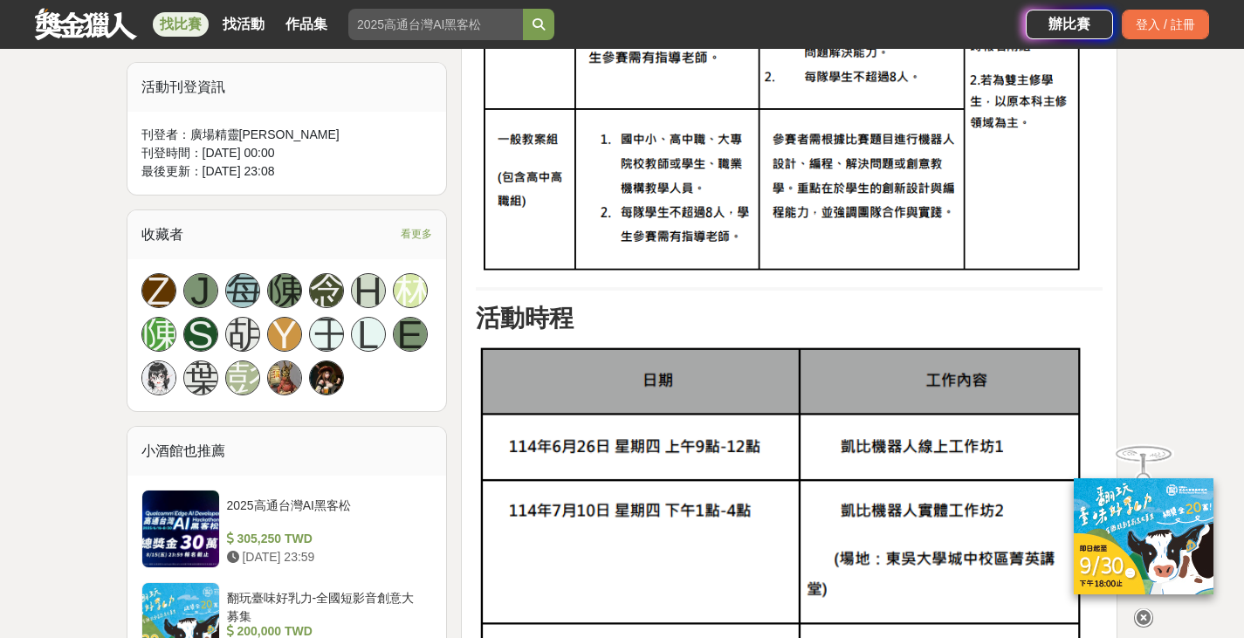
scroll to position [1135, 0]
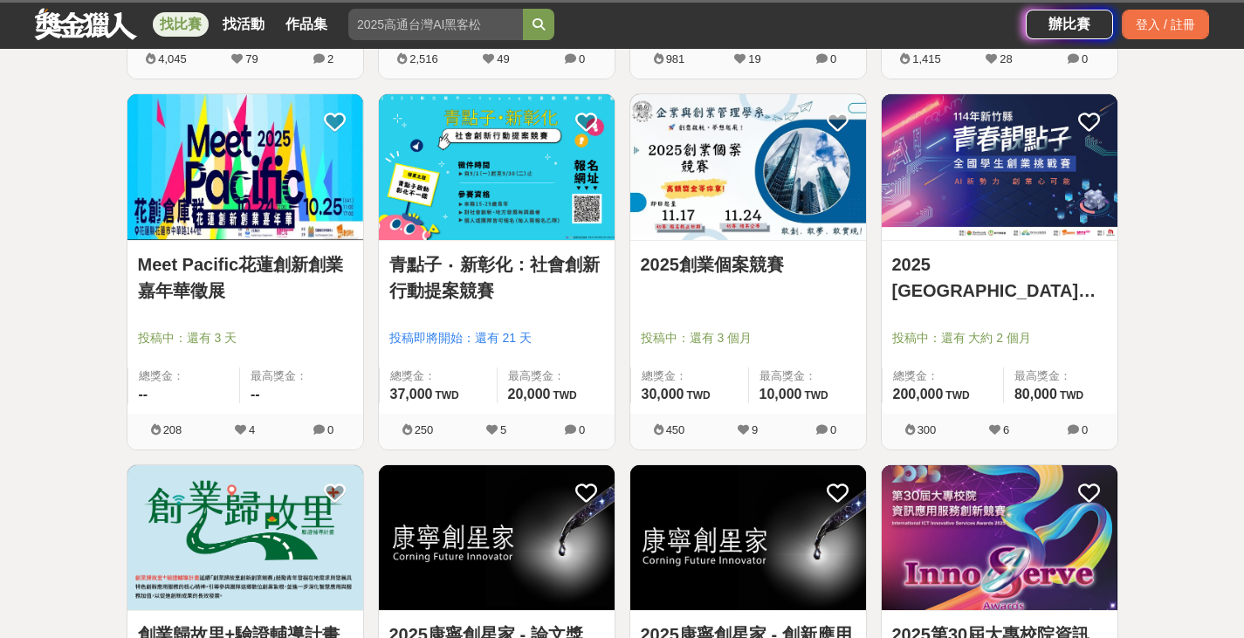
scroll to position [1405, 0]
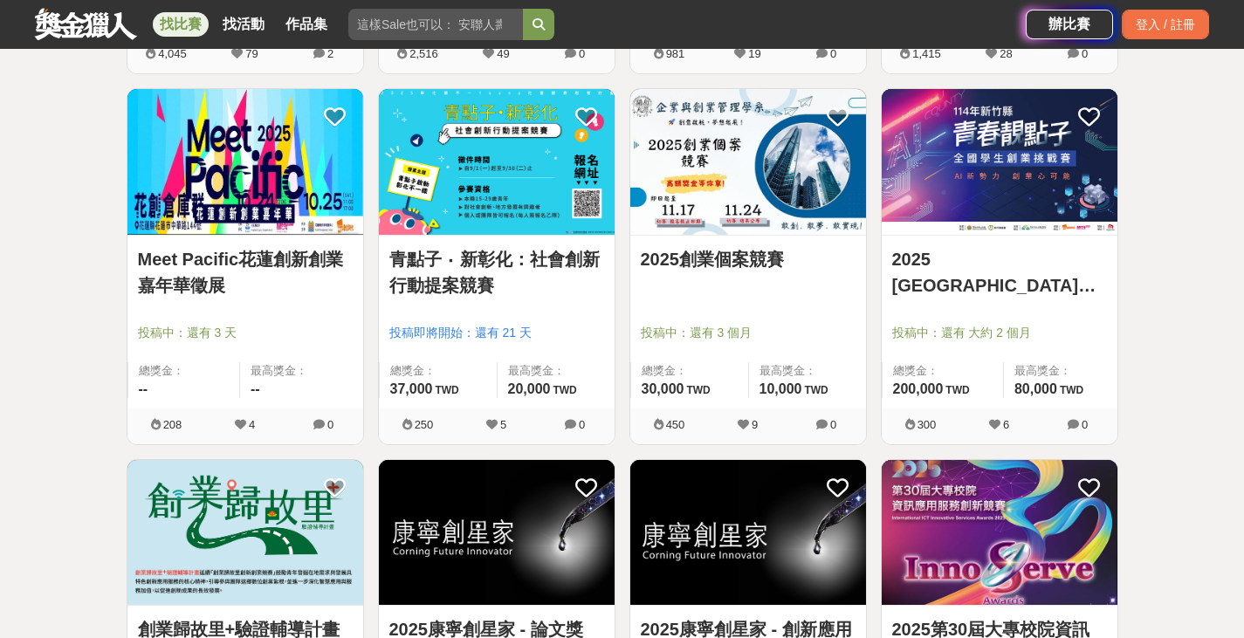
click at [769, 178] on img at bounding box center [748, 162] width 236 height 146
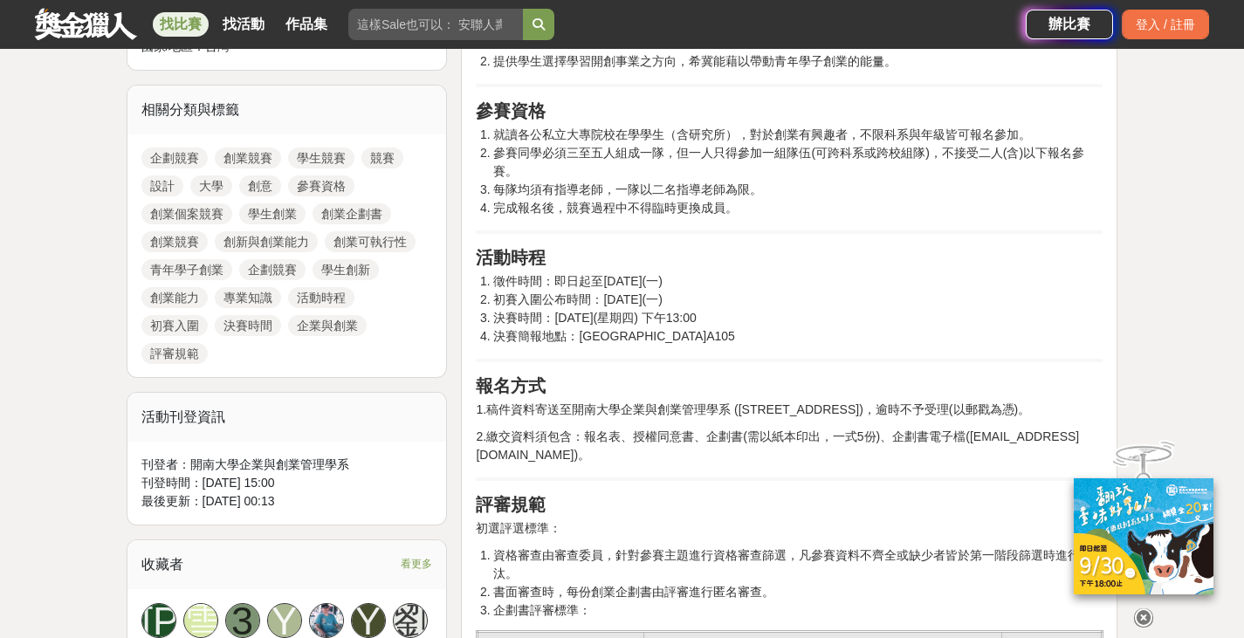
scroll to position [785, 0]
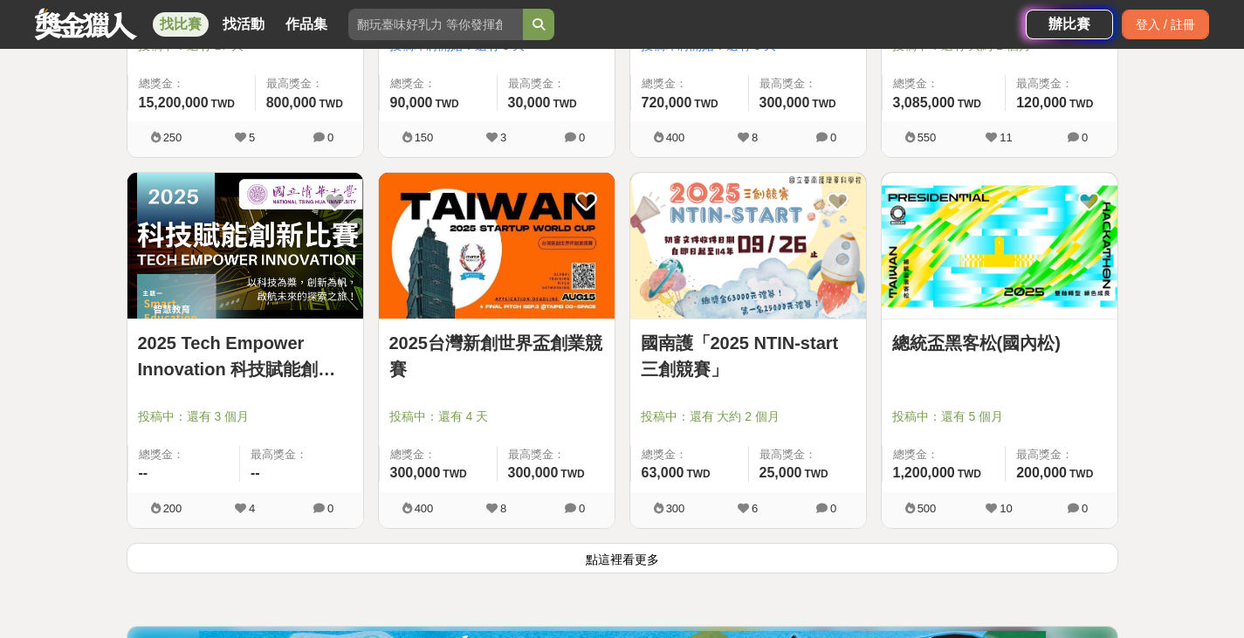
scroll to position [2103, 0]
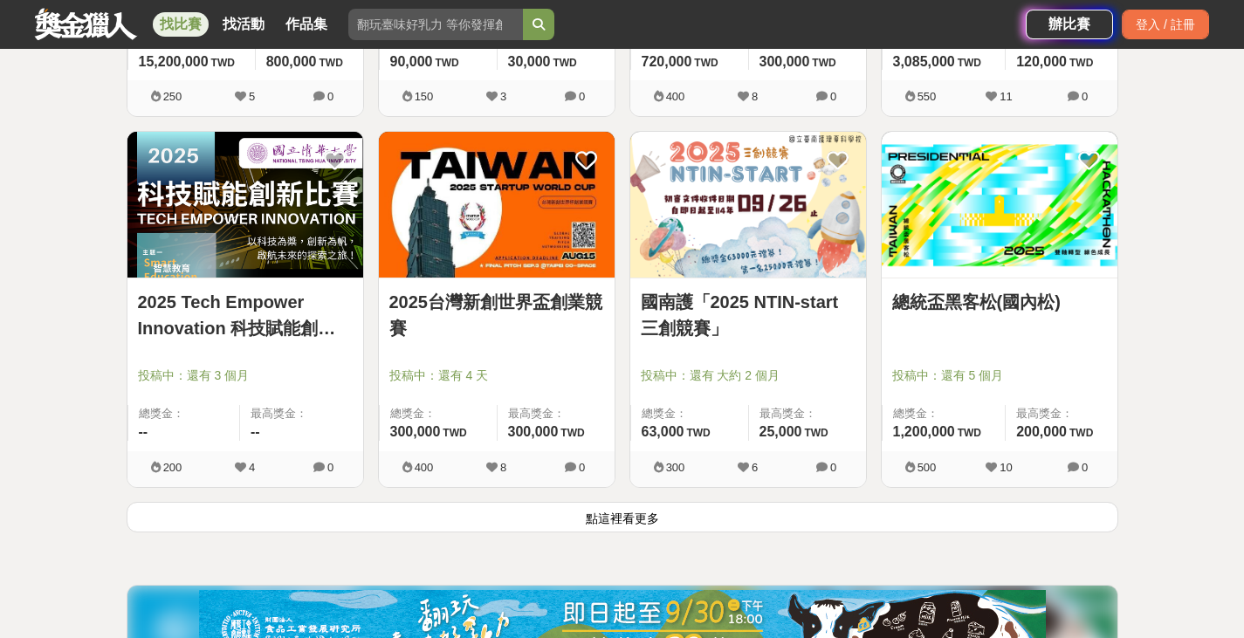
click at [266, 243] on img at bounding box center [245, 205] width 236 height 146
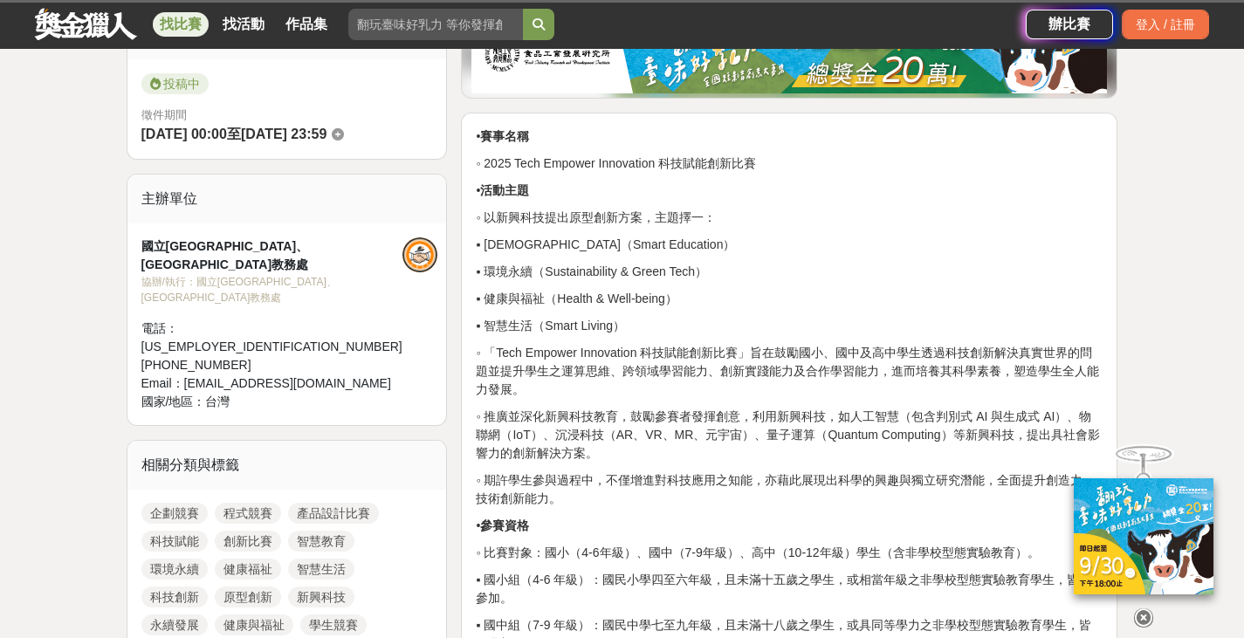
scroll to position [524, 0]
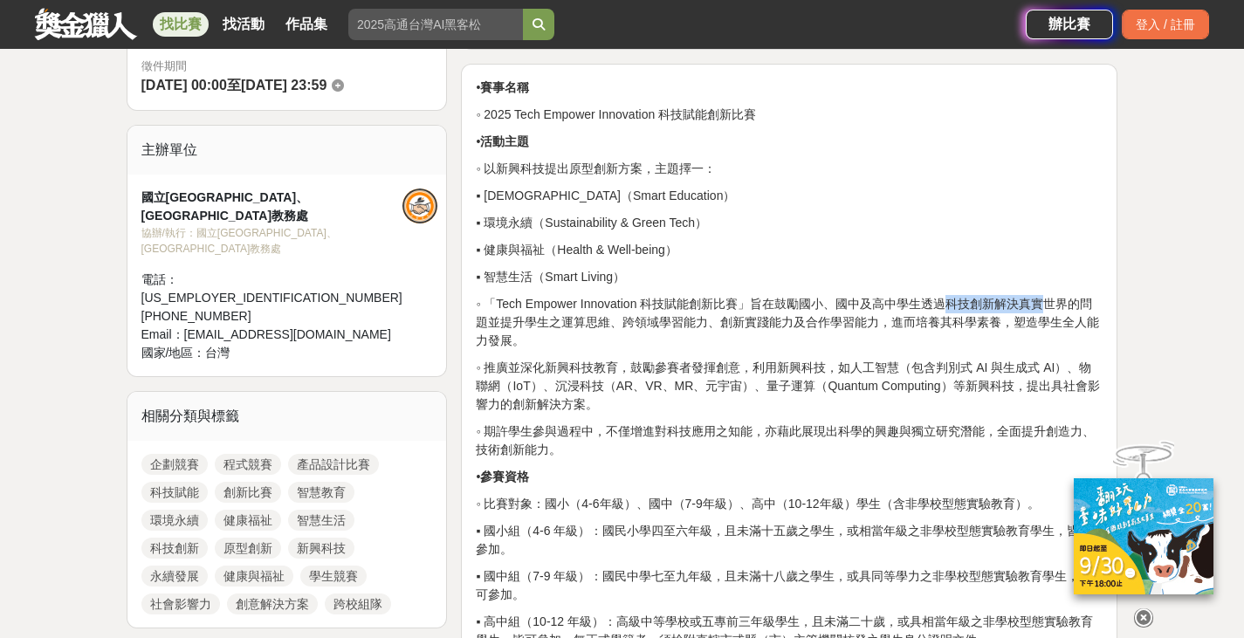
drag, startPoint x: 927, startPoint y: 305, endPoint x: 1019, endPoint y: 303, distance: 92.5
click at [1019, 303] on p "◦ 「Tech Empower Innovation 科技賦能創新比賽」旨在鼓勵國小、國中及高中學生透過科技創新解決真實世界的問題並提升學生之運算思維、跨領域…" at bounding box center [789, 322] width 627 height 55
click at [703, 367] on p "◦ 推廣並深化新興科技教育，鼓勵參賽者發揮創意，利用新興科技，如人工智慧（包含判別式 AI 與生成式 AI）、物聯網（IoT）、沉浸科技（AR、VR、MR、元…" at bounding box center [789, 386] width 627 height 55
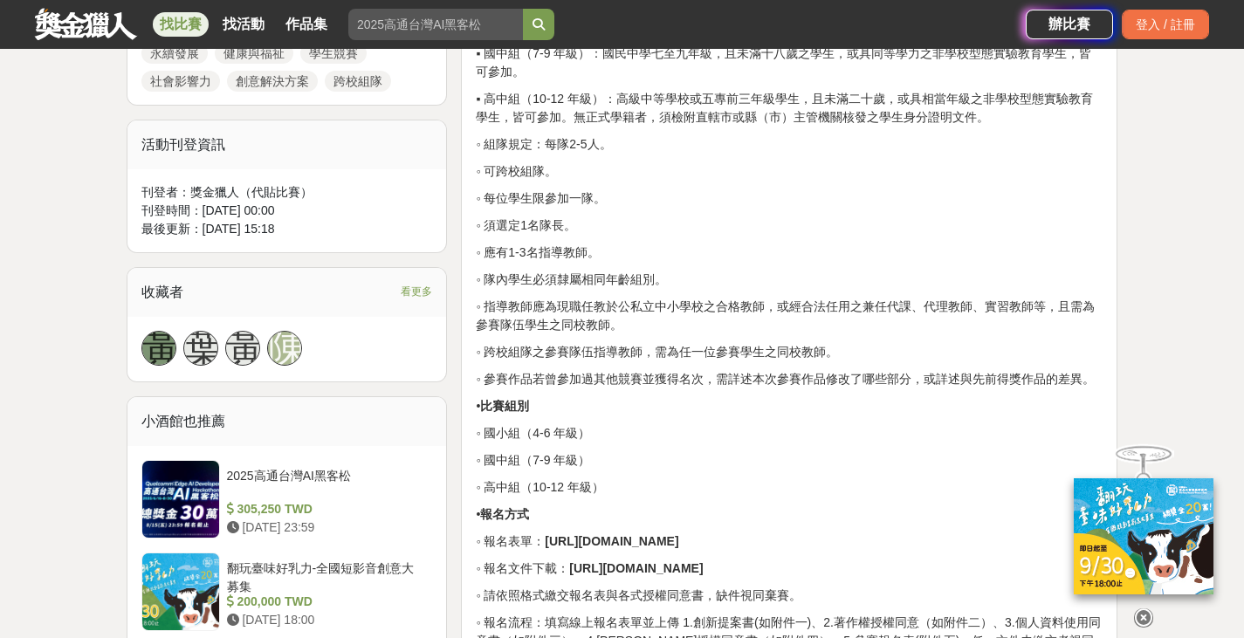
scroll to position [1047, 0]
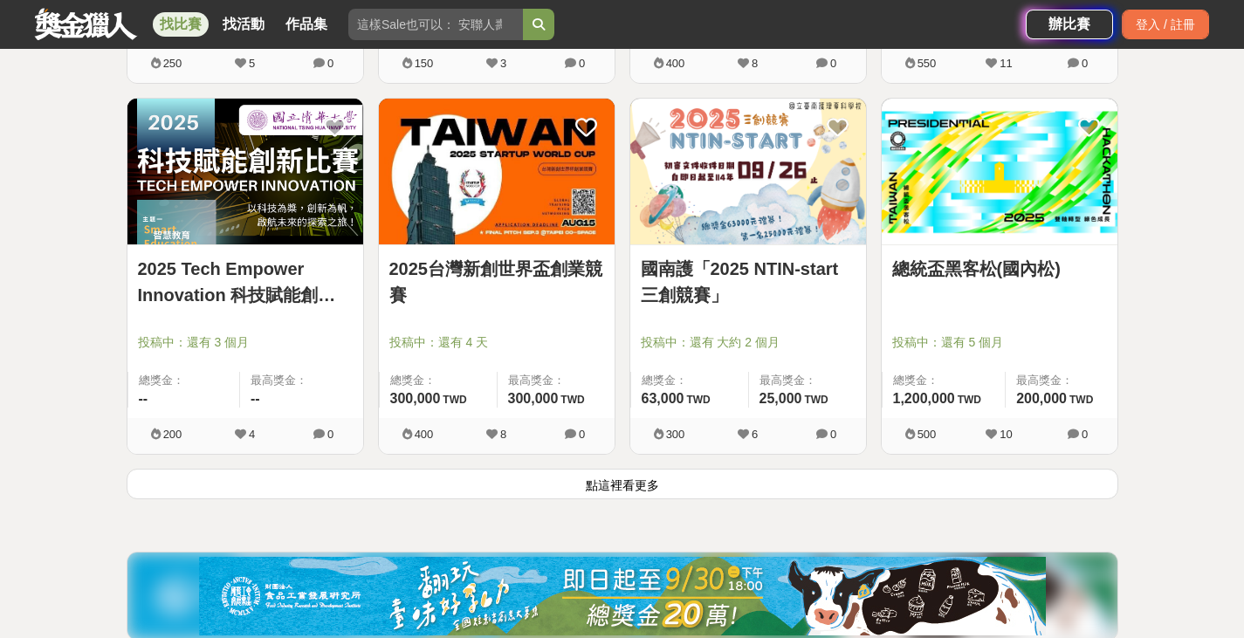
scroll to position [2103, 0]
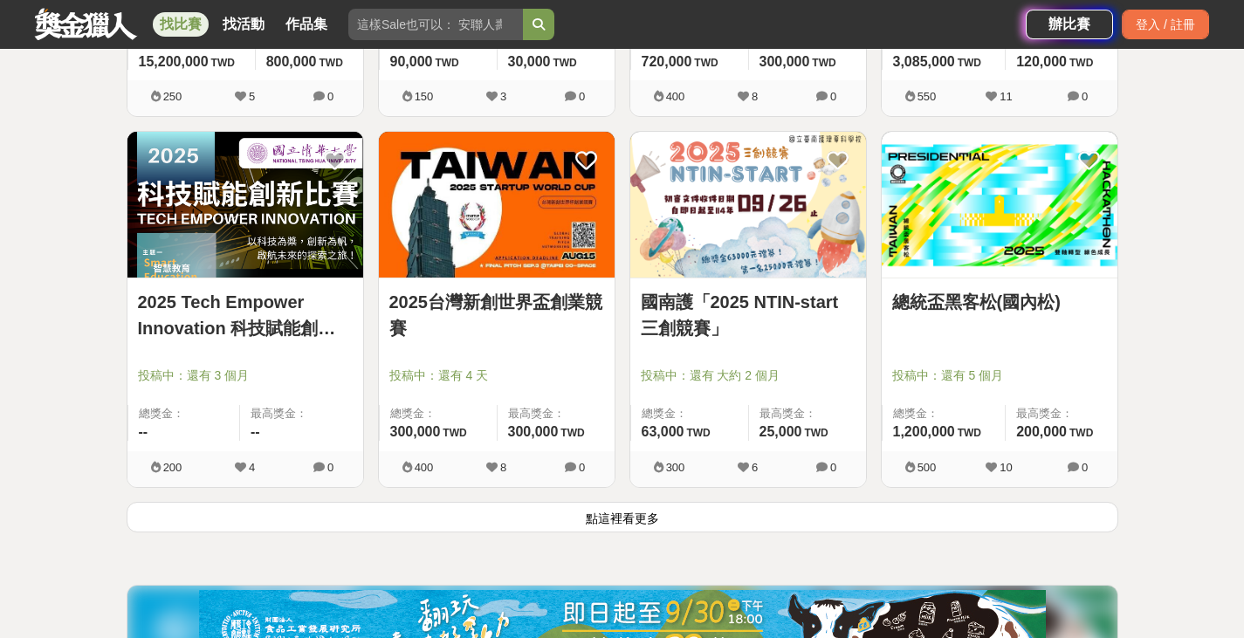
click at [1018, 295] on link "總統盃黑客松(國內松)" at bounding box center [999, 302] width 215 height 26
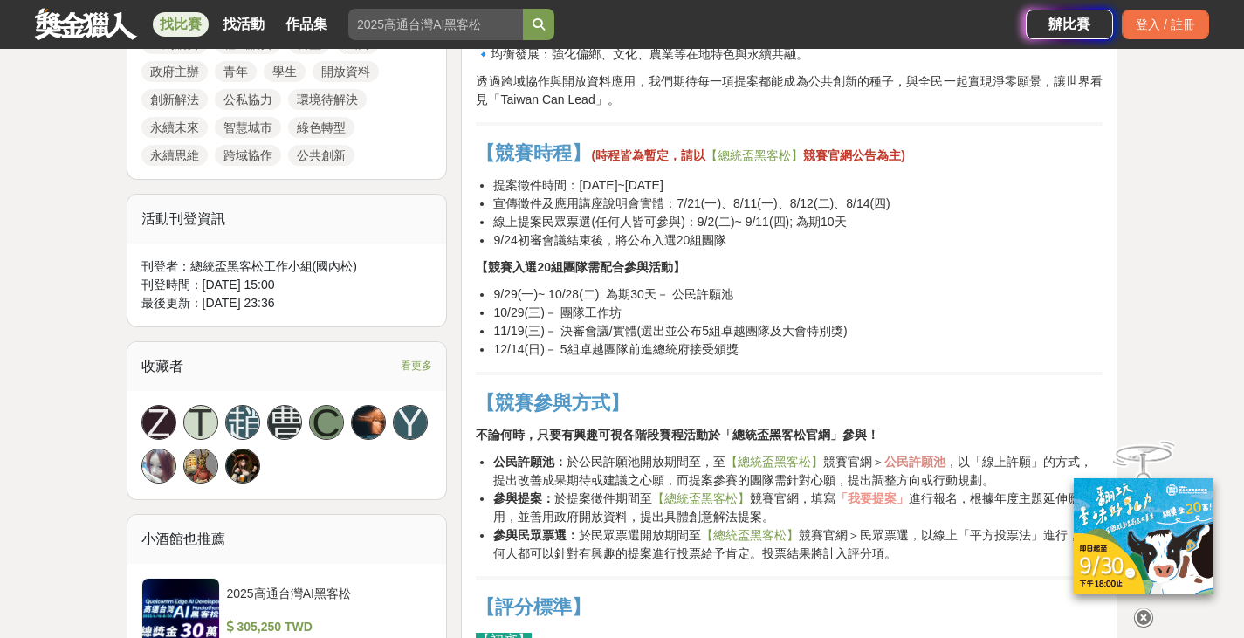
scroll to position [1135, 0]
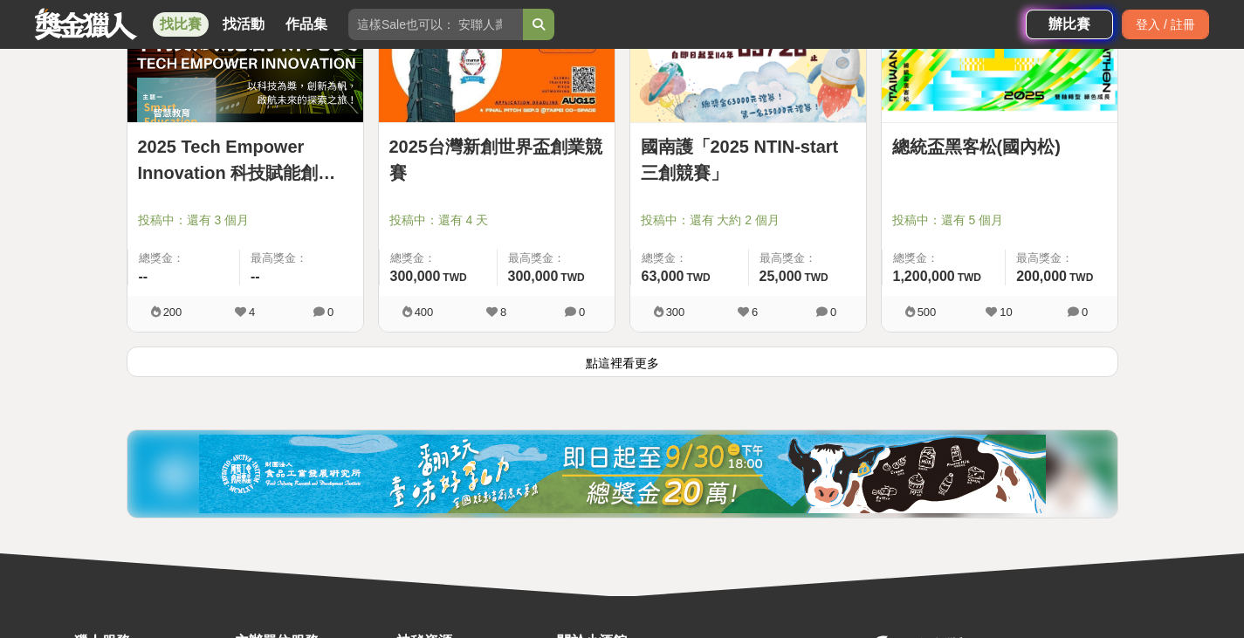
scroll to position [2260, 0]
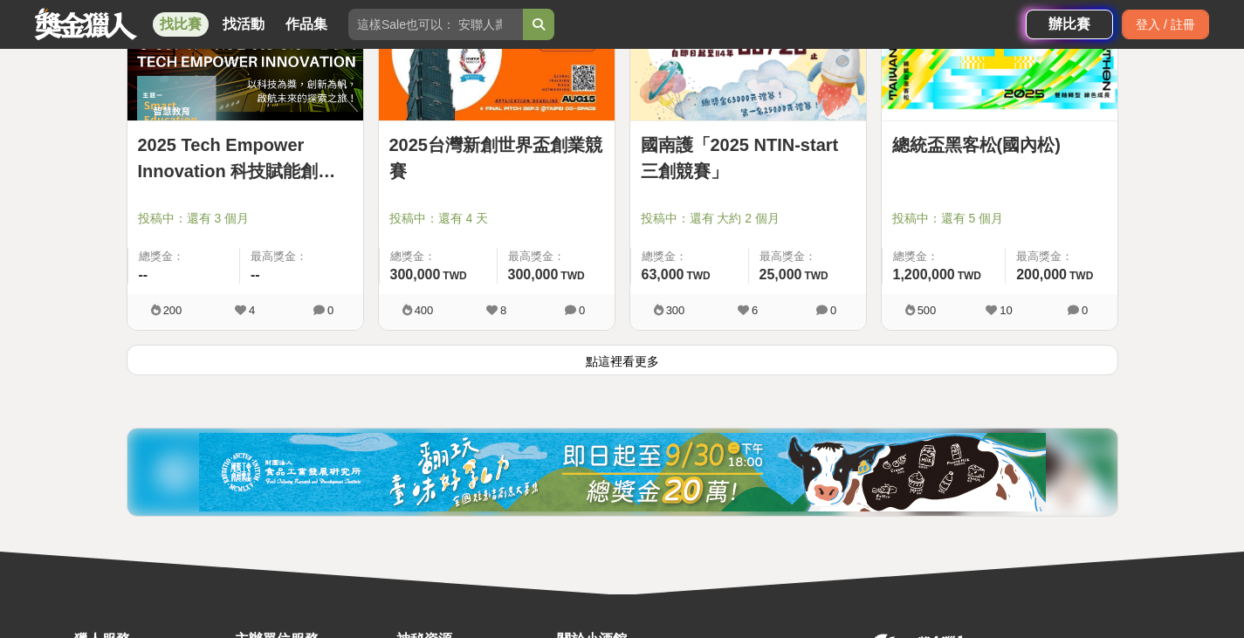
click at [840, 367] on button "點這裡看更多" at bounding box center [622, 360] width 991 height 31
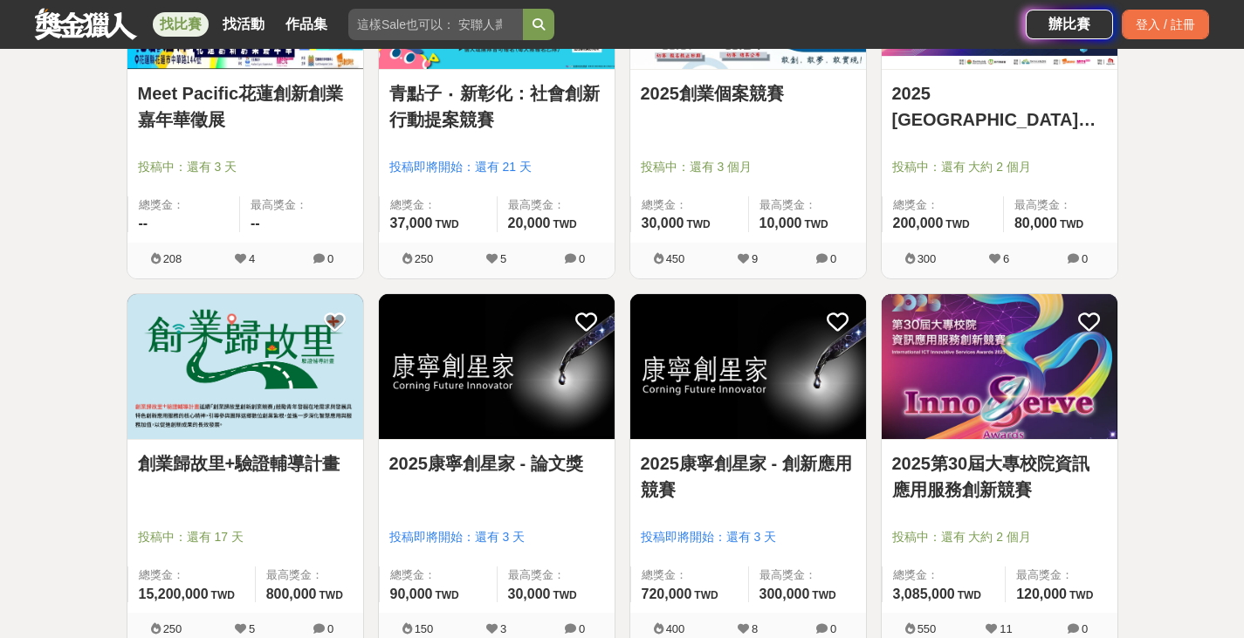
scroll to position [1745, 0]
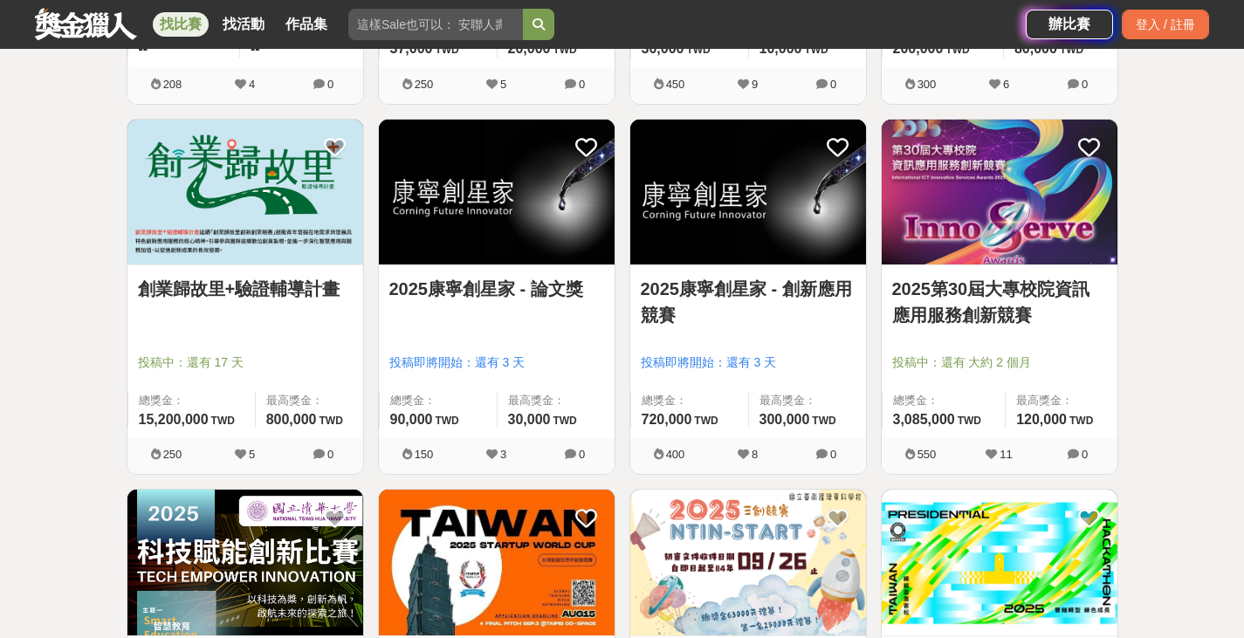
click at [989, 299] on link "2025第30屆大專校院資訊應用服務創新競賽" at bounding box center [999, 302] width 215 height 52
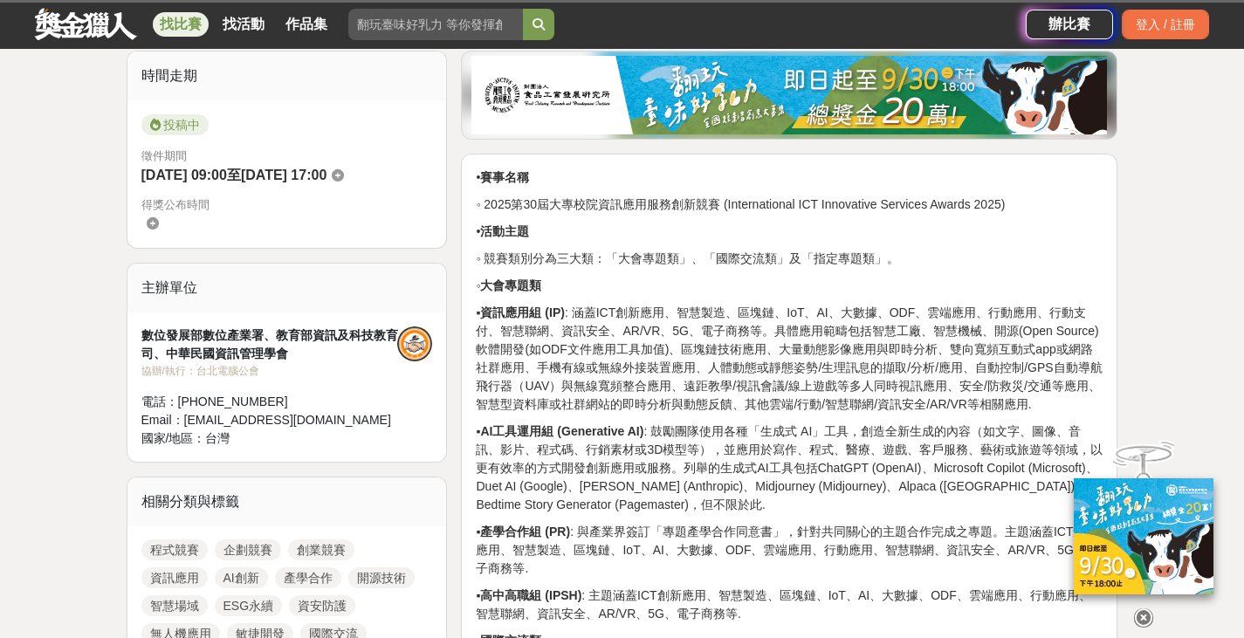
scroll to position [436, 0]
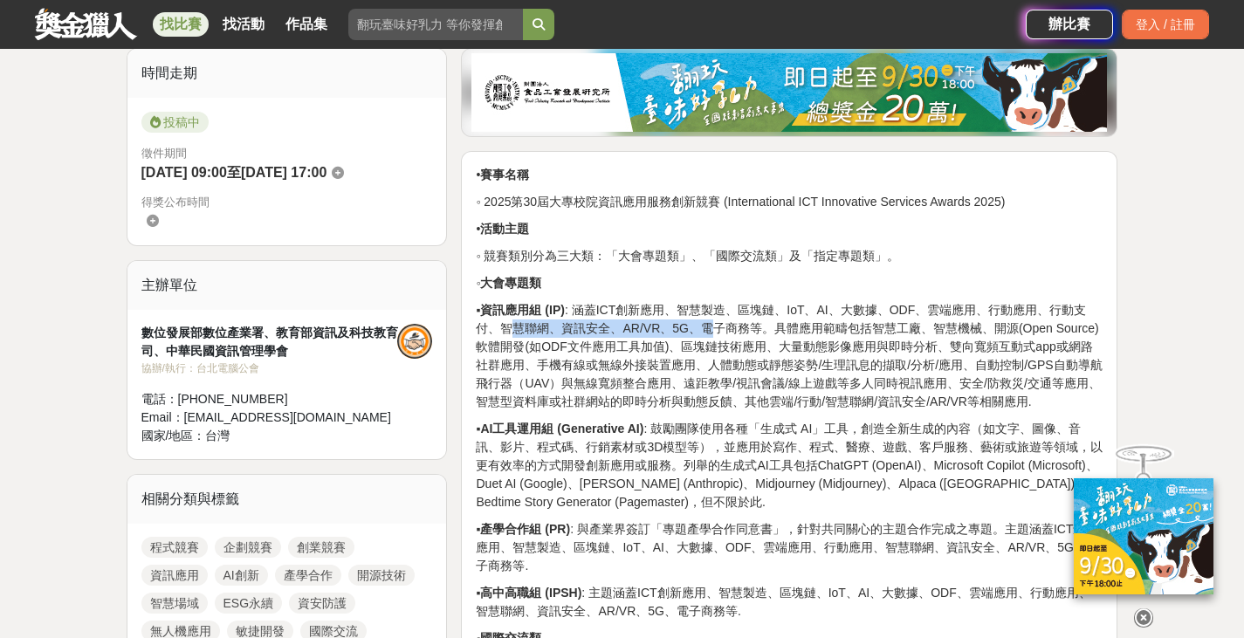
drag, startPoint x: 531, startPoint y: 324, endPoint x: 745, endPoint y: 327, distance: 214.7
click at [736, 327] on p "▪ 資訊應用組 (IP) : 涵蓋ICT創新應用、智慧製造、區塊鏈、IoT、AI、大數據、ODF、雲端應用、行動應用、行動支付、智慧聯網、資訊安全、AR/VR…" at bounding box center [789, 356] width 627 height 110
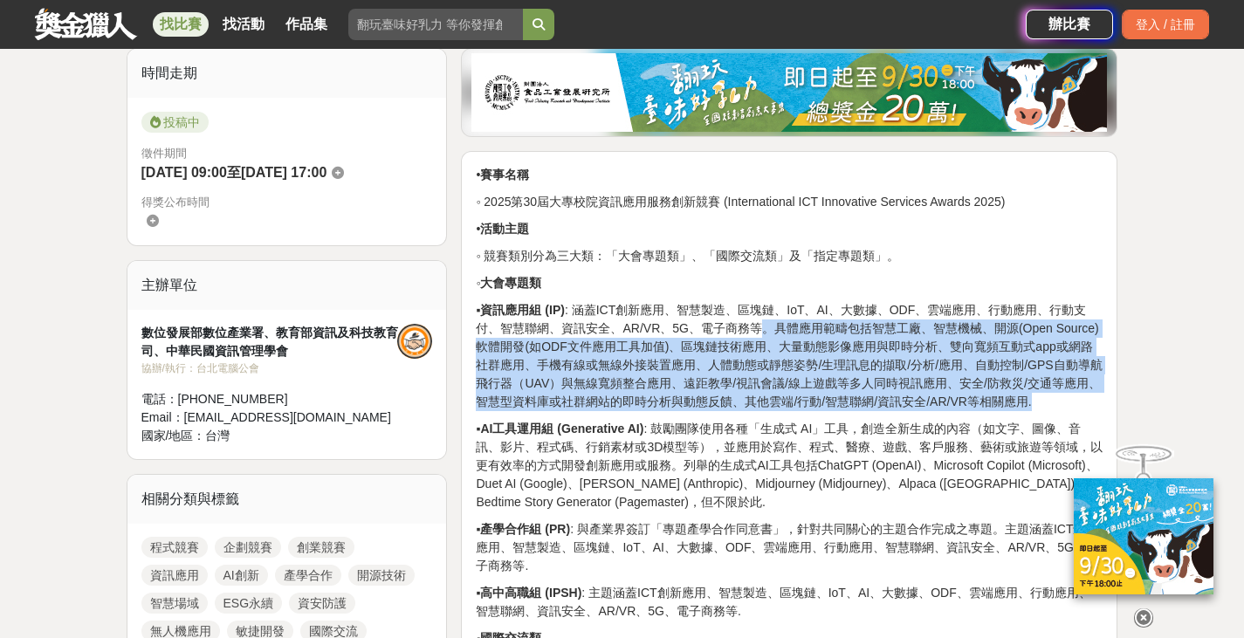
drag, startPoint x: 872, startPoint y: 325, endPoint x: 1094, endPoint y: 402, distance: 235.7
click at [1094, 402] on p "▪ 資訊應用組 (IP) : 涵蓋ICT創新應用、智慧製造、區塊鏈、IoT、AI、大數據、ODF、雲端應用、行動應用、行動支付、智慧聯網、資訊安全、AR/VR…" at bounding box center [789, 356] width 627 height 110
click at [1033, 379] on p "▪ 資訊應用組 (IP) : 涵蓋ICT創新應用、智慧製造、區塊鏈、IoT、AI、大數據、ODF、雲端應用、行動應用、行動支付、智慧聯網、資訊安全、AR/VR…" at bounding box center [789, 356] width 627 height 110
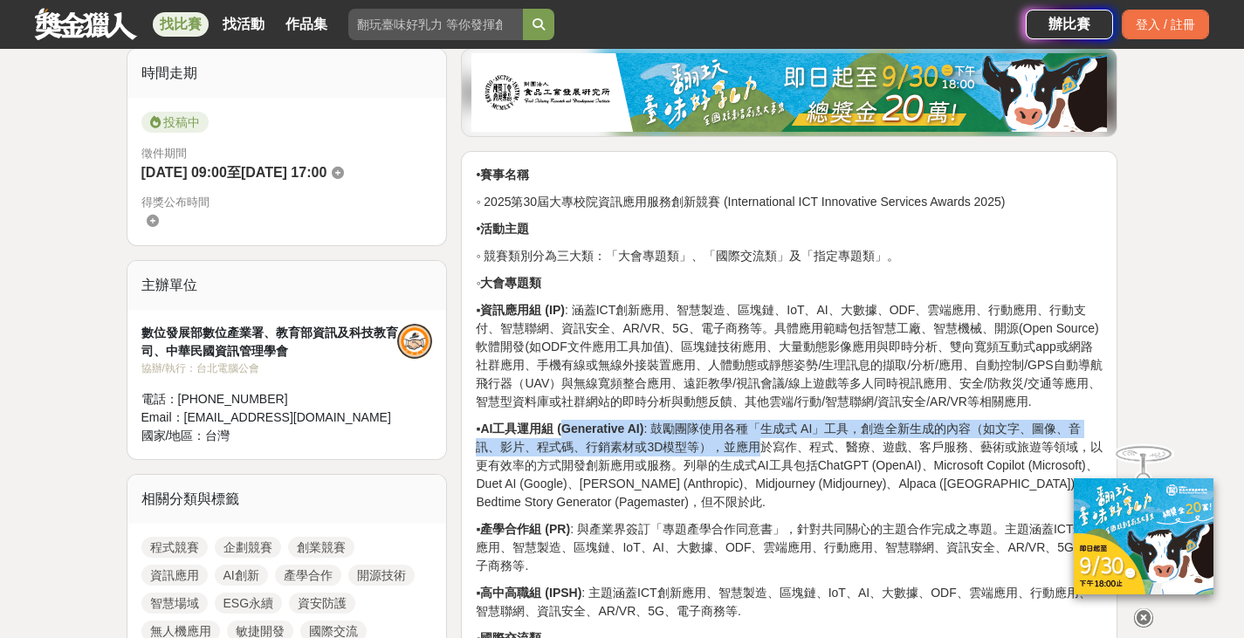
drag, startPoint x: 732, startPoint y: 435, endPoint x: 766, endPoint y: 438, distance: 34.2
click at [766, 438] on p "▪ AI工具運用組 (Generative AI) : 鼓勵團隊使用各種「生成式 AI」工具，創造全新生成的內容（如文字、圖像、音訊、影片、程式碼、行銷素材或…" at bounding box center [789, 466] width 627 height 92
click at [770, 438] on p "▪ AI工具運用組 (Generative AI) : 鼓勵團隊使用各種「生成式 AI」工具，創造全新生成的內容（如文字、圖像、音訊、影片、程式碼、行銷素材或…" at bounding box center [789, 466] width 627 height 92
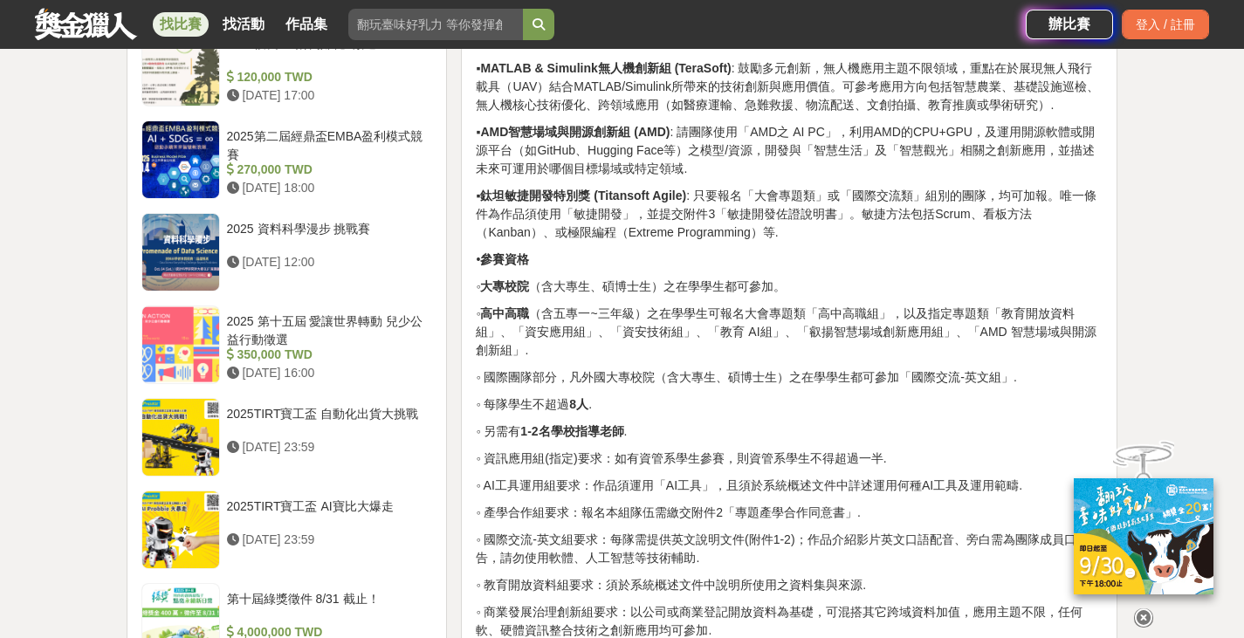
scroll to position [1920, 0]
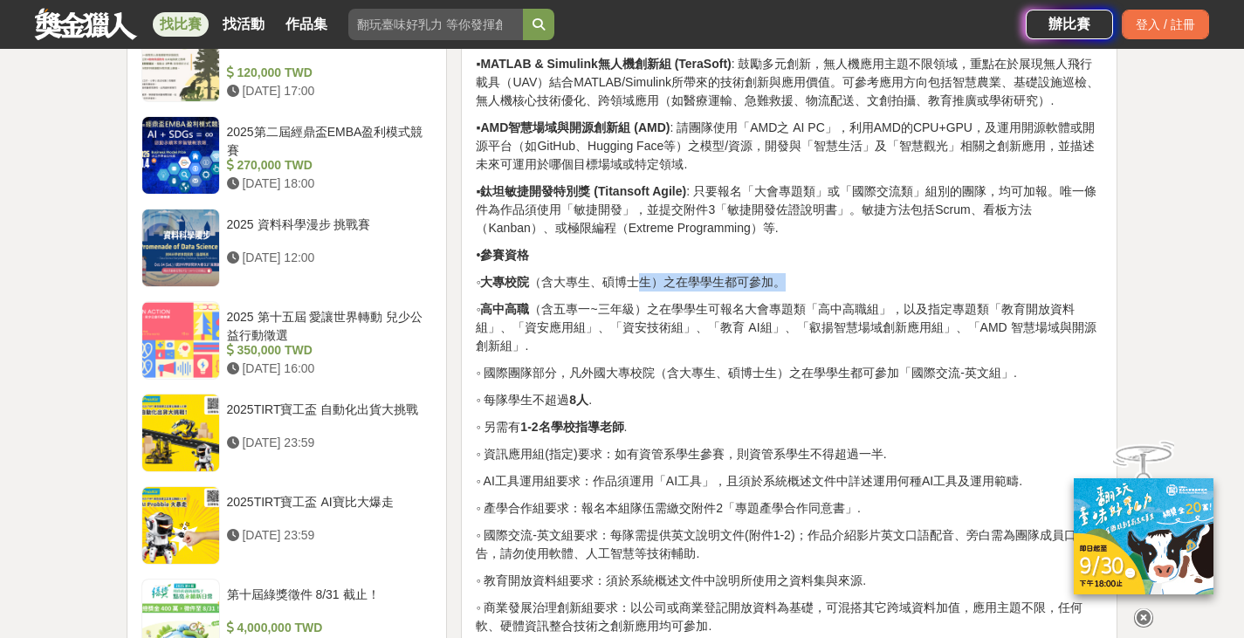
drag, startPoint x: 657, startPoint y: 309, endPoint x: 845, endPoint y: 313, distance: 187.7
click at [845, 291] on p "◦ 大專校院 （含大專生、碩博士生）之在學學生都可參加。" at bounding box center [789, 282] width 627 height 18
drag, startPoint x: 519, startPoint y: 416, endPoint x: 614, endPoint y: 418, distance: 95.1
click at [614, 409] on p "◦ 每隊學生不超過 8人 ." at bounding box center [789, 400] width 627 height 18
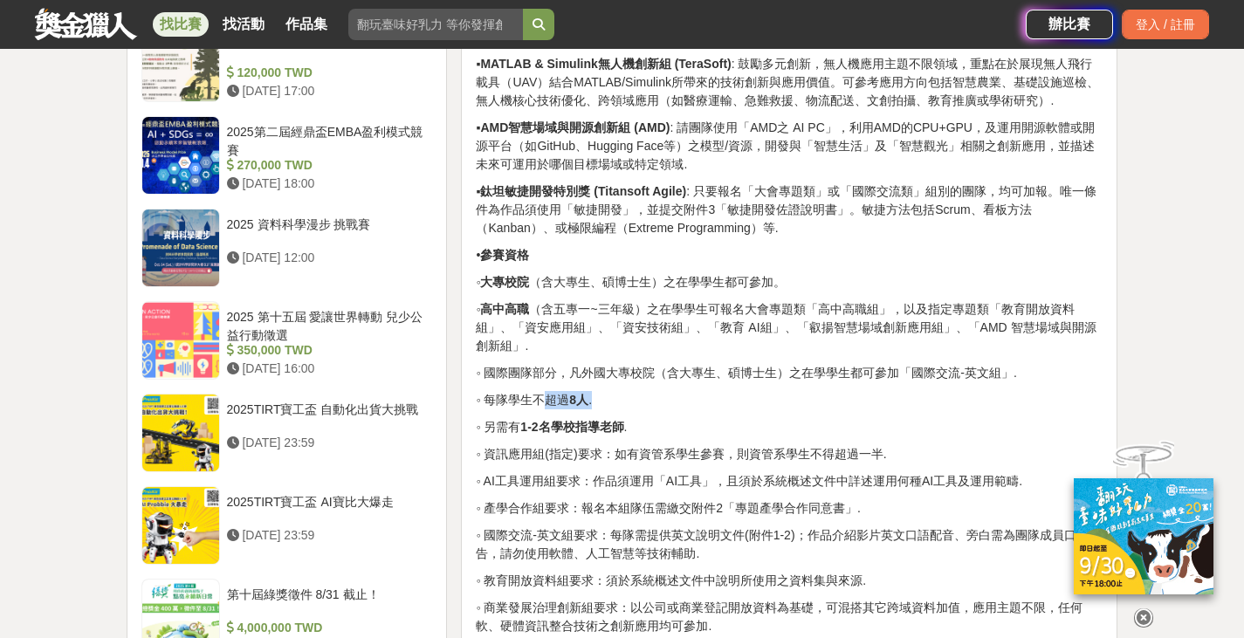
click at [618, 409] on p "◦ 每隊學生不超過 8人 ." at bounding box center [789, 400] width 627 height 18
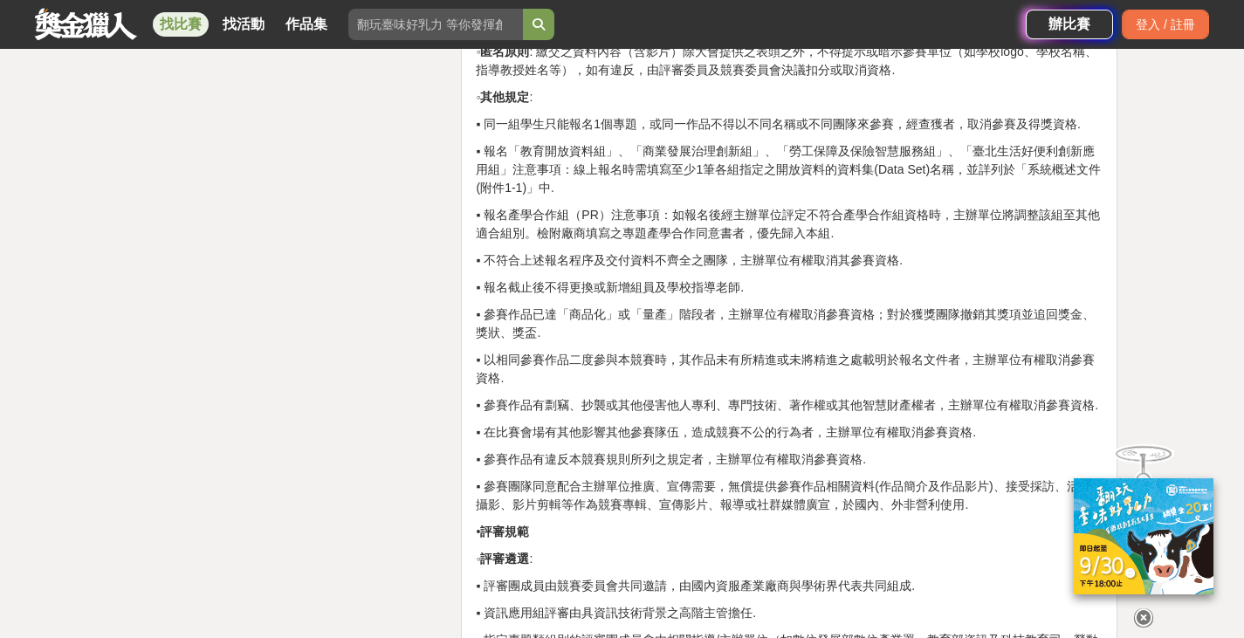
scroll to position [4001, 0]
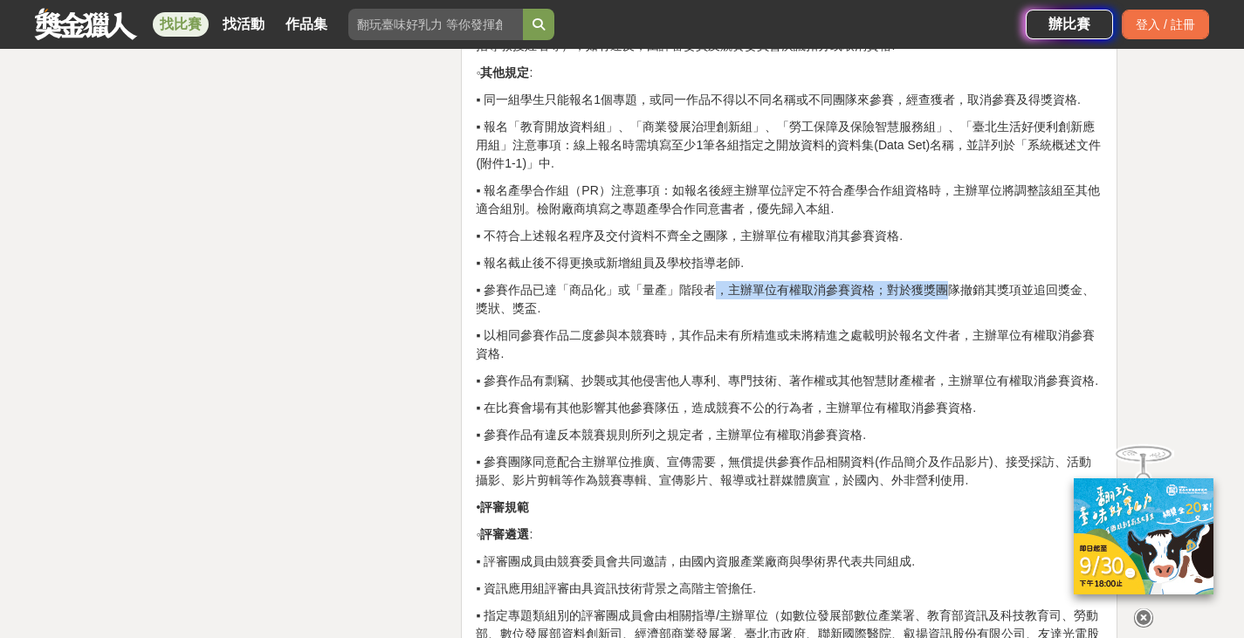
drag, startPoint x: 648, startPoint y: 342, endPoint x: 889, endPoint y: 334, distance: 241.9
click at [888, 318] on p "▪ 參賽作品已達「商品化」或「量產」階段者，主辦單位有權取消參賽資格；對於獲獎團隊撤銷其獎項並追回獎金、獎狀、獎盃." at bounding box center [789, 299] width 627 height 37
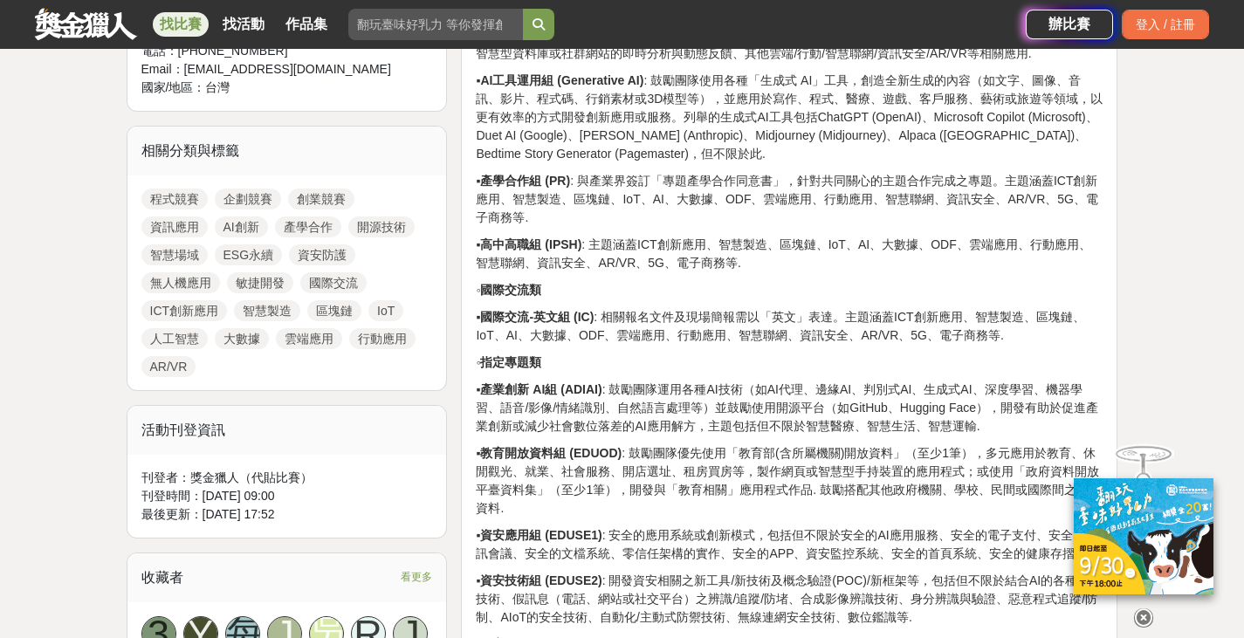
scroll to position [785, 0]
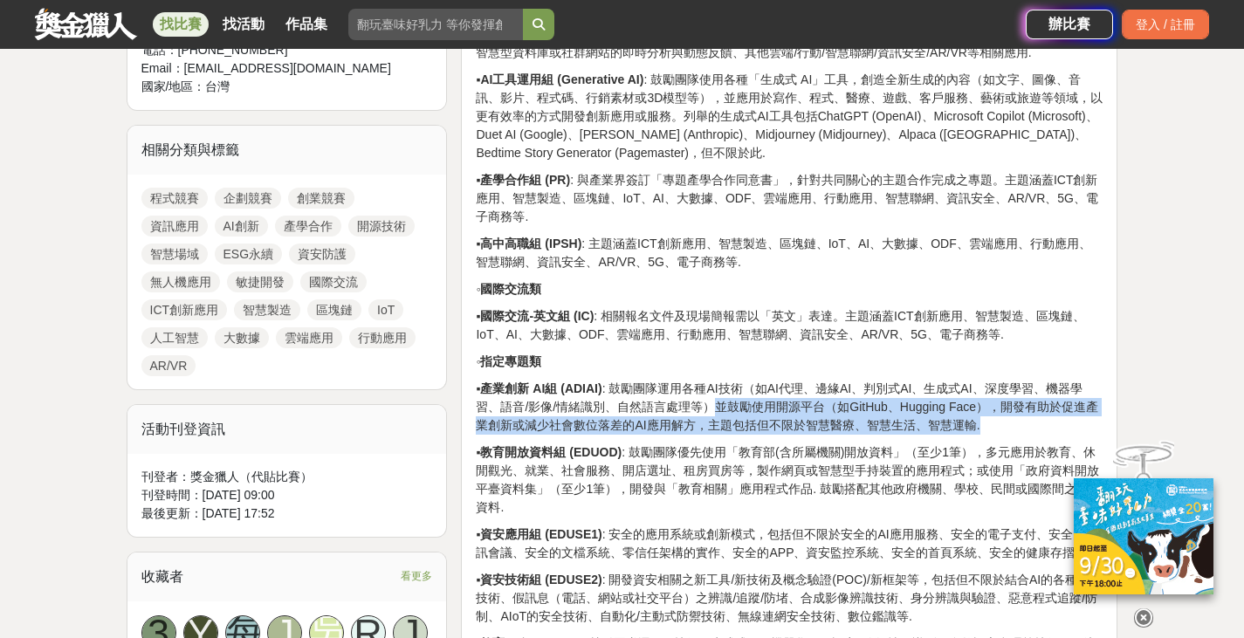
drag, startPoint x: 728, startPoint y: 406, endPoint x: 1014, endPoint y: 426, distance: 287.0
click at [1014, 426] on p "▪ 產業創新 AI組 (ADIAI) : 鼓勵團隊運用各種AI技術（如AI代理、邊緣AI、判別式AI、生成式AI、深度學習、機器學習、語音/影像/情緒識別、自…" at bounding box center [789, 407] width 627 height 55
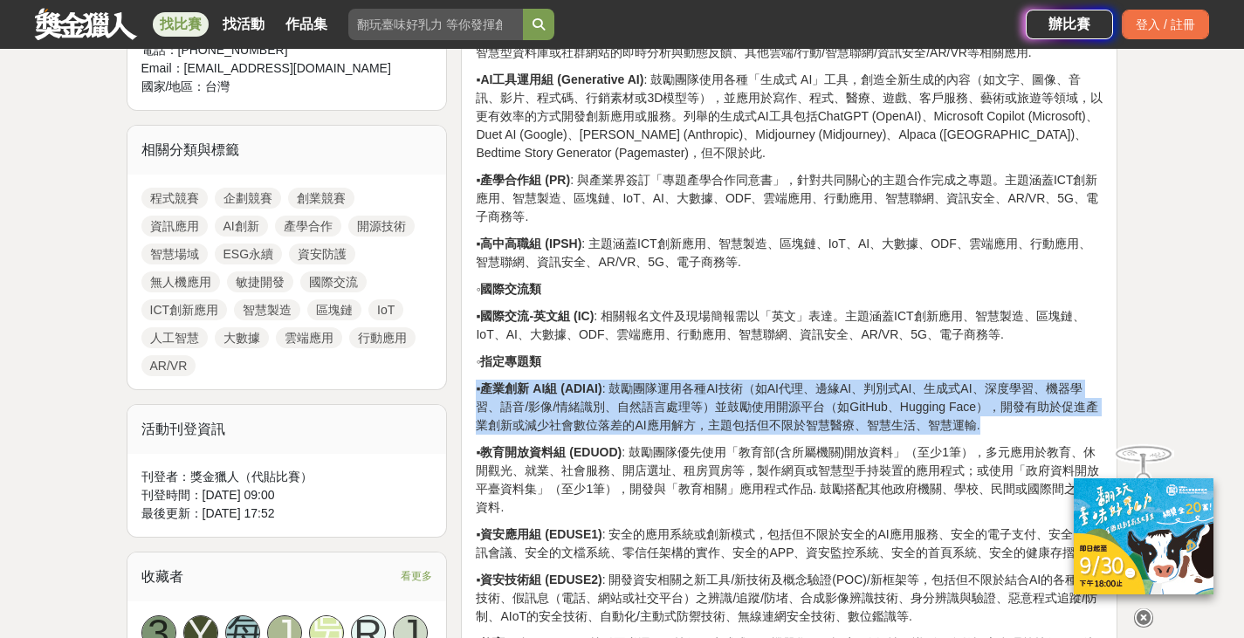
drag, startPoint x: 998, startPoint y: 422, endPoint x: 476, endPoint y: 377, distance: 524.7
click at [577, 401] on p "▪ 產業創新 AI組 (ADIAI) : 鼓勵團隊運用各種AI技術（如AI代理、邊緣AI、判別式AI、生成式AI、深度學習、機器學習、語音/影像/情緒識別、自…" at bounding box center [789, 407] width 627 height 55
drag, startPoint x: 515, startPoint y: 389, endPoint x: 1025, endPoint y: 415, distance: 511.2
click at [1025, 415] on p "▪ 產業創新 AI組 (ADIAI) : 鼓勵團隊運用各種AI技術（如AI代理、邊緣AI、判別式AI、生成式AI、深度學習、機器學習、語音/影像/情緒識別、自…" at bounding box center [789, 407] width 627 height 55
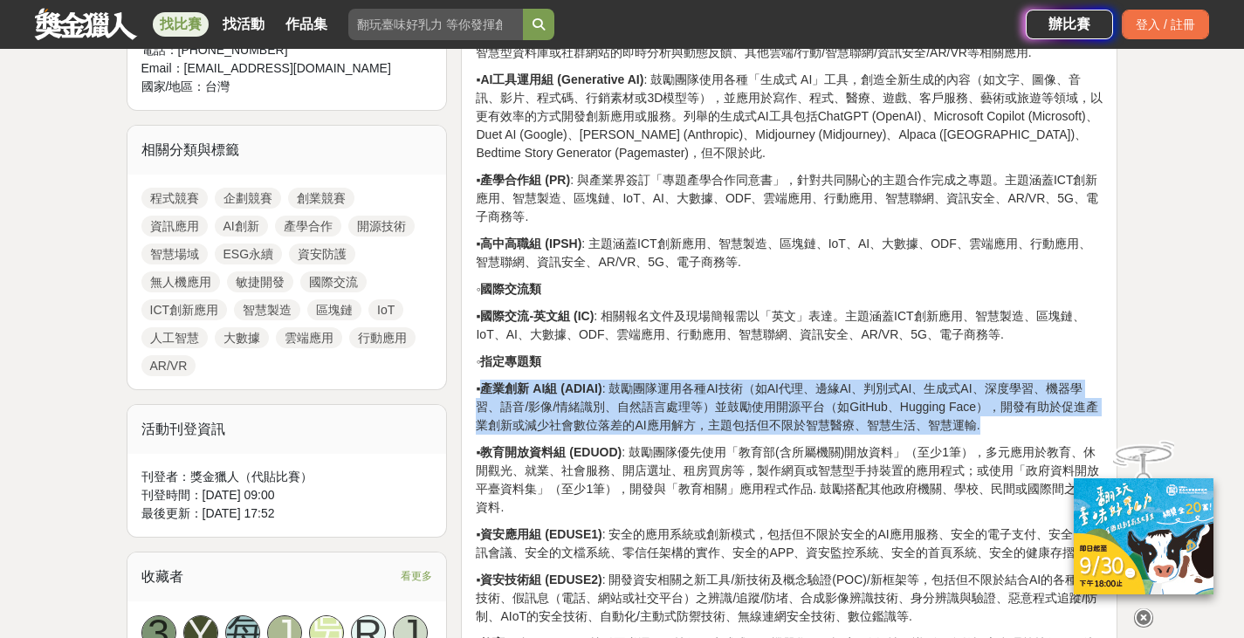
click at [591, 410] on p "▪ 產業創新 AI組 (ADIAI) : 鼓勵團隊運用各種AI技術（如AI代理、邊緣AI、判別式AI、生成式AI、深度學習、機器學習、語音/影像/情緒識別、自…" at bounding box center [789, 407] width 627 height 55
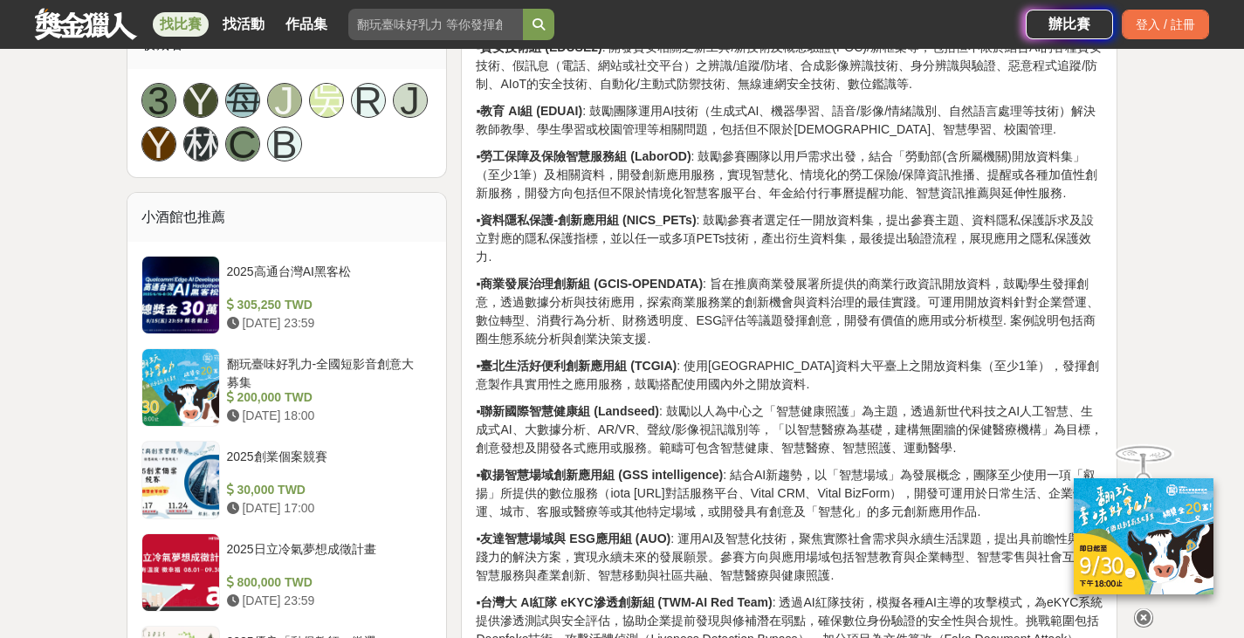
scroll to position [1231, 0]
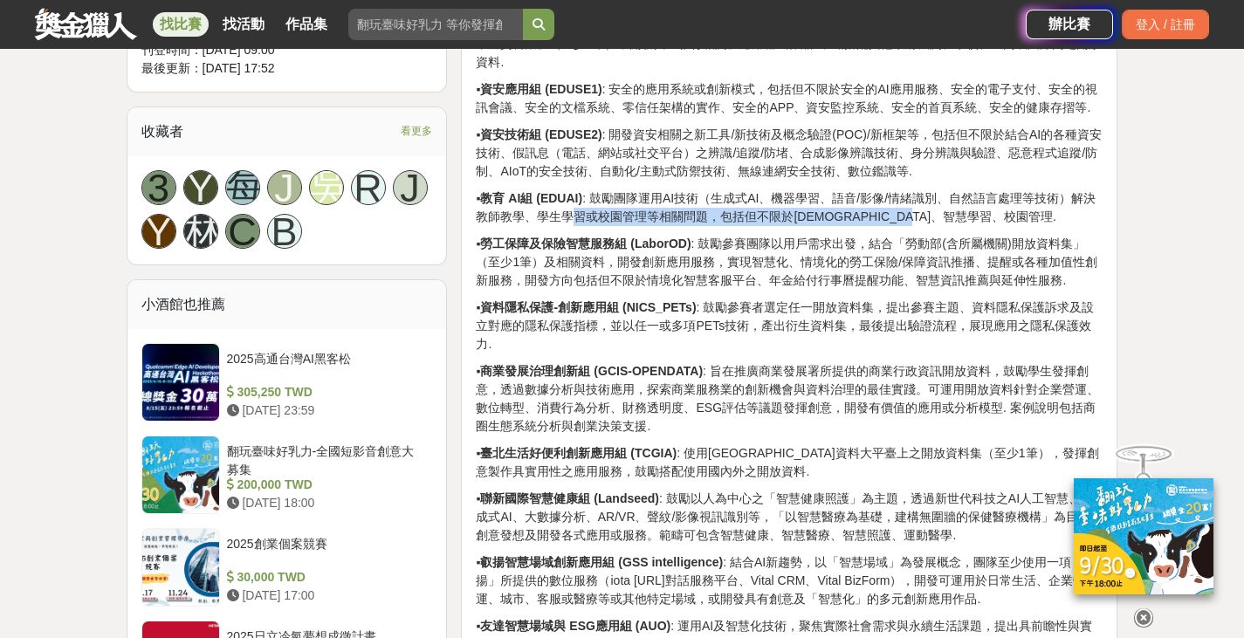
drag, startPoint x: 594, startPoint y: 237, endPoint x: 1019, endPoint y: 241, distance: 425.0
click at [1019, 226] on p "▪ 教育 AI組 (EDUAI) : 鼓勵團隊運用AI技術（生成式AI、機器學習、語音/影像/情緒識別、自然語言處理等技術）解決教師教學、學生學習或校園管理等…" at bounding box center [789, 207] width 627 height 37
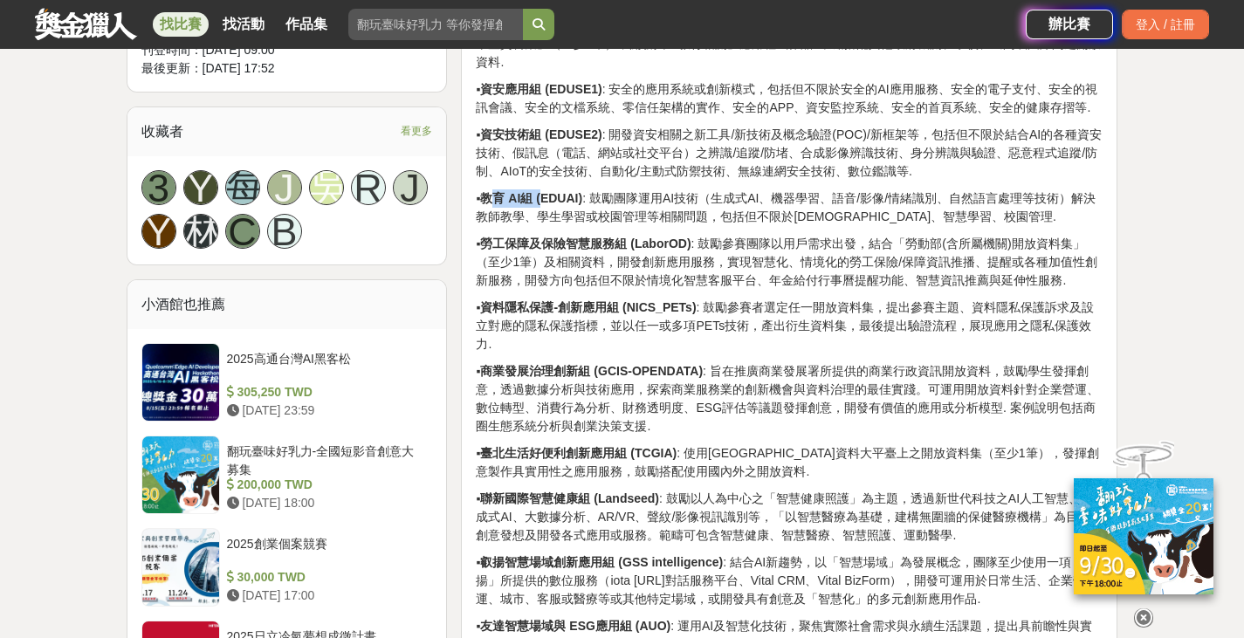
drag, startPoint x: 524, startPoint y: 219, endPoint x: 577, endPoint y: 216, distance: 53.3
click at [573, 205] on strong "教育 AI組 (EDUAI)" at bounding box center [531, 198] width 102 height 14
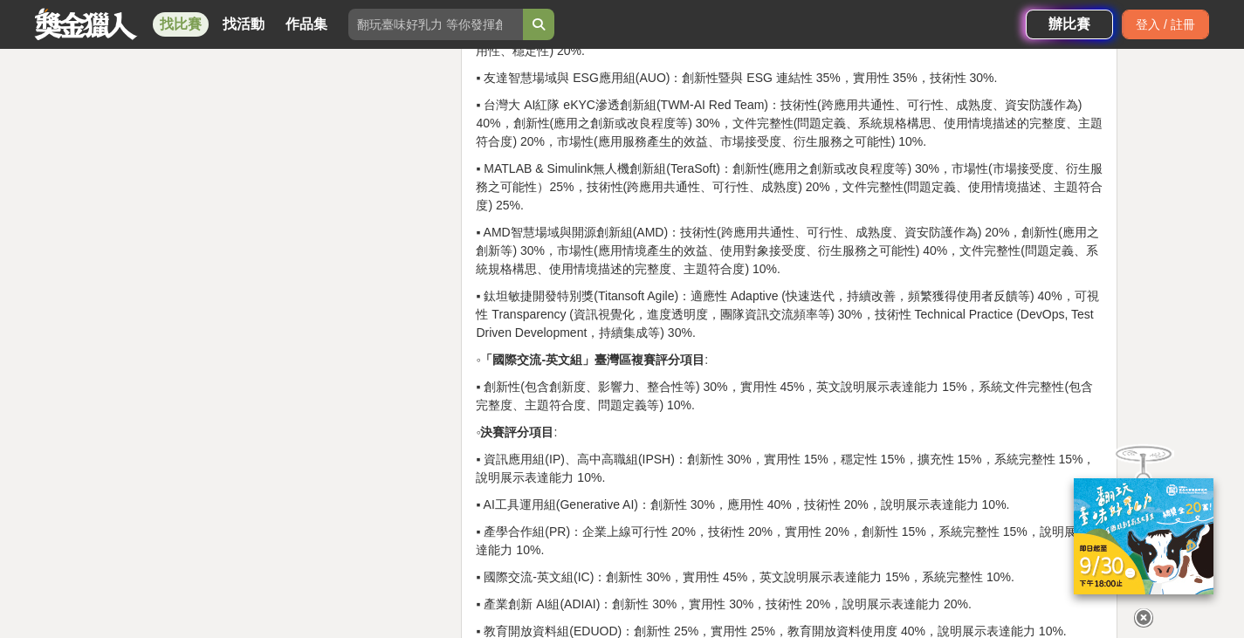
scroll to position [5245, 0]
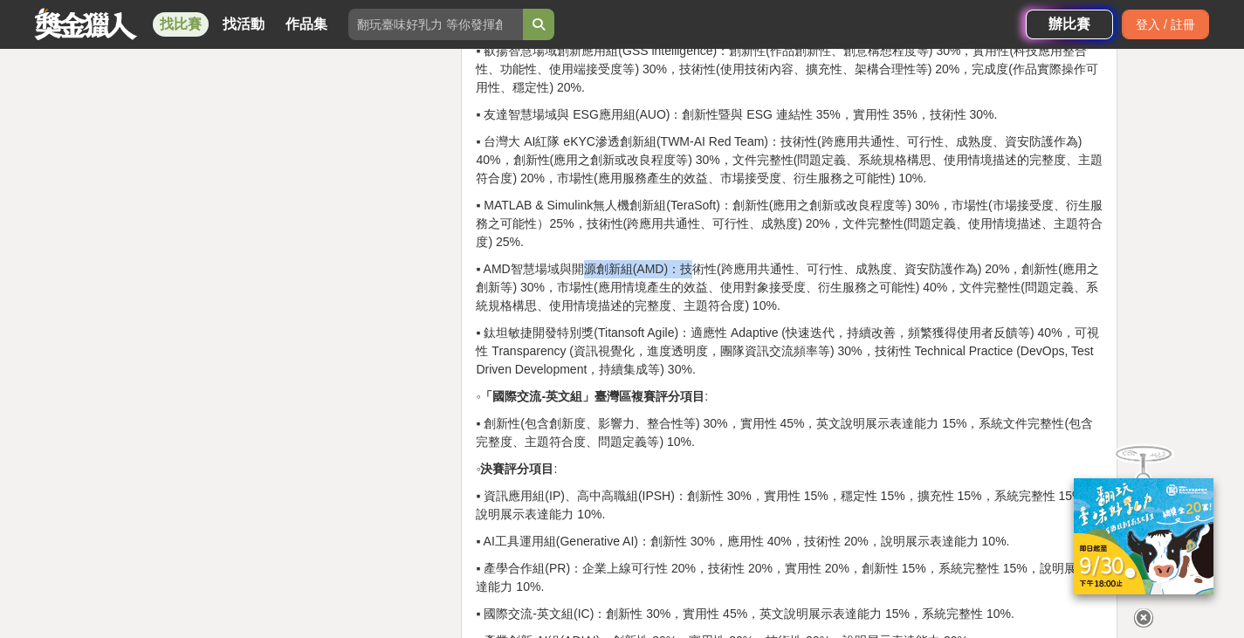
drag, startPoint x: 524, startPoint y: 354, endPoint x: 659, endPoint y: 360, distance: 135.4
click at [658, 315] on p "▪ AMD智慧場域與開源創新組(AMD)：技術性(跨應用共通性、可行性、成熟度、資安防護作為) 20%，創新性(應用之創新等) 30%，市場性(應用情境產生的…" at bounding box center [789, 287] width 627 height 55
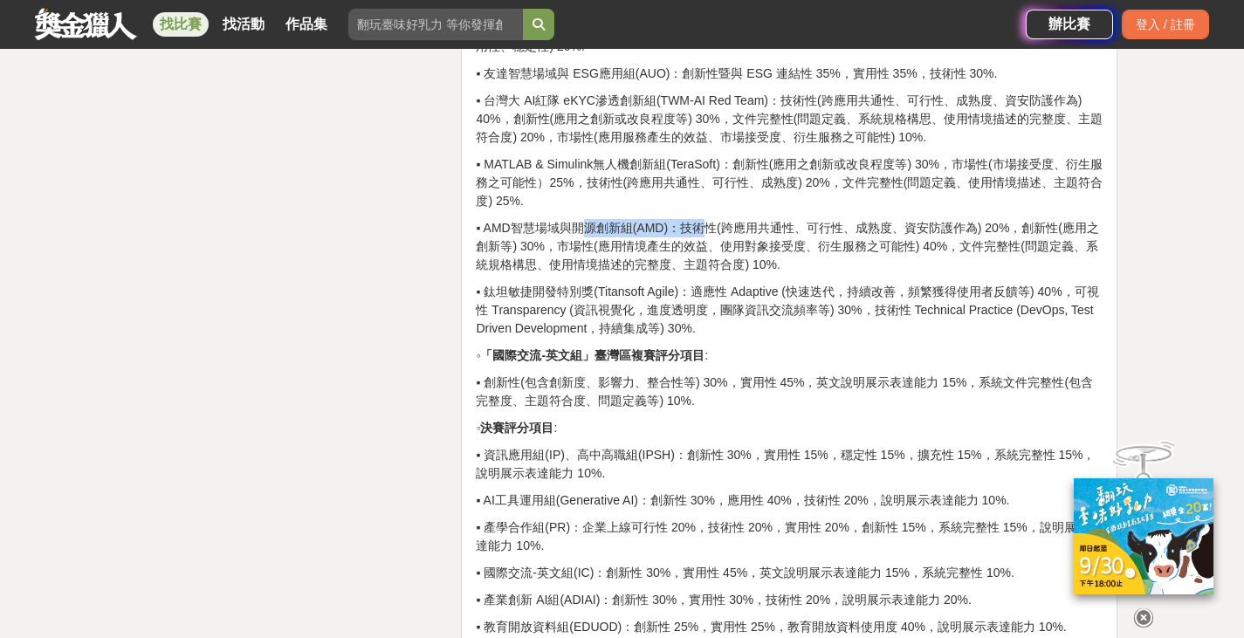
scroll to position [5420, 0]
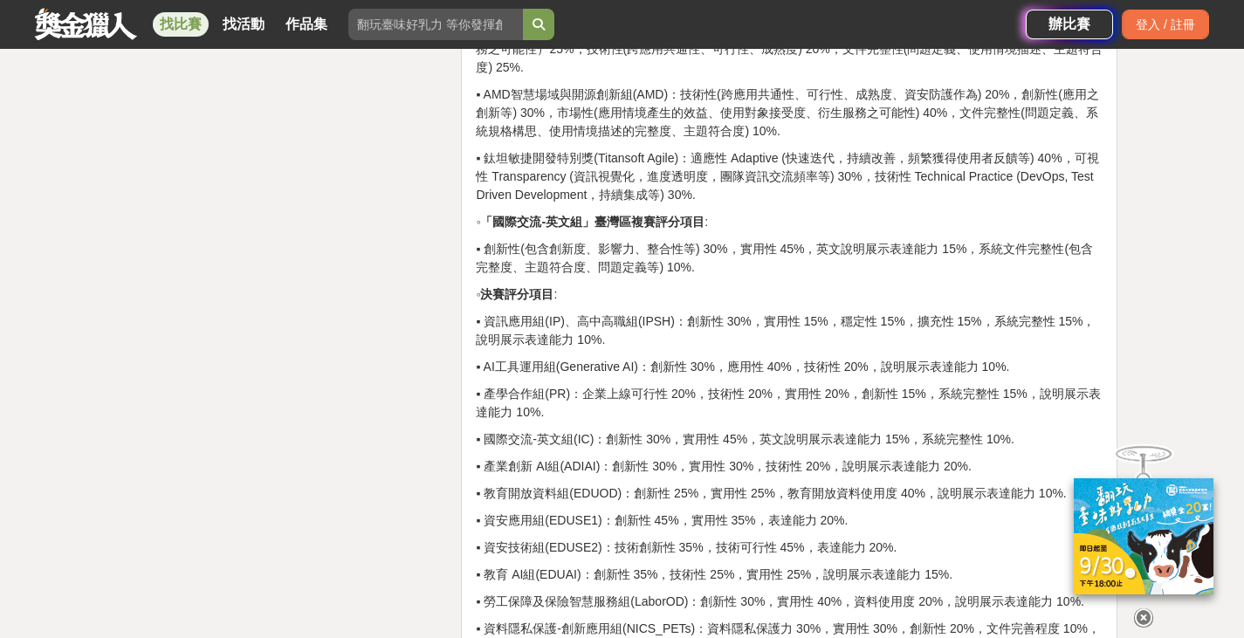
click at [707, 204] on p "▪ 鈦坦敏捷開發特別獎(Titansoft Agile)：適應性 Adaptive (快速迭代，持續改善，頻繁獲得使用者反饋等) 40%，可視性 Transp…" at bounding box center [789, 176] width 627 height 55
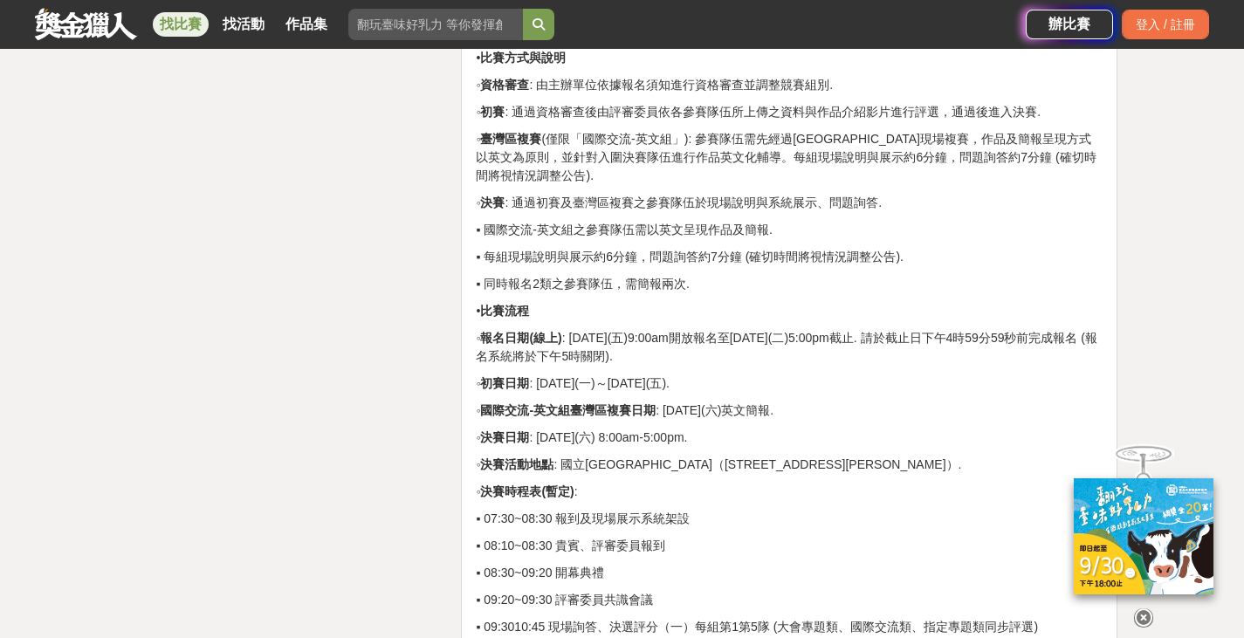
scroll to position [6472, 0]
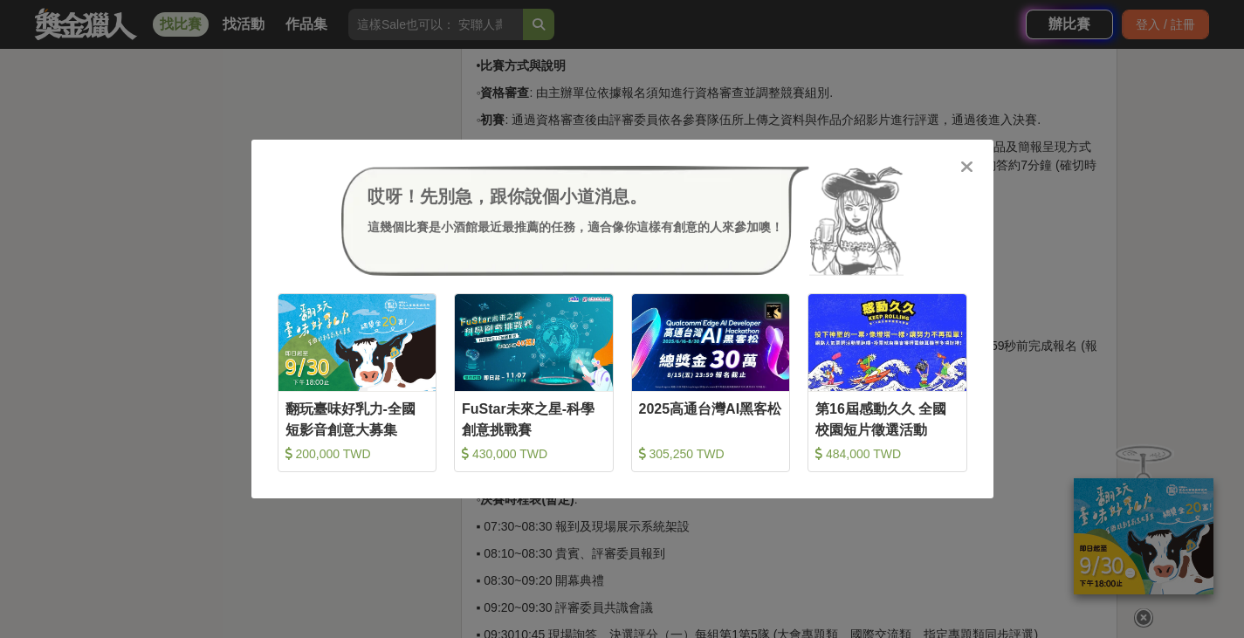
click at [974, 170] on div at bounding box center [966, 165] width 17 height 17
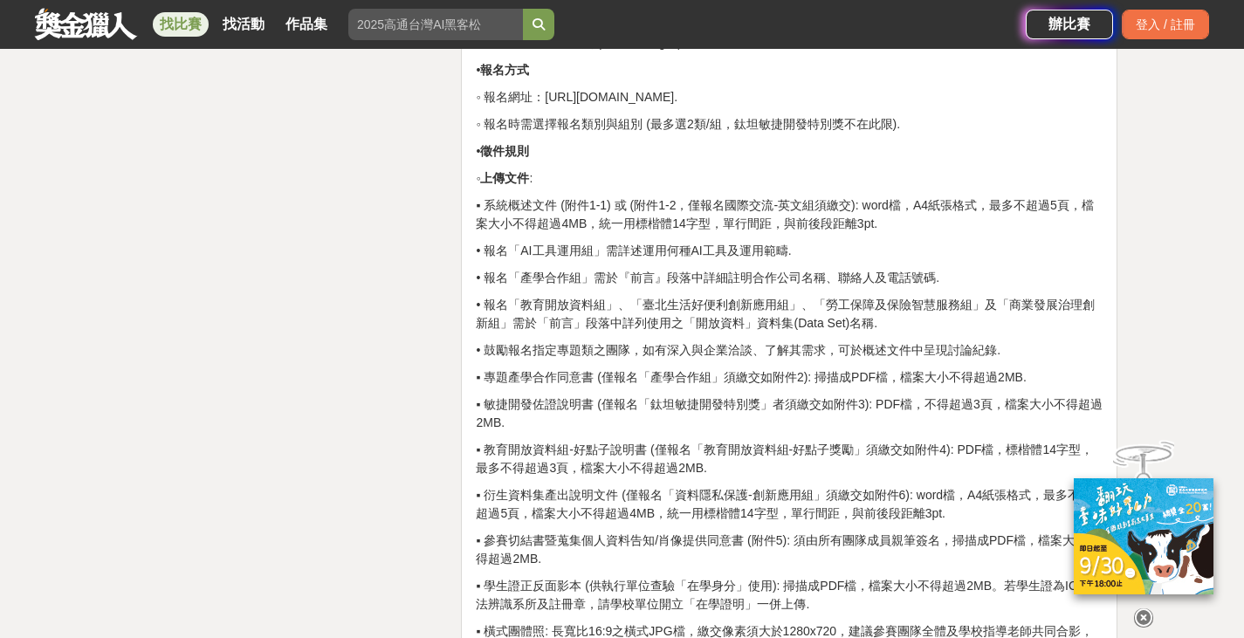
scroll to position [3086, 0]
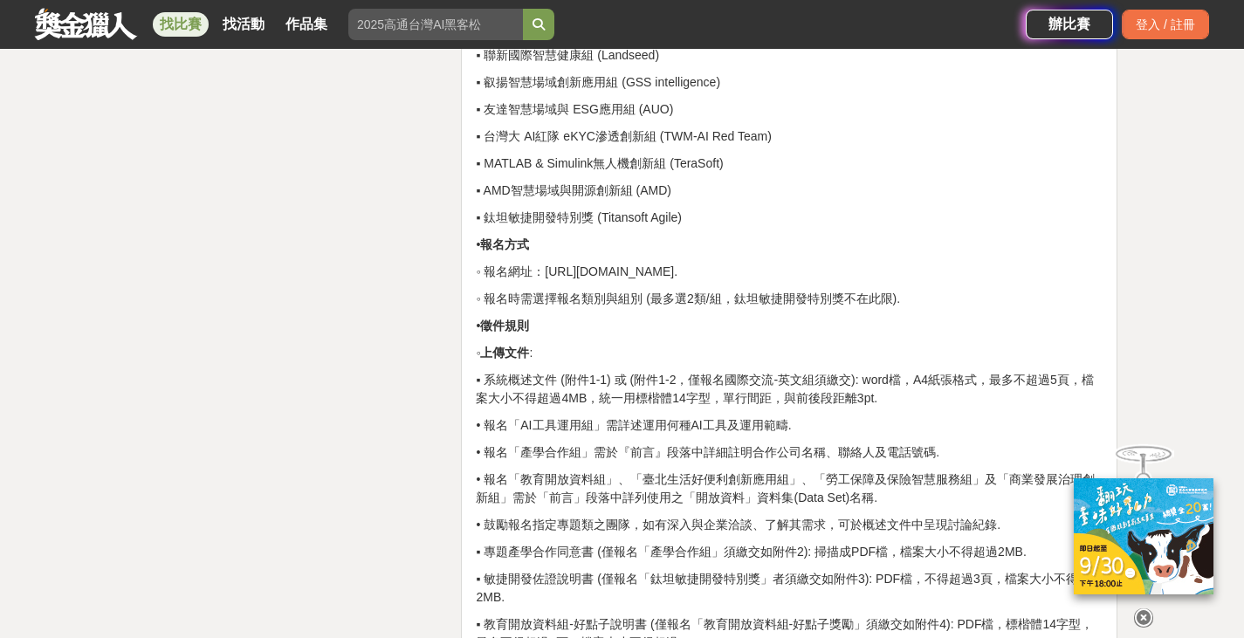
drag, startPoint x: 560, startPoint y: 305, endPoint x: 736, endPoint y: 308, distance: 175.5
click at [736, 281] on p "◦ 報名網址：[URL][DOMAIN_NAME]." at bounding box center [789, 272] width 627 height 18
copy p "[URL][DOMAIN_NAME]."
click at [744, 281] on p "◦ 報名網址：[URL][DOMAIN_NAME]." at bounding box center [789, 272] width 627 height 18
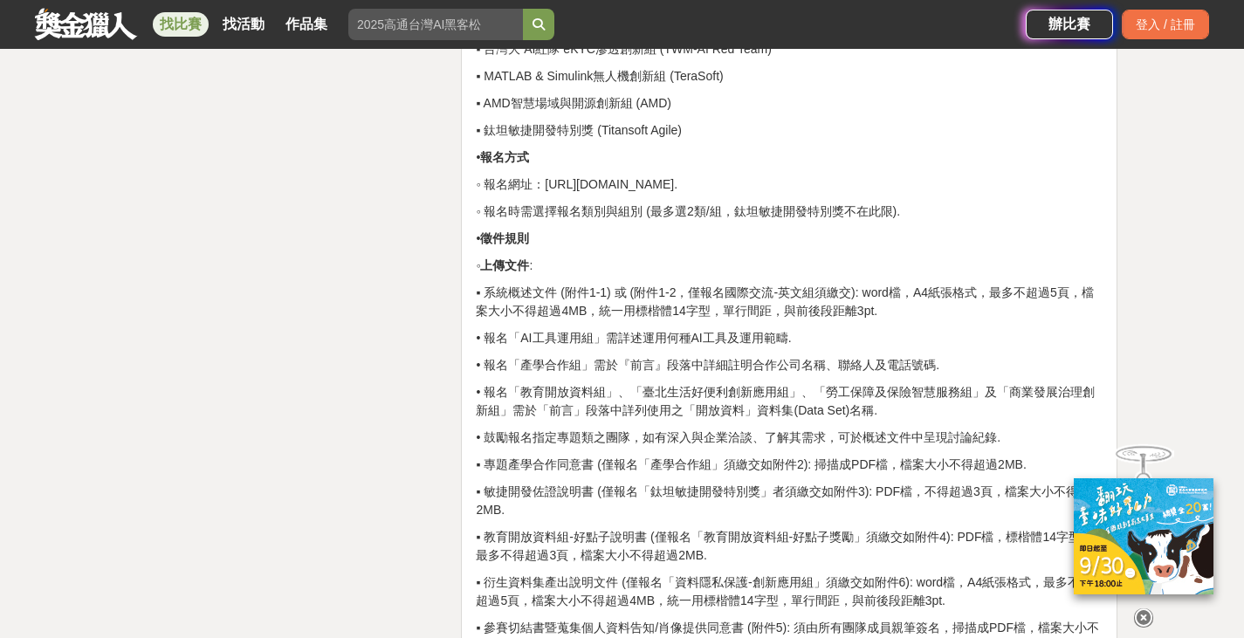
click at [654, 194] on p "◦ 報名網址：[URL][DOMAIN_NAME]." at bounding box center [789, 184] width 627 height 18
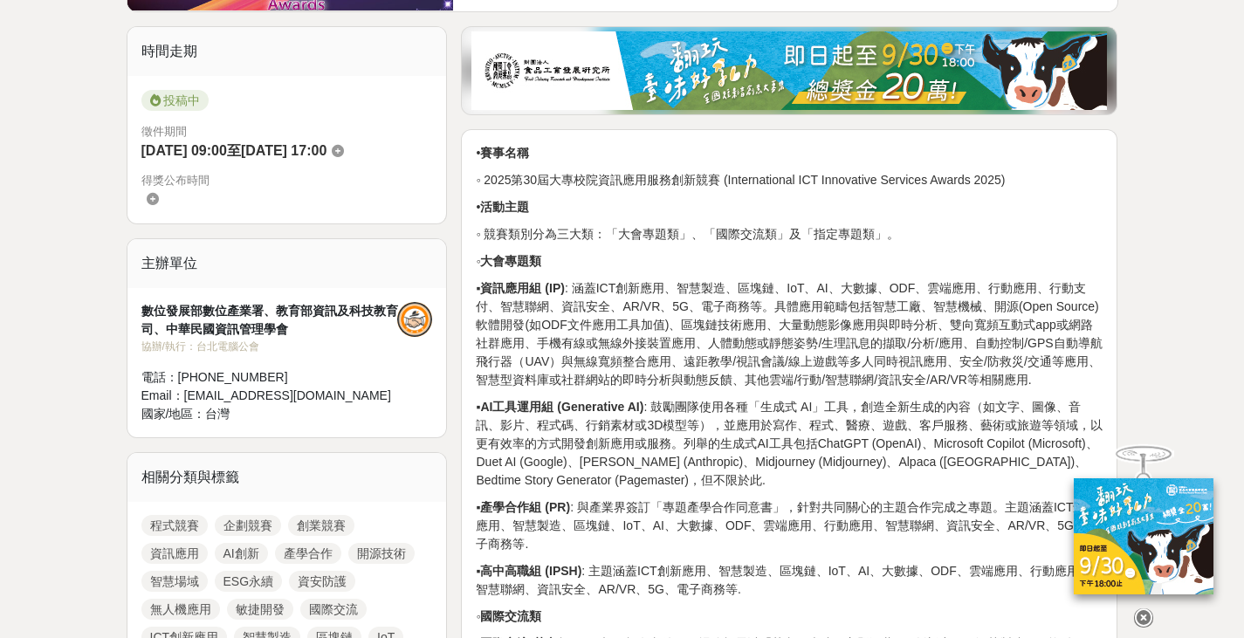
scroll to position [0, 0]
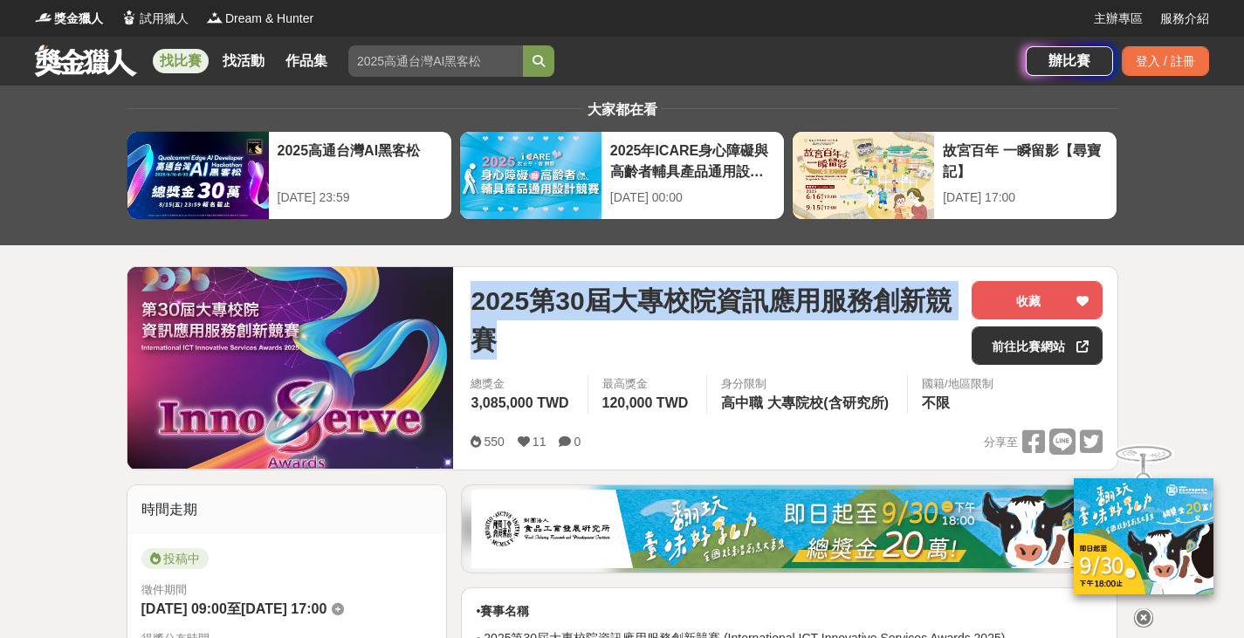
drag, startPoint x: 468, startPoint y: 297, endPoint x: 523, endPoint y: 308, distance: 56.1
click at [538, 337] on div "2025第30屆大專校院資訊應用服務創新競賽 收藏 前往比賽網站 總獎金 3,085,000 TWD 最高獎金 120,000 TWD 身分限制 高中職 大專…" at bounding box center [786, 368] width 660 height 202
copy span "2025第30屆大專校院資訊應用服務創新競賽"
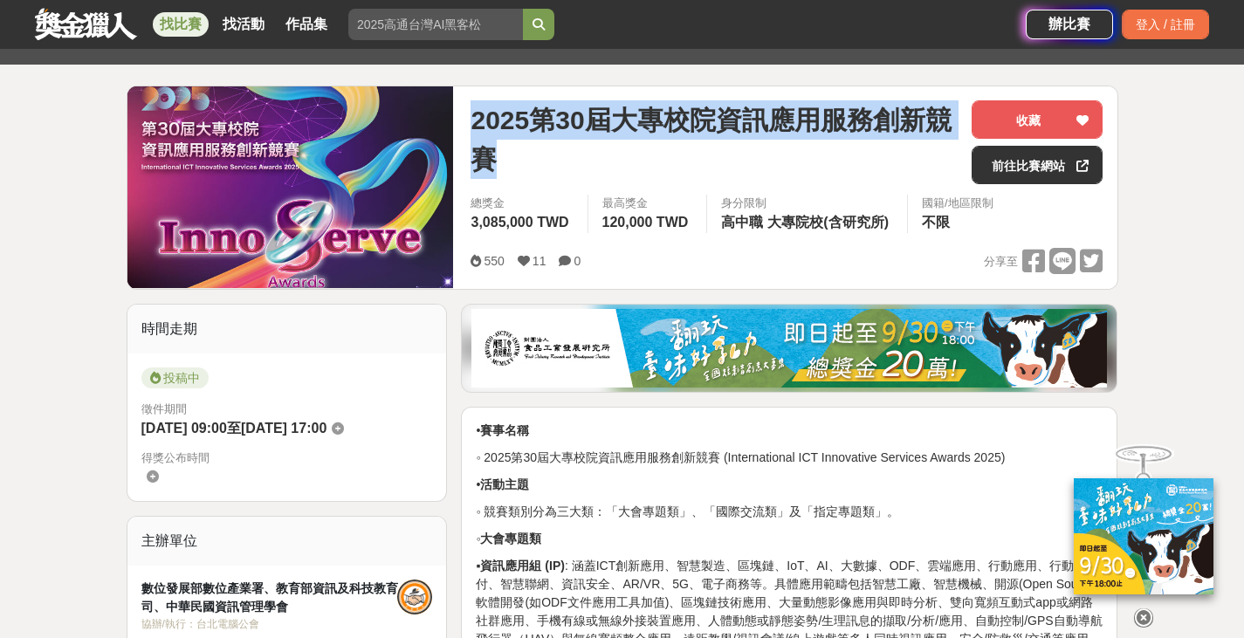
scroll to position [196, 0]
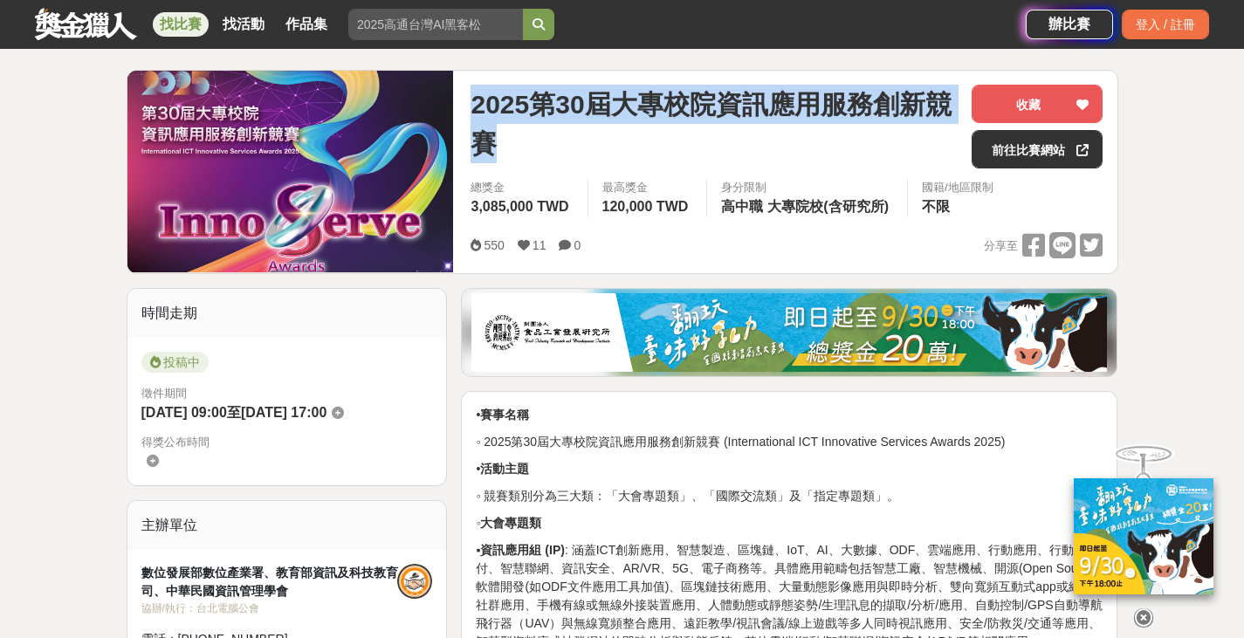
click at [849, 123] on span "2025第30屆大專校院資訊應用服務創新競賽" at bounding box center [713, 124] width 487 height 79
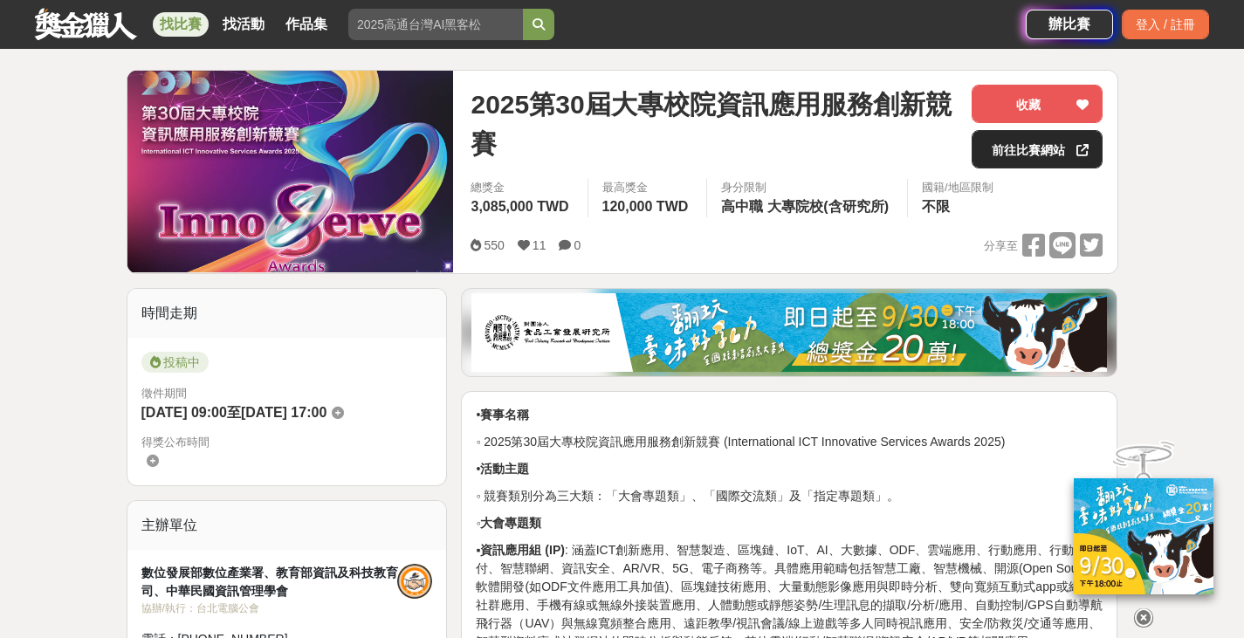
click at [1023, 147] on link "前往比賽網站" at bounding box center [1036, 149] width 131 height 38
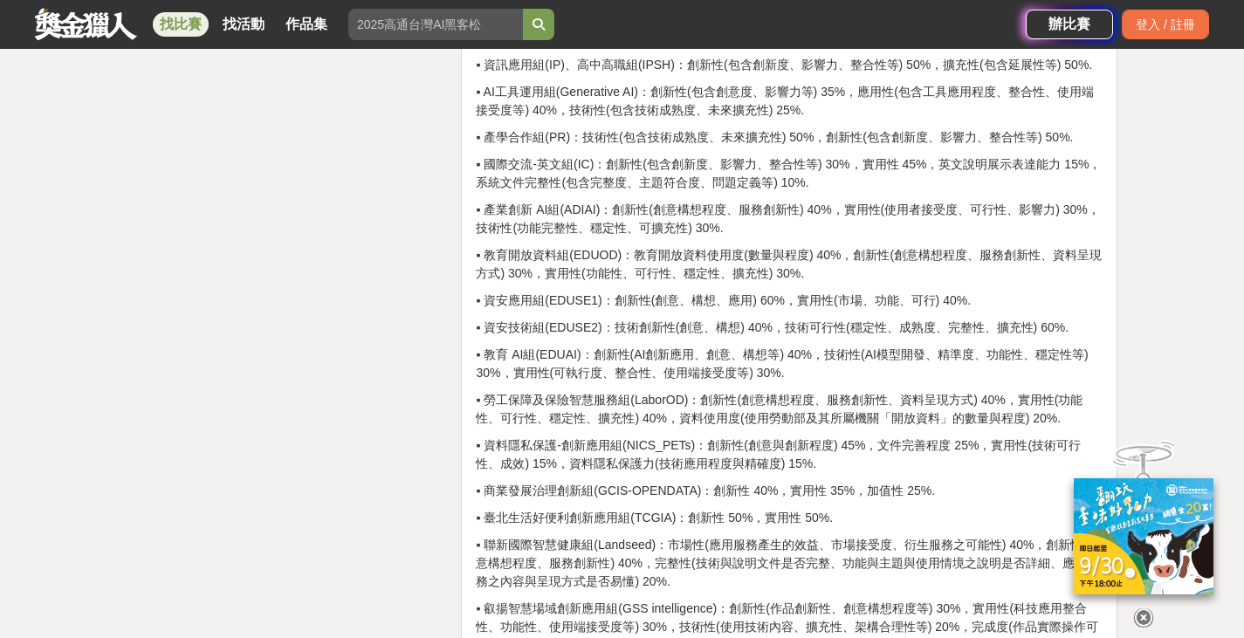
scroll to position [4909, 0]
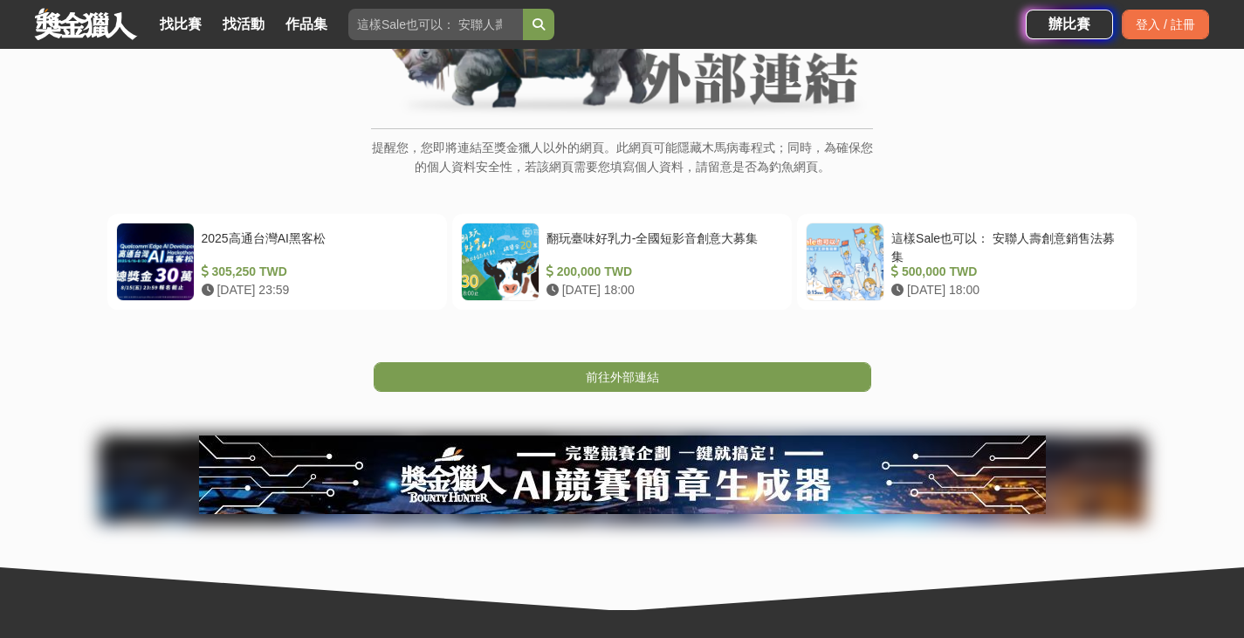
scroll to position [349, 0]
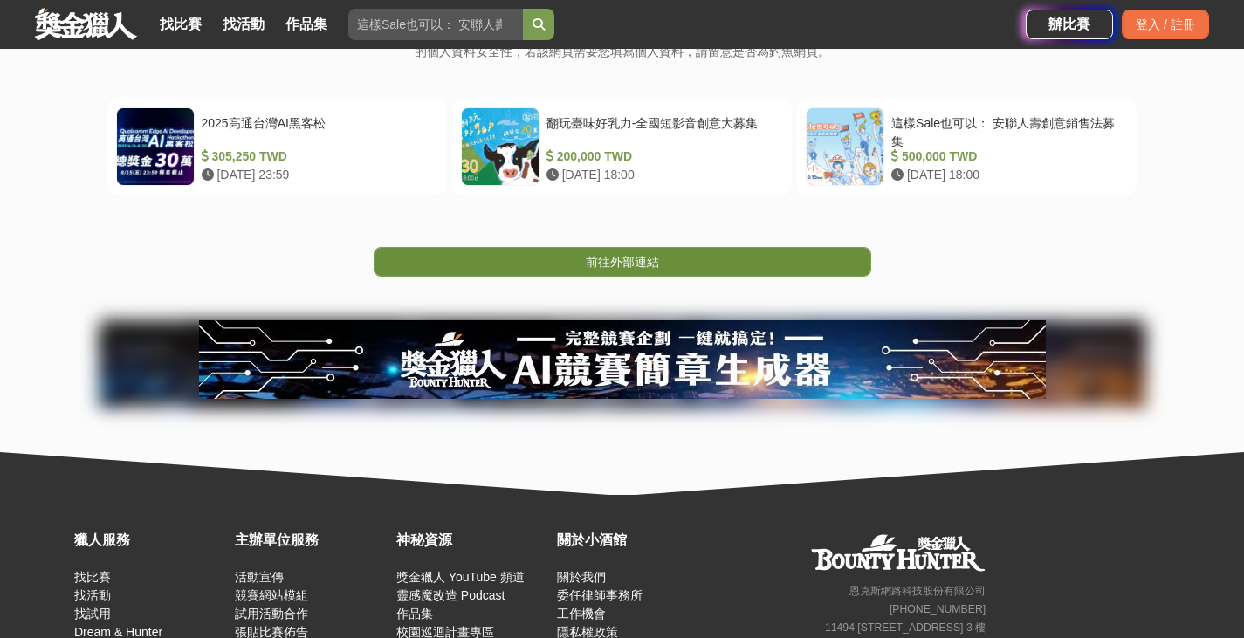
click at [655, 255] on span "前往外部連結" at bounding box center [622, 262] width 73 height 14
